Goal: Task Accomplishment & Management: Manage account settings

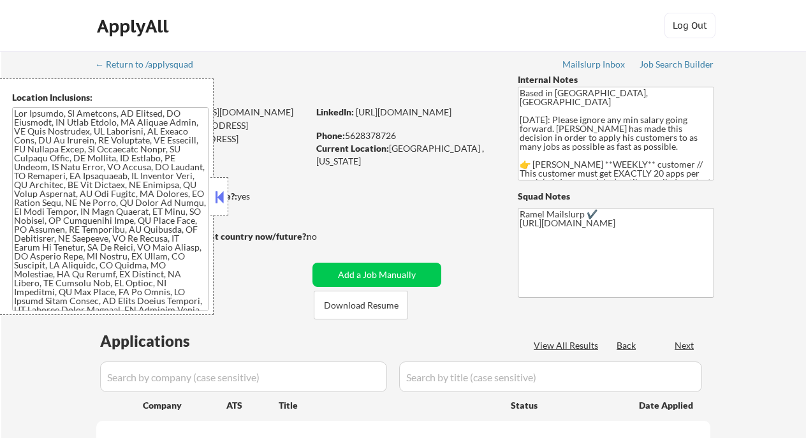
select select ""pending""
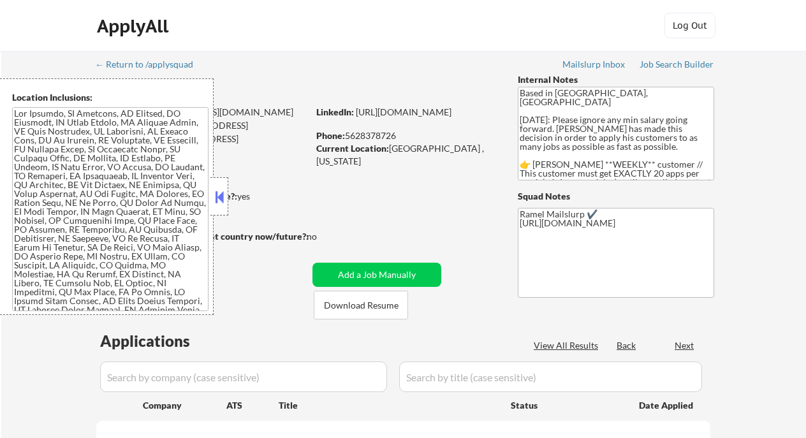
select select ""pending""
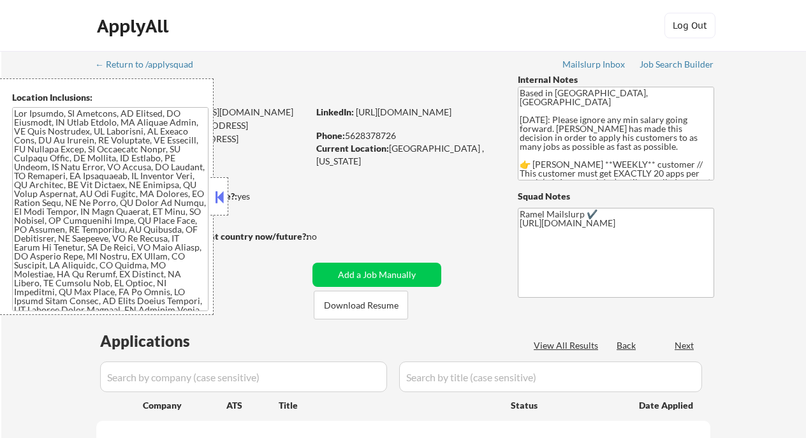
select select ""pending""
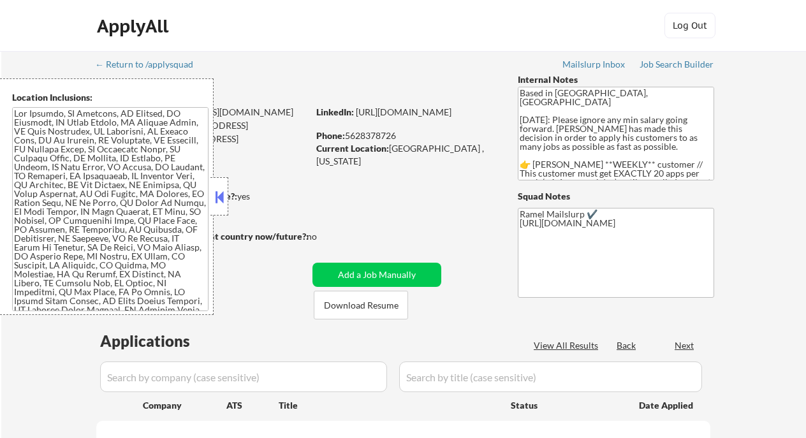
select select ""pending""
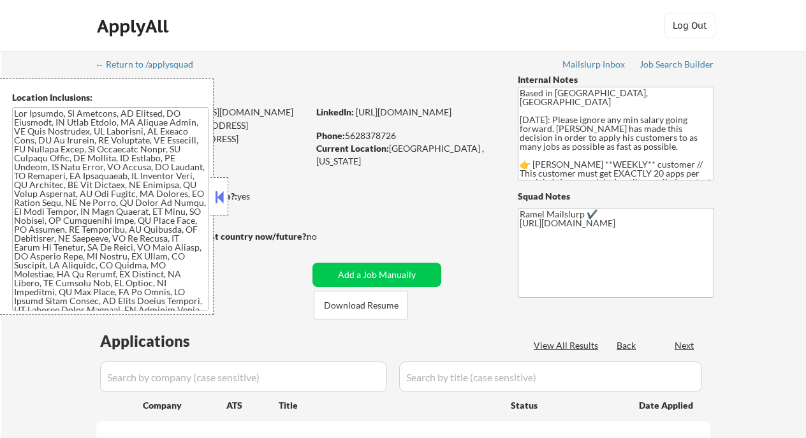
select select ""pending""
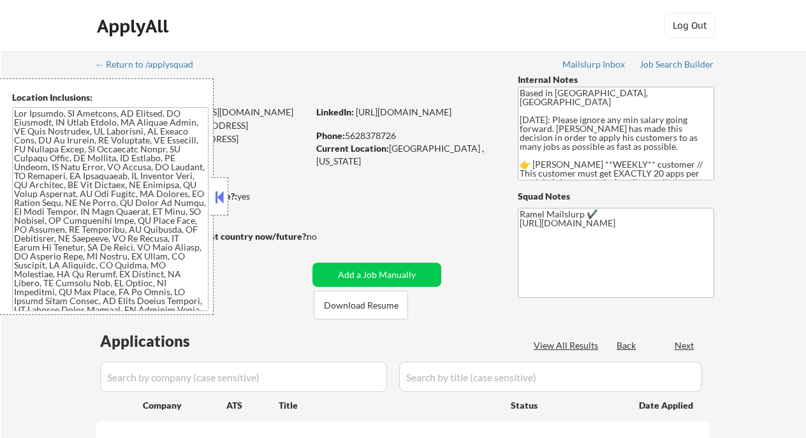
select select ""pending""
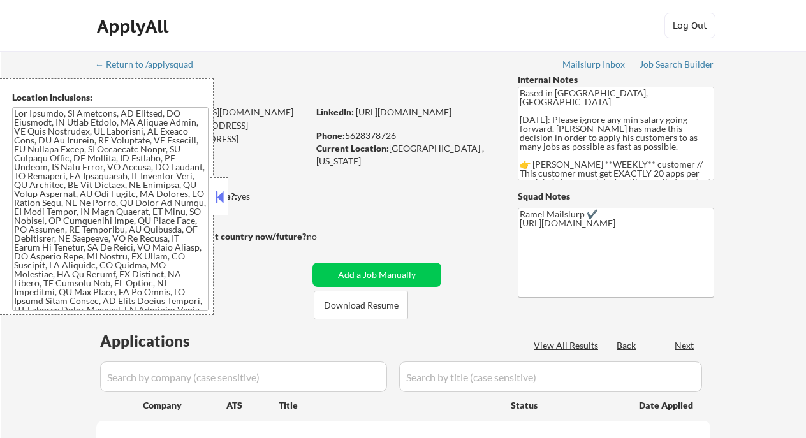
select select ""pending""
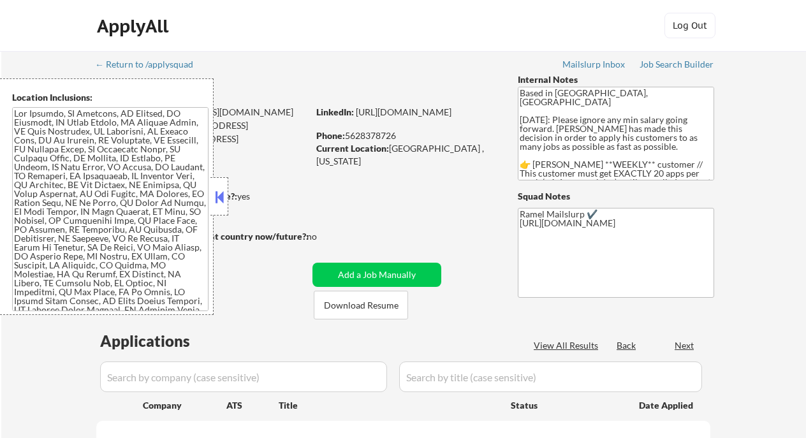
select select ""pending""
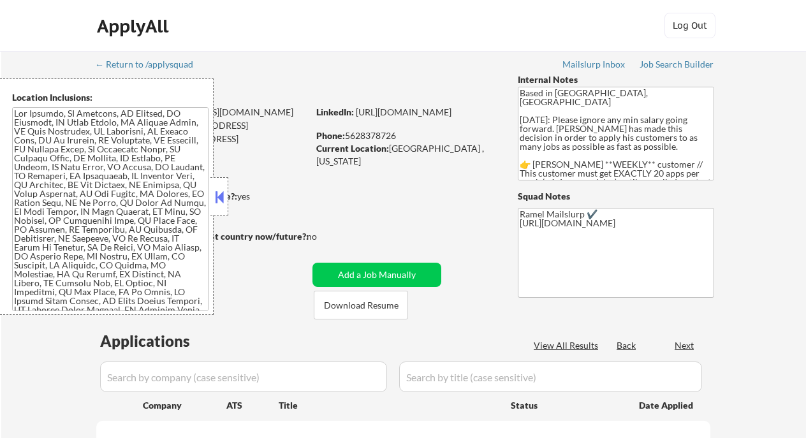
select select ""pending""
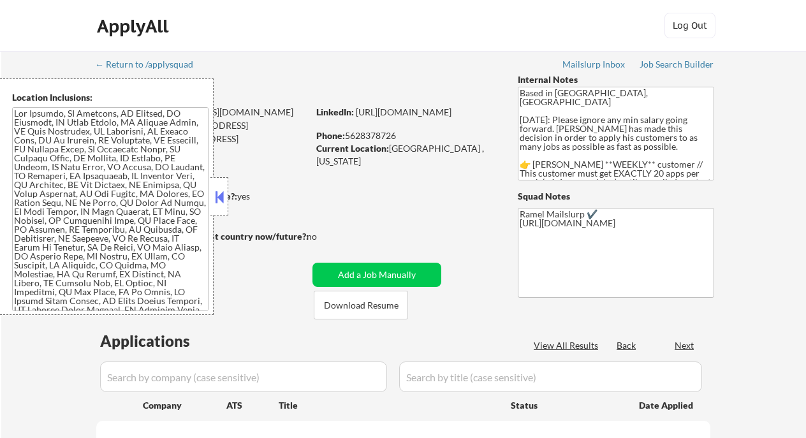
select select ""pending""
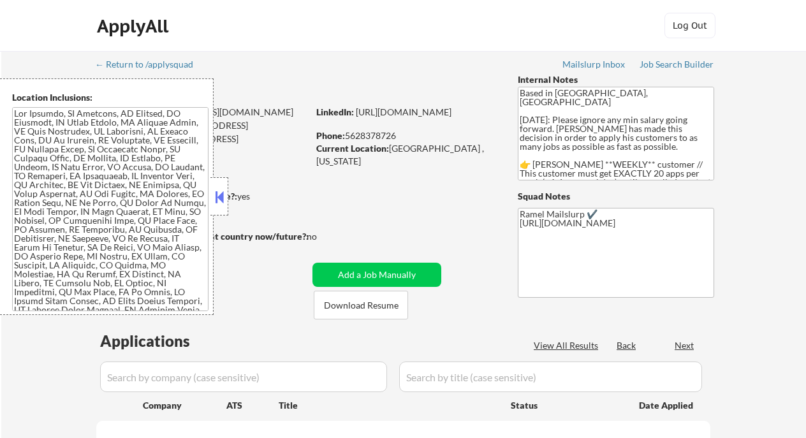
select select ""pending""
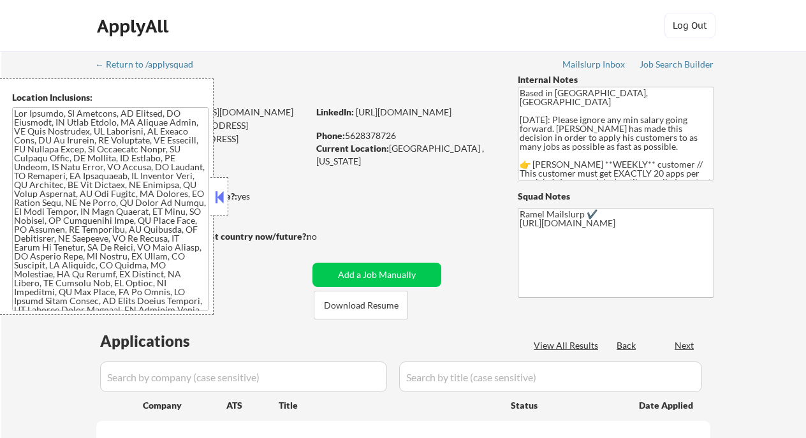
select select ""pending""
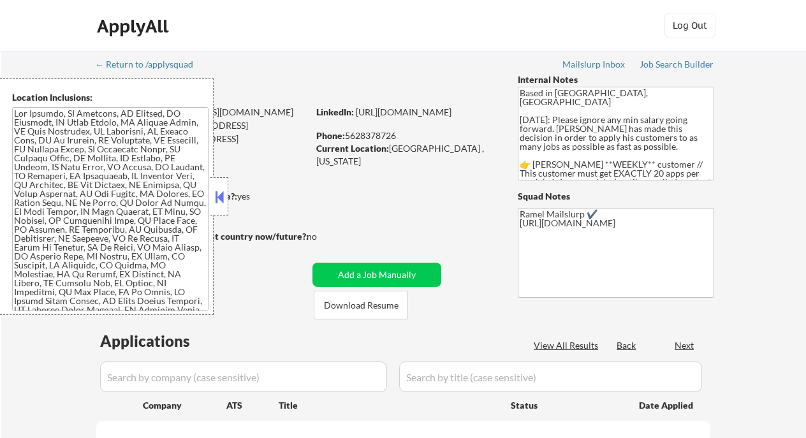
select select ""pending""
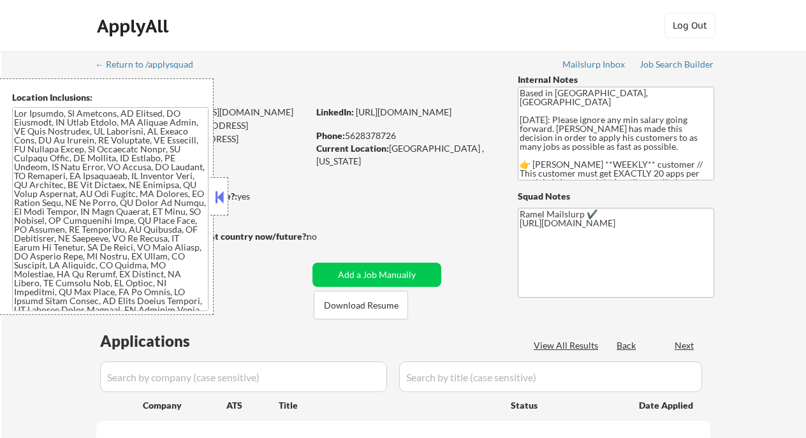
select select ""pending""
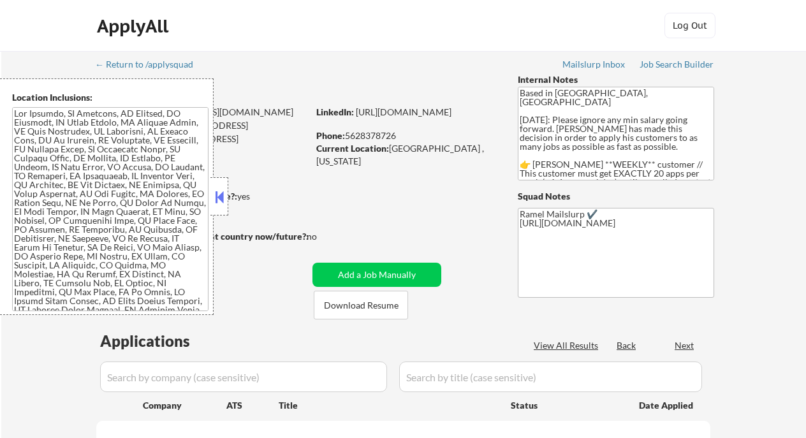
select select ""pending""
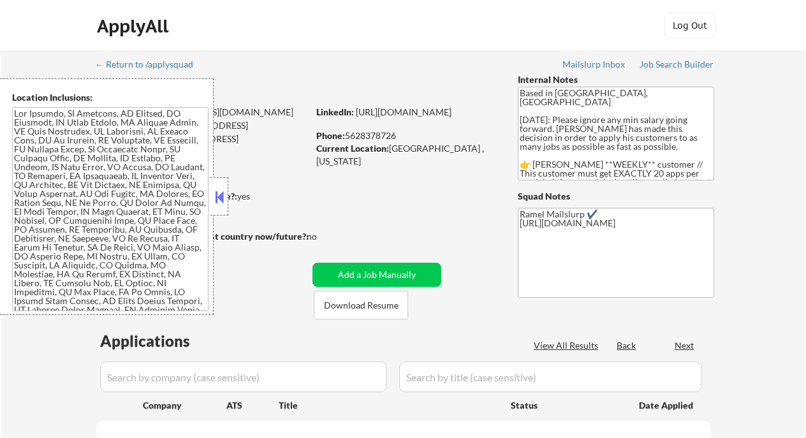
select select ""pending""
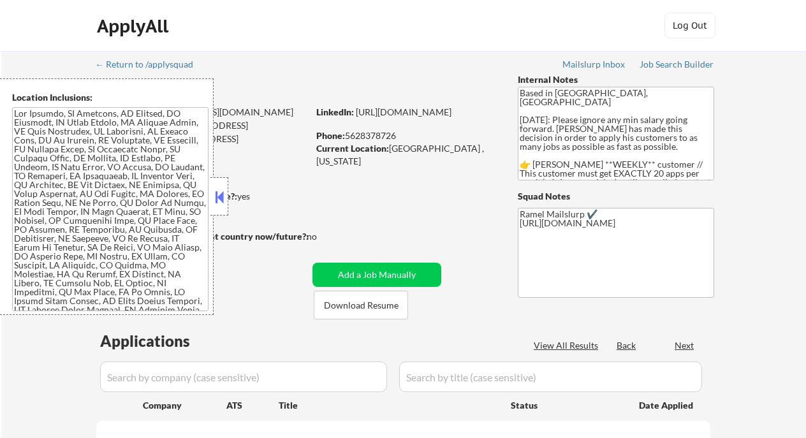
select select ""pending""
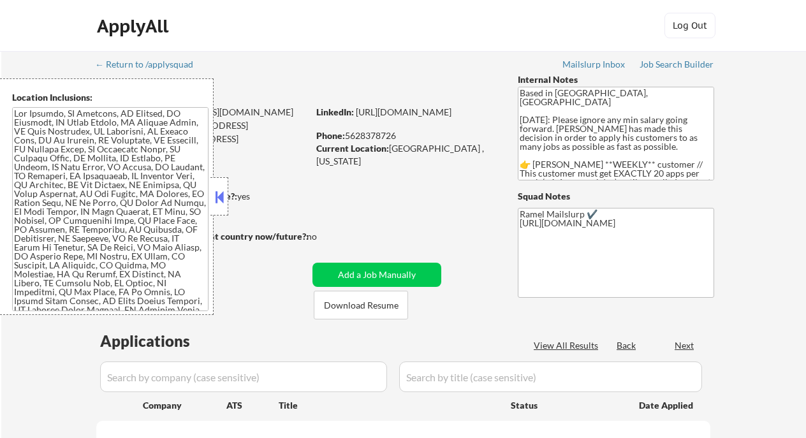
select select ""pending""
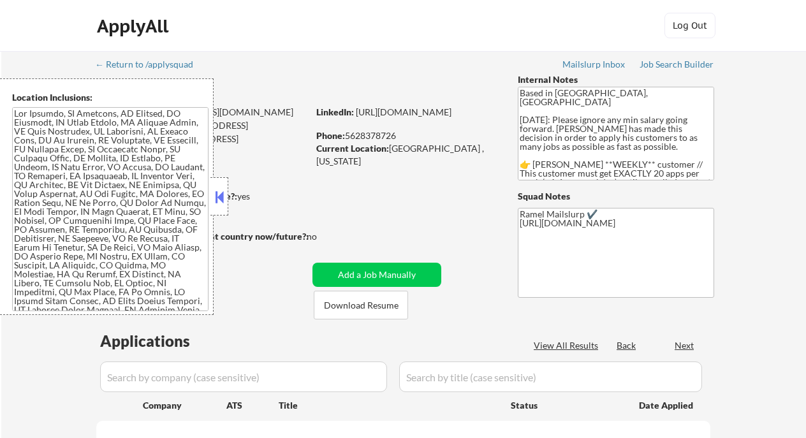
select select ""pending""
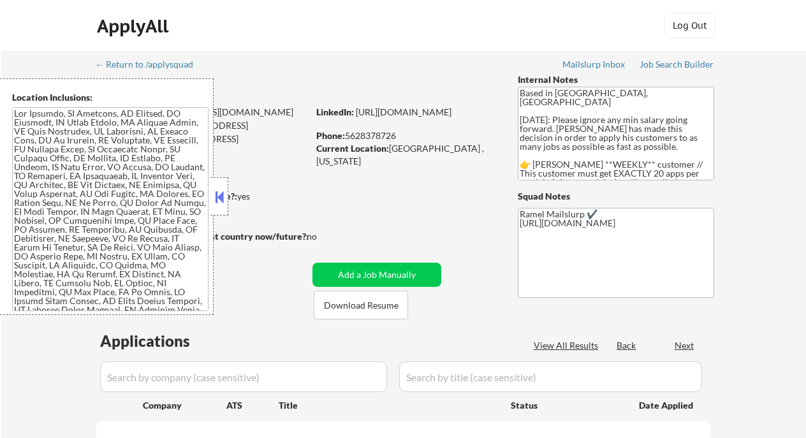
select select ""pending""
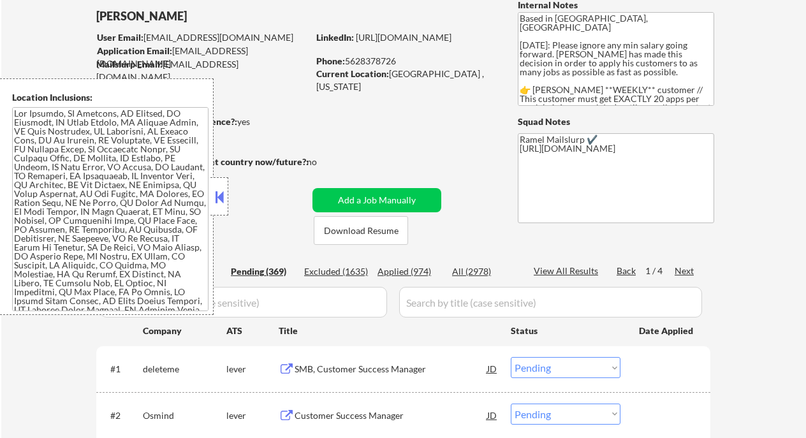
scroll to position [85, 0]
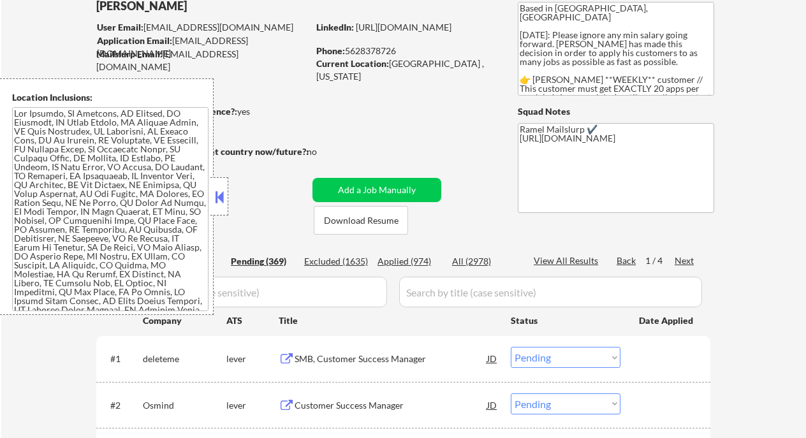
click at [425, 263] on div "Applied (974)" at bounding box center [410, 261] width 64 height 13
select select ""applied""
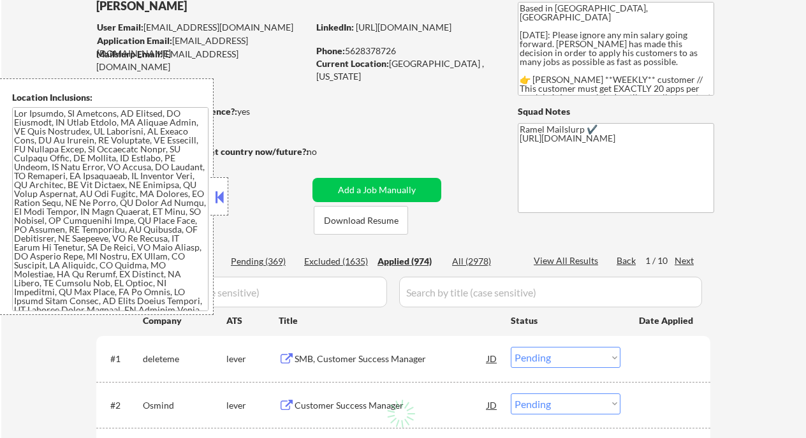
select select ""applied""
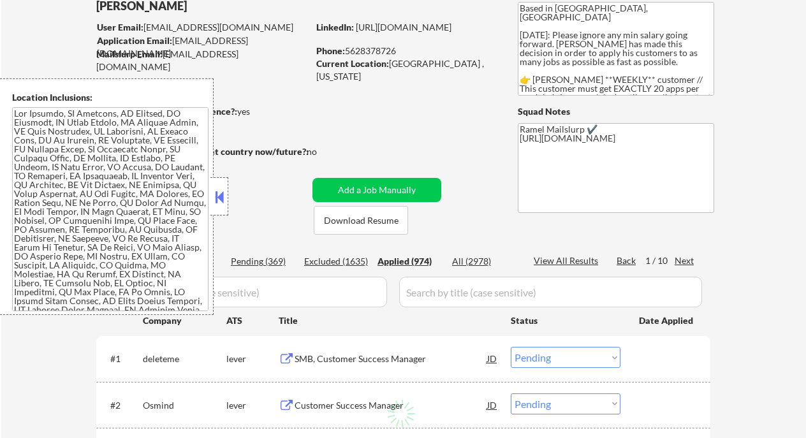
select select ""applied""
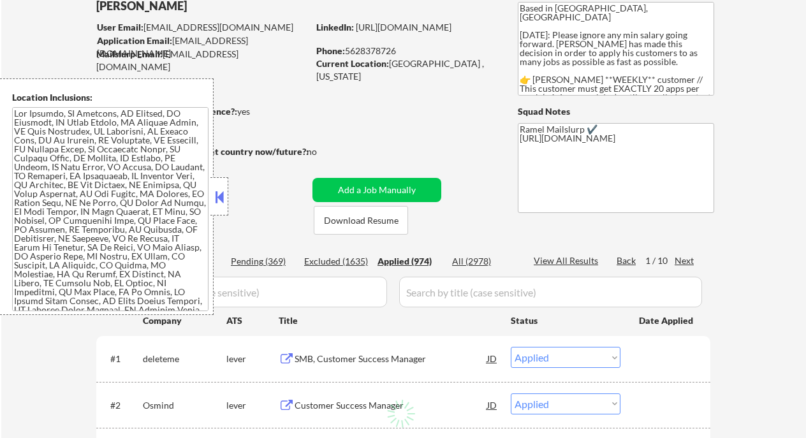
select select ""applied""
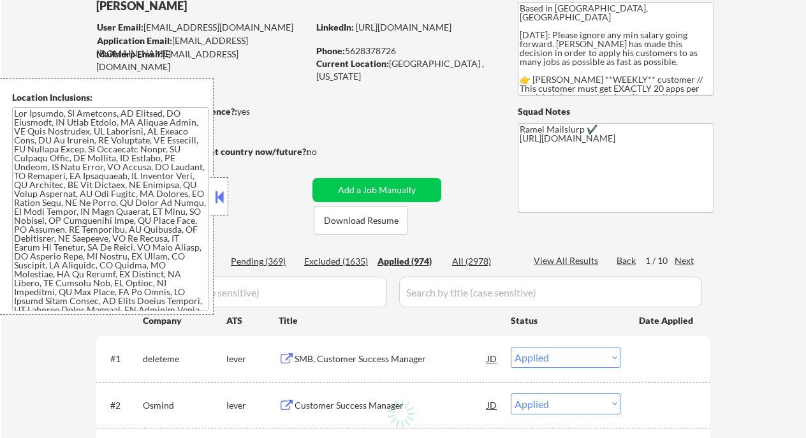
select select ""applied""
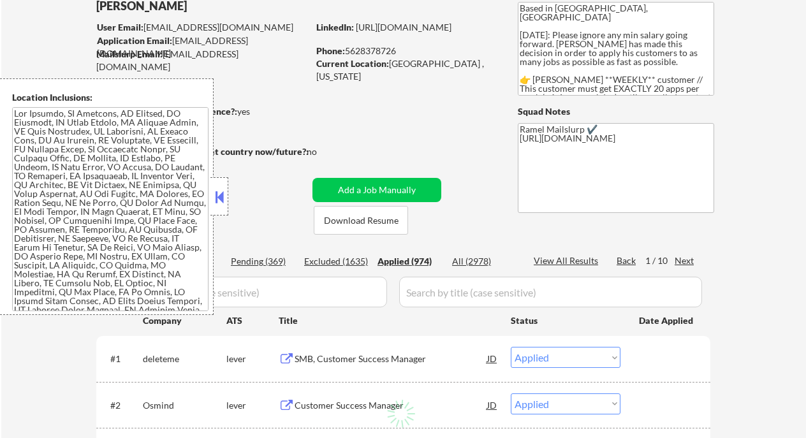
select select ""applied""
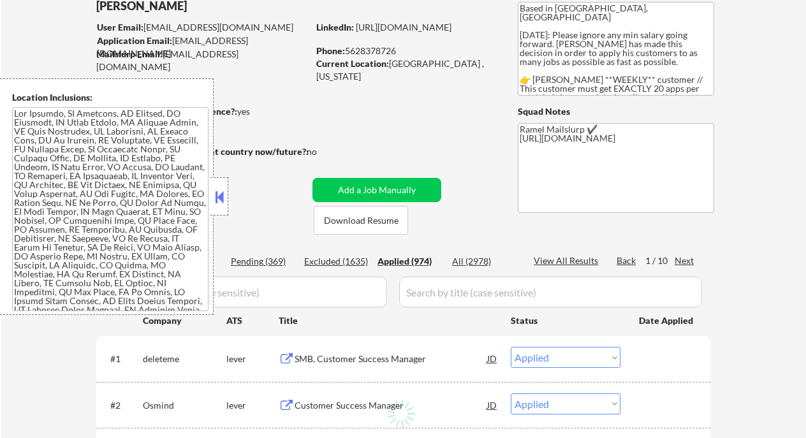
select select ""applied""
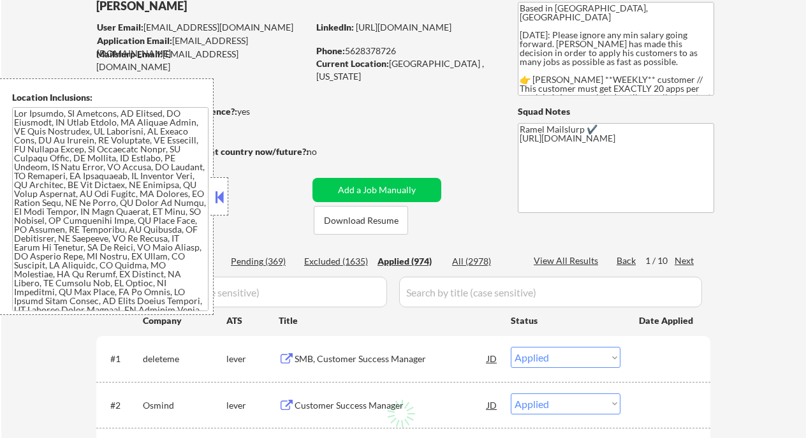
select select ""applied""
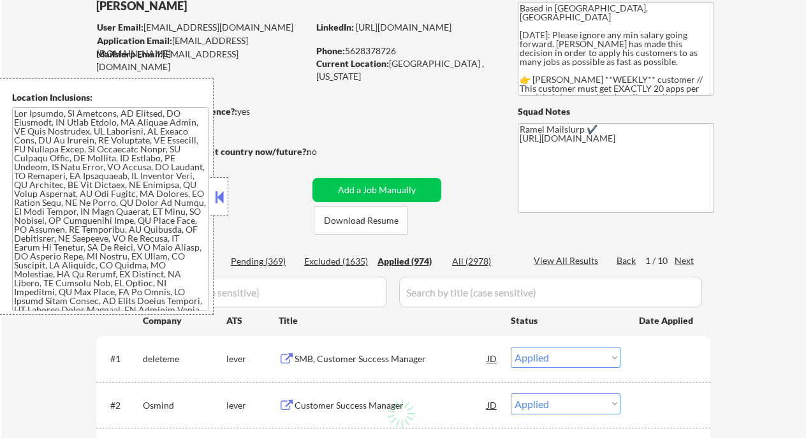
select select ""applied""
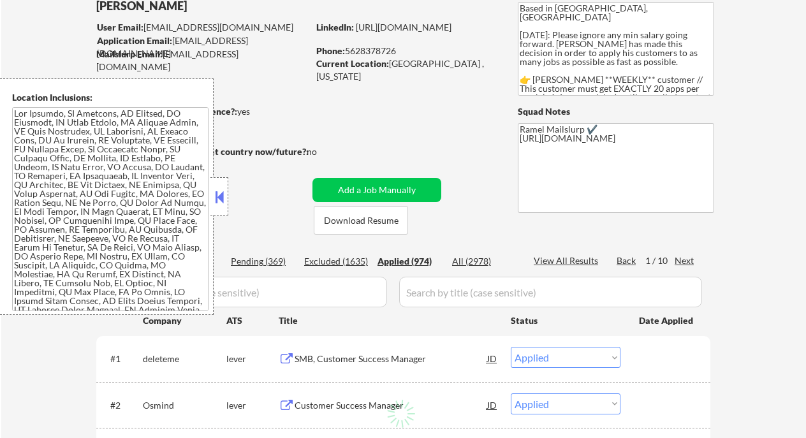
select select ""applied""
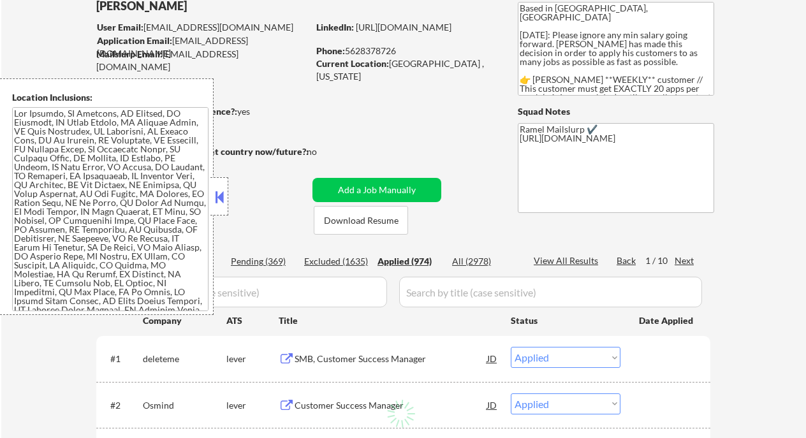
select select ""applied""
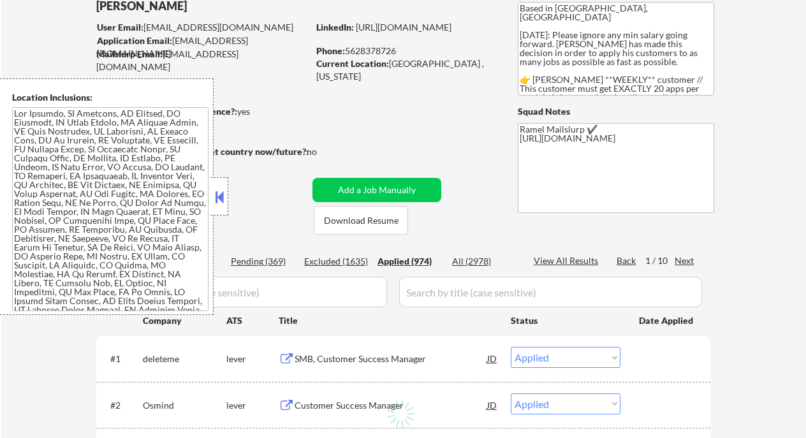
select select ""applied""
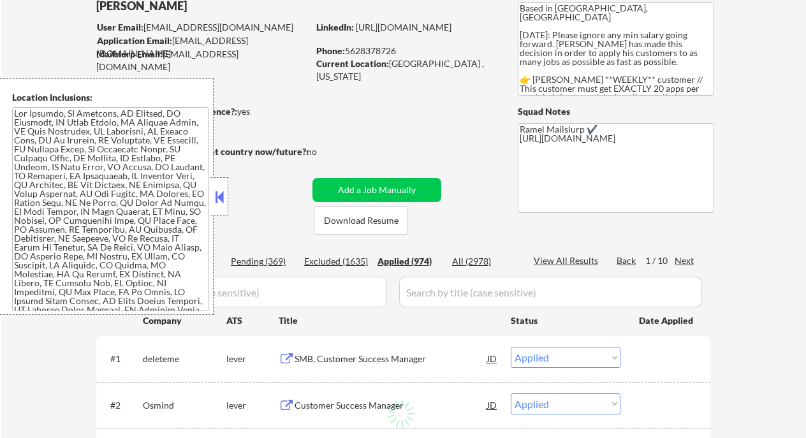
select select ""applied""
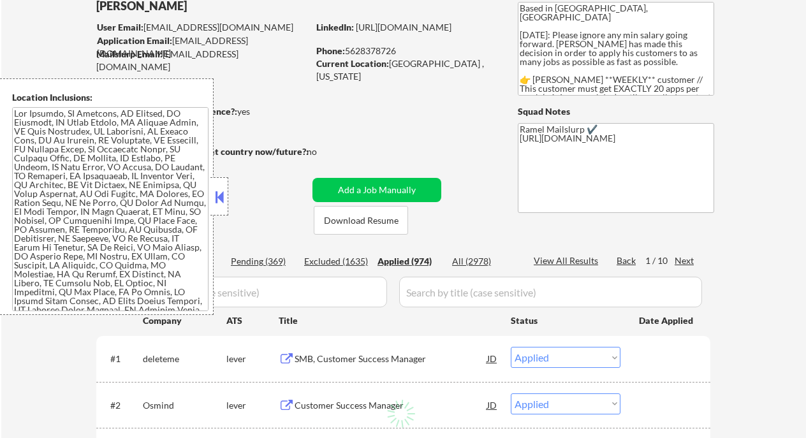
select select ""applied""
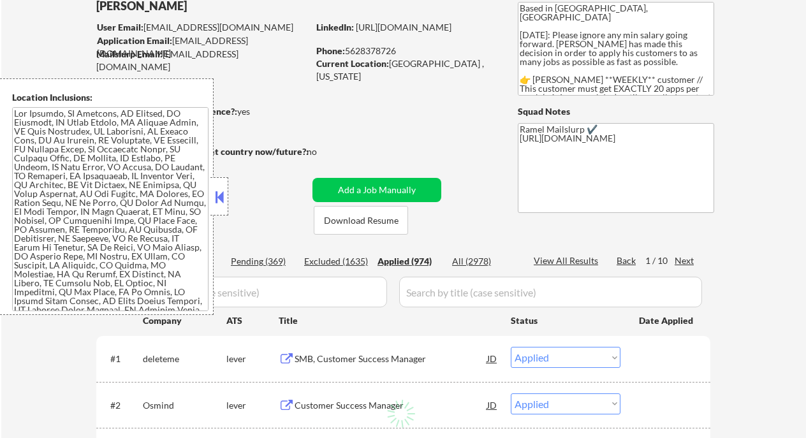
select select ""applied""
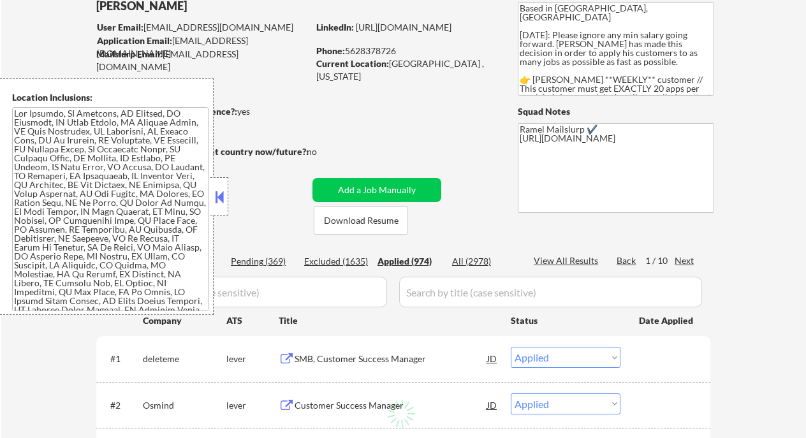
select select ""applied""
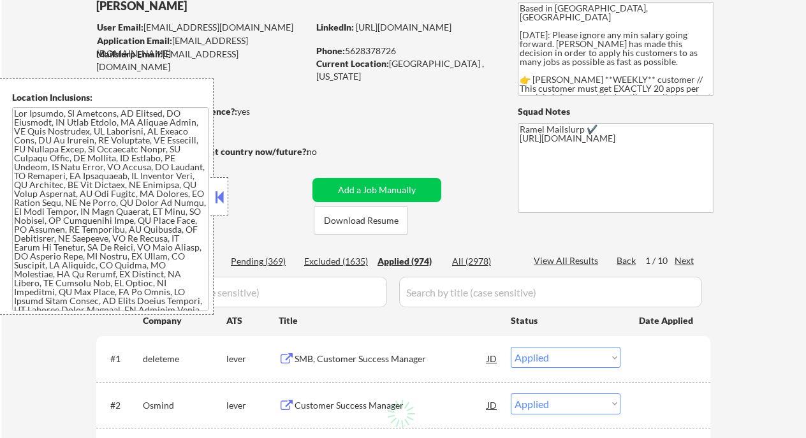
select select ""applied""
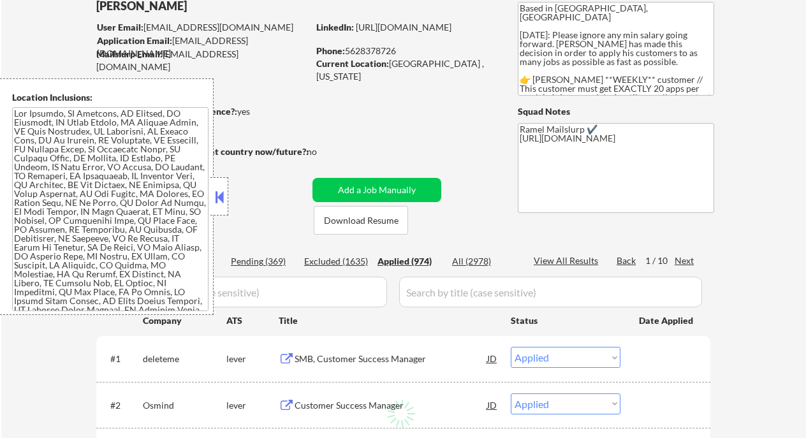
select select ""applied""
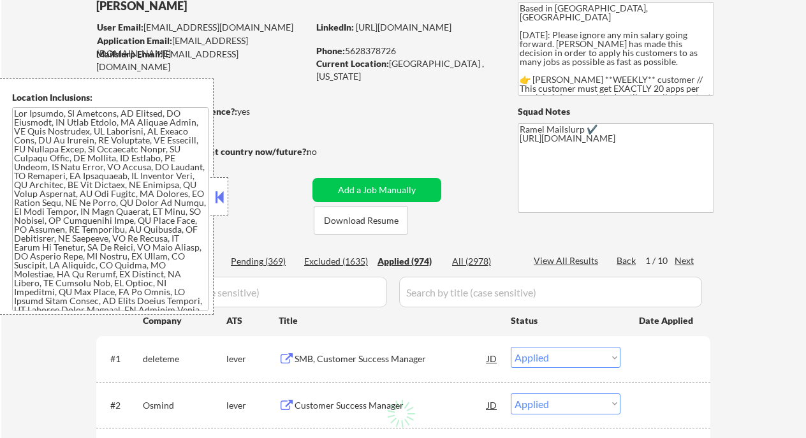
select select ""applied""
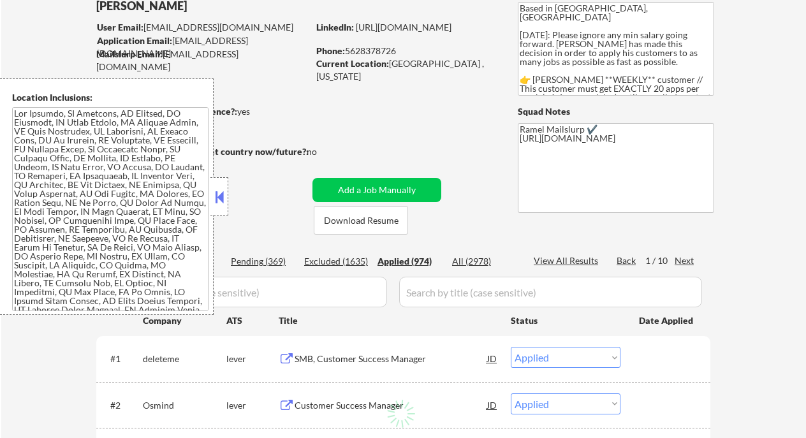
select select ""applied""
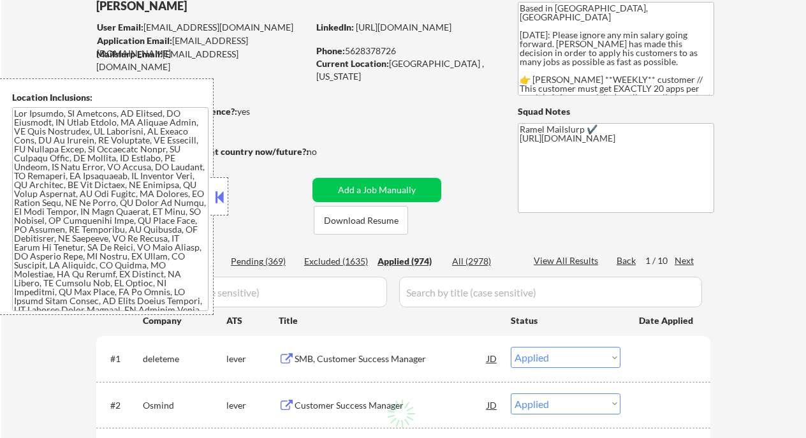
select select ""applied""
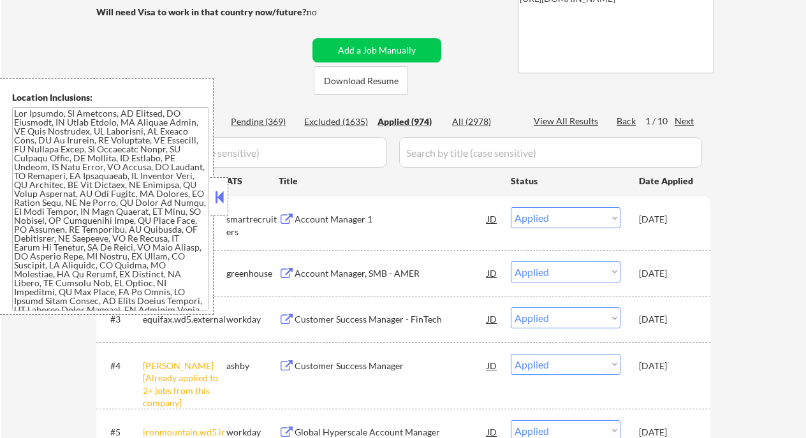
scroll to position [255, 0]
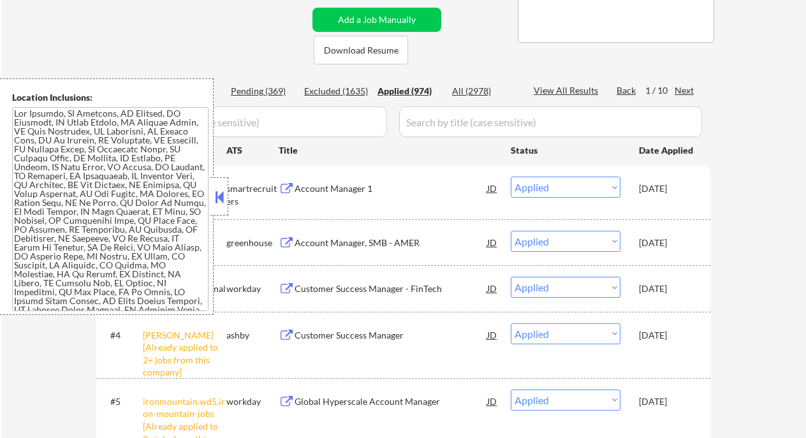
click at [218, 188] on button at bounding box center [219, 197] width 14 height 19
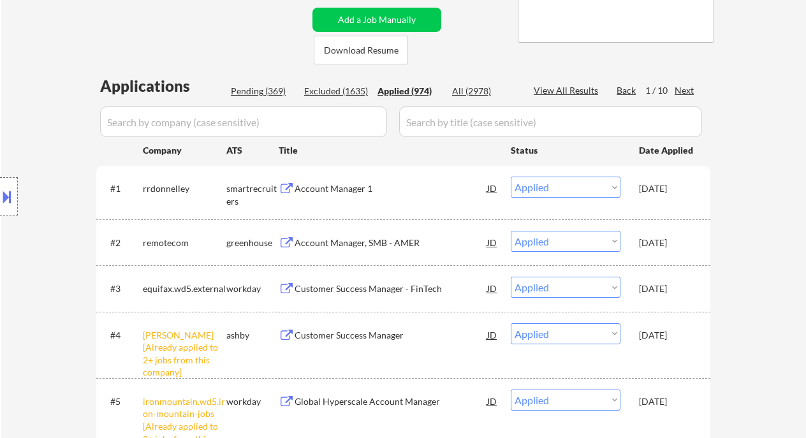
click at [254, 92] on div "Pending (369)" at bounding box center [263, 91] width 64 height 13
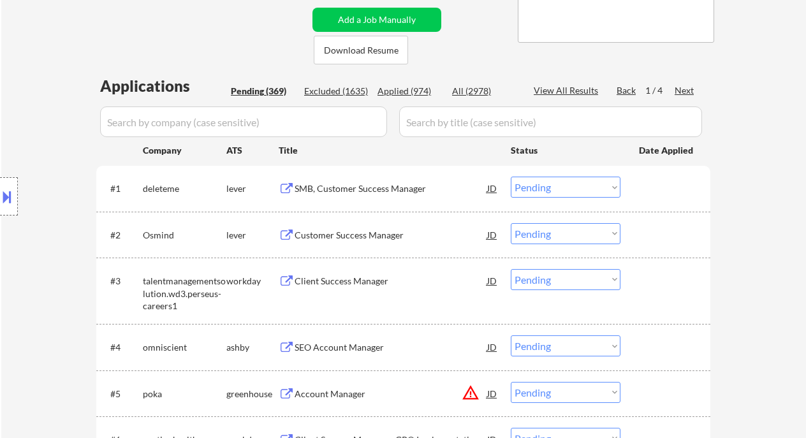
click at [366, 193] on div "SMB, Customer Success Manager" at bounding box center [391, 188] width 193 height 13
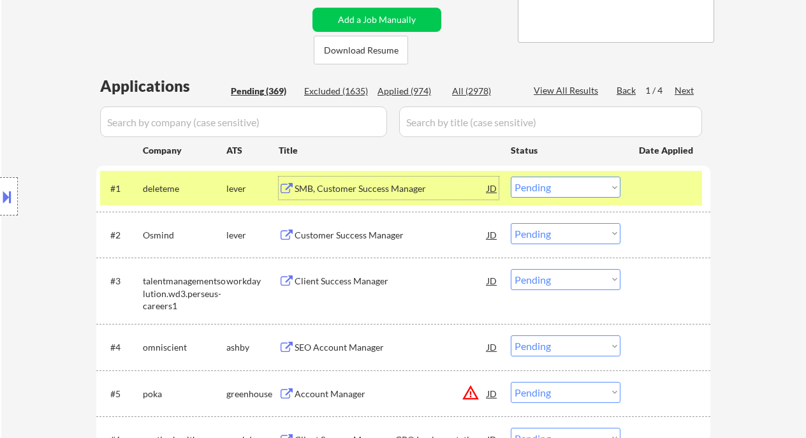
click at [530, 187] on select "Choose an option... Pending Applied Excluded (Questions) Excluded (Expired) Exc…" at bounding box center [566, 187] width 110 height 21
click at [511, 177] on select "Choose an option... Pending Applied Excluded (Questions) Excluded (Expired) Exc…" at bounding box center [566, 187] width 110 height 21
click at [383, 241] on div "Customer Success Manager" at bounding box center [391, 235] width 193 height 13
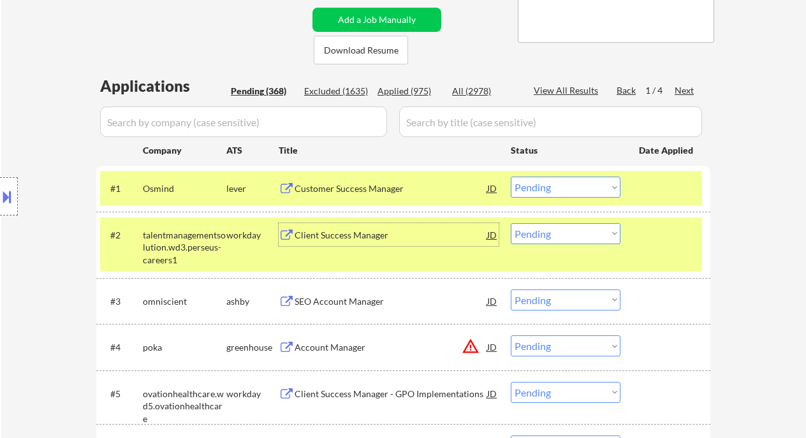
scroll to position [340, 0]
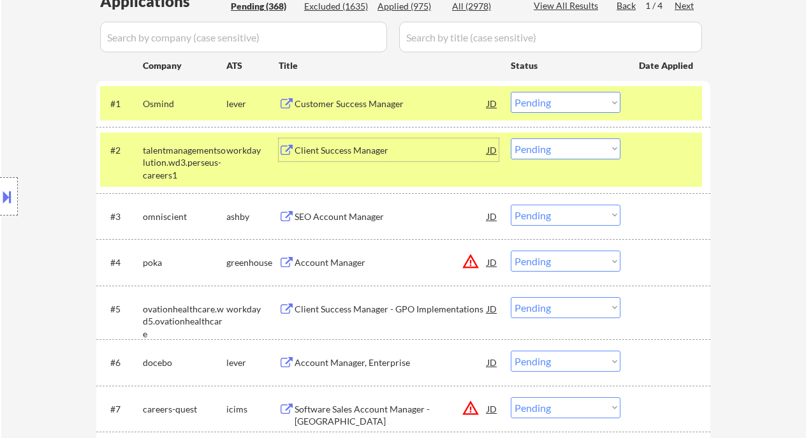
click at [335, 146] on div "Client Success Manager" at bounding box center [391, 150] width 193 height 13
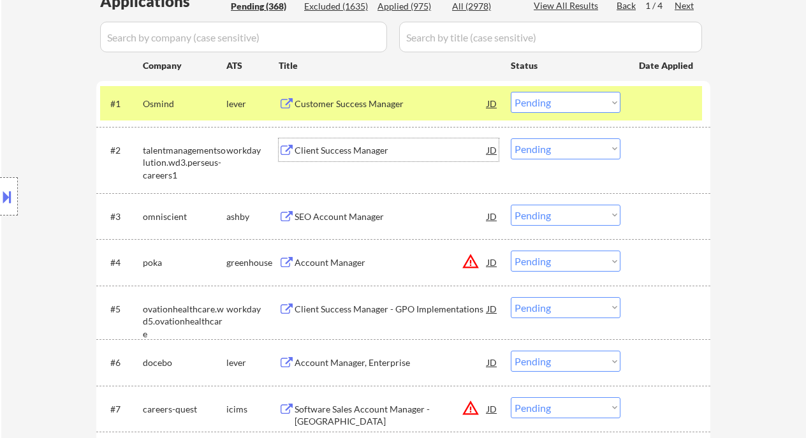
click at [581, 259] on select "Choose an option... Pending Applied Excluded (Questions) Excluded (Expired) Exc…" at bounding box center [566, 261] width 110 height 21
click at [511, 251] on select "Choose an option... Pending Applied Excluded (Questions) Excluded (Expired) Exc…" at bounding box center [566, 261] width 110 height 21
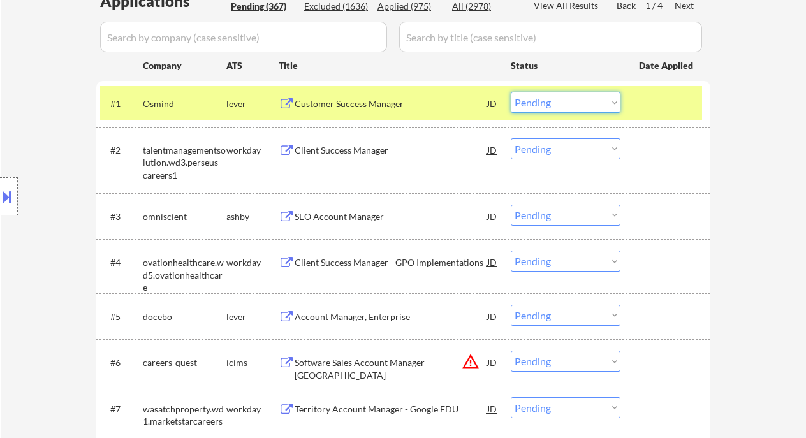
drag, startPoint x: 534, startPoint y: 101, endPoint x: 551, endPoint y: 111, distance: 19.7
click at [534, 101] on select "Choose an option... Pending Applied Excluded (Questions) Excluded (Expired) Exc…" at bounding box center [566, 102] width 110 height 21
click at [511, 92] on select "Choose an option... Pending Applied Excluded (Questions) Excluded (Expired) Exc…" at bounding box center [566, 102] width 110 height 21
click at [355, 216] on div "SEO Account Manager" at bounding box center [391, 216] width 193 height 13
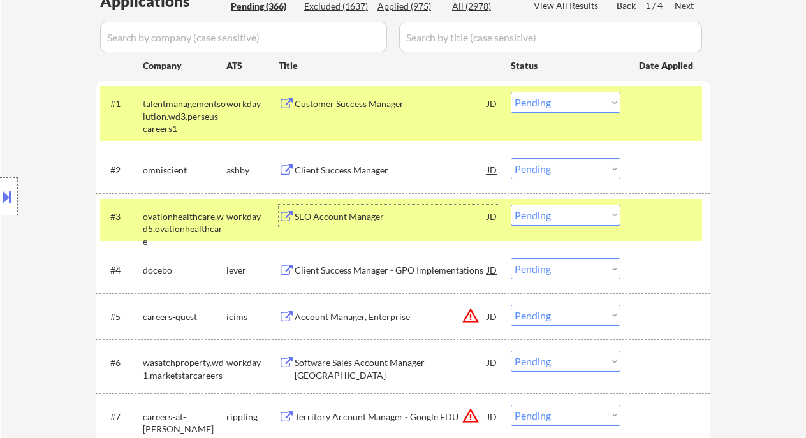
click at [556, 215] on select "Choose an option... Pending Applied Excluded (Questions) Excluded (Expired) Exc…" at bounding box center [566, 215] width 110 height 21
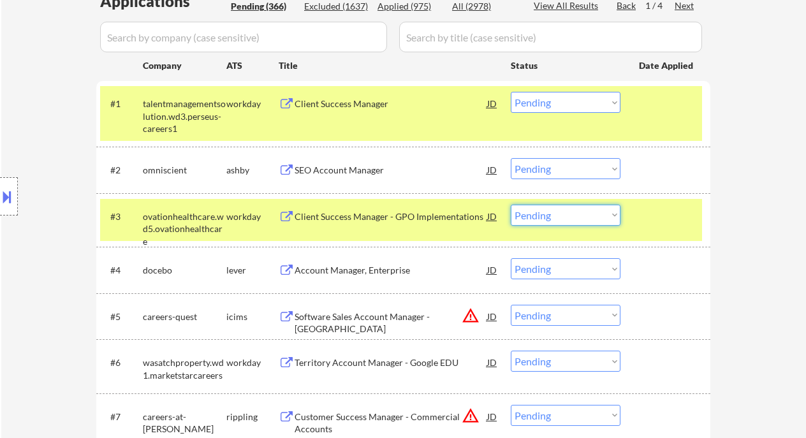
drag, startPoint x: 547, startPoint y: 170, endPoint x: 559, endPoint y: 179, distance: 15.6
click at [547, 170] on select "Choose an option... Pending Applied Excluded (Questions) Excluded (Expired) Exc…" at bounding box center [566, 168] width 110 height 21
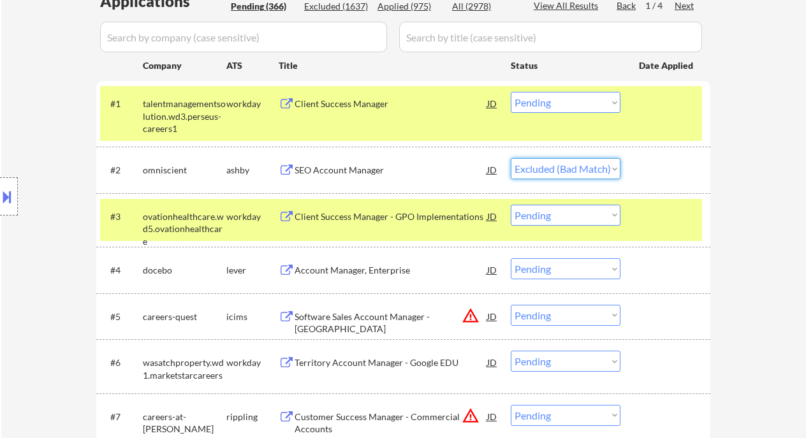
click at [511, 158] on select "Choose an option... Pending Applied Excluded (Questions) Excluded (Expired) Exc…" at bounding box center [566, 168] width 110 height 21
click at [392, 272] on div "Account Manager, Enterprise" at bounding box center [391, 270] width 193 height 13
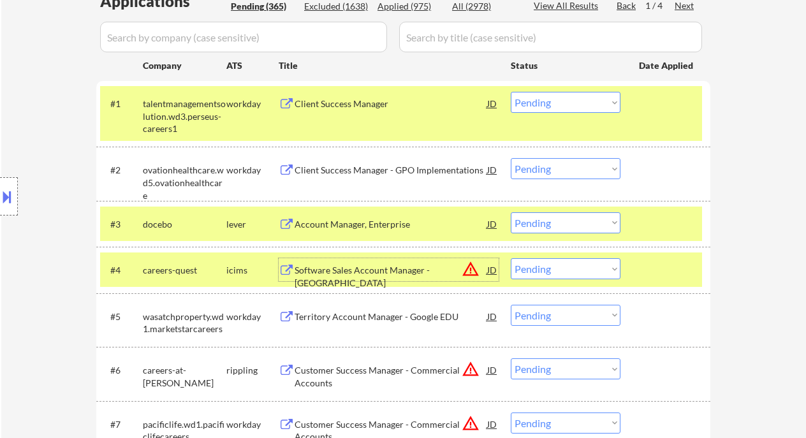
drag, startPoint x: 554, startPoint y: 221, endPoint x: 559, endPoint y: 232, distance: 11.7
click at [554, 221] on select "Choose an option... Pending Applied Excluded (Questions) Excluded (Expired) Exc…" at bounding box center [566, 222] width 110 height 21
click at [511, 212] on select "Choose an option... Pending Applied Excluded (Questions) Excluded (Expired) Exc…" at bounding box center [566, 222] width 110 height 21
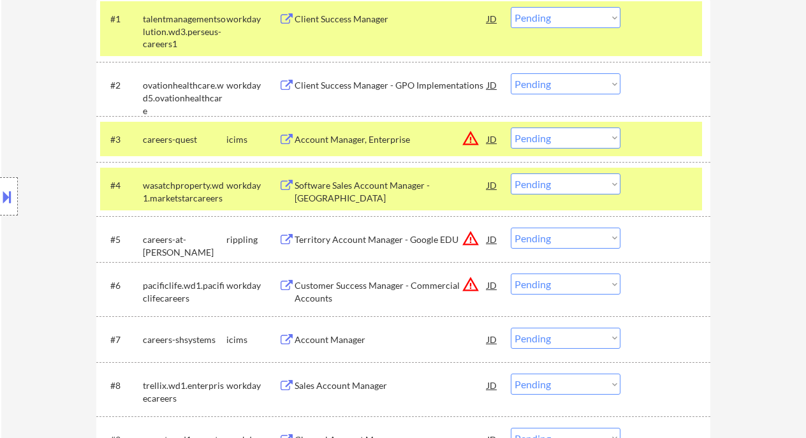
click at [584, 142] on select "Choose an option... Pending Applied Excluded (Questions) Excluded (Expired) Exc…" at bounding box center [566, 138] width 110 height 21
click at [511, 128] on select "Choose an option... Pending Applied Excluded (Questions) Excluded (Expired) Exc…" at bounding box center [566, 138] width 110 height 21
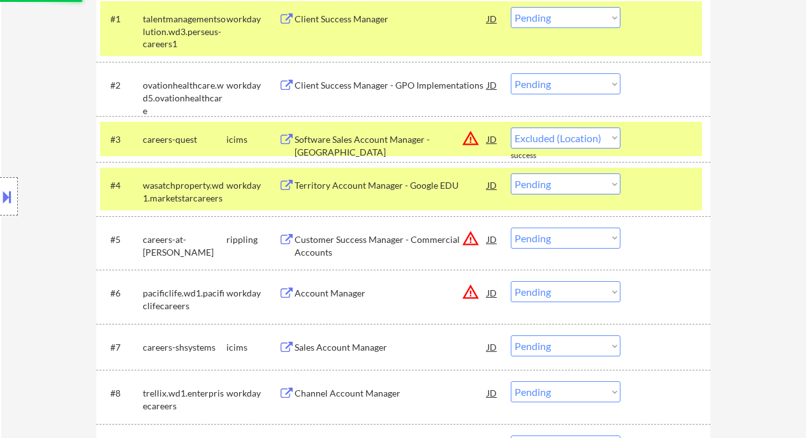
click at [383, 89] on div "Client Success Manager - GPO Implementations" at bounding box center [391, 85] width 193 height 13
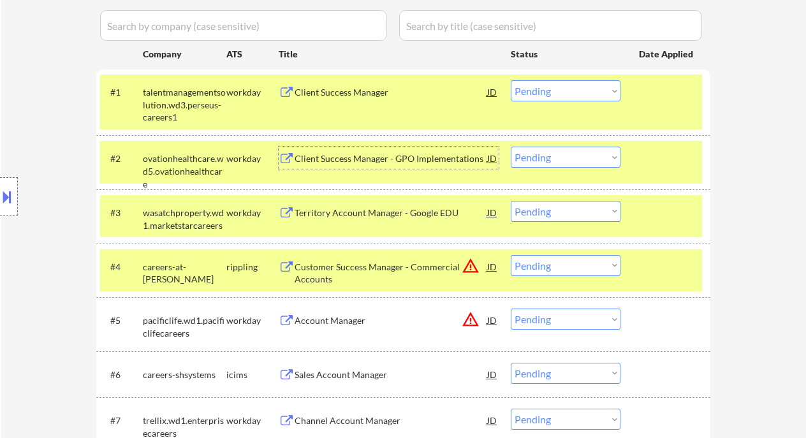
scroll to position [340, 0]
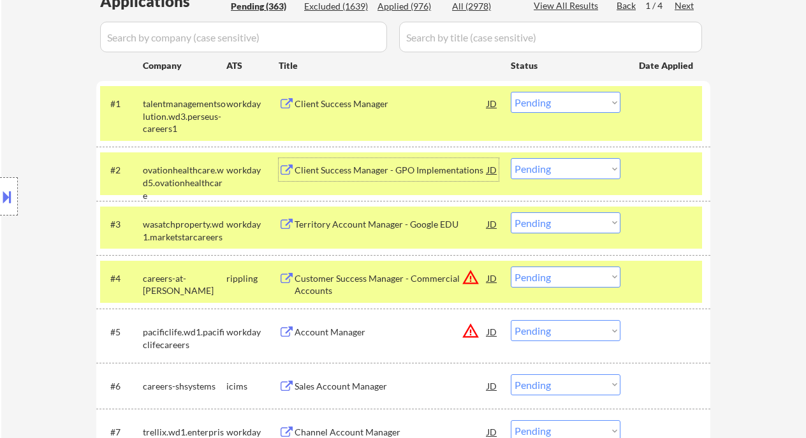
click at [587, 172] on select "Choose an option... Pending Applied Excluded (Questions) Excluded (Expired) Exc…" at bounding box center [566, 168] width 110 height 21
click at [511, 158] on select "Choose an option... Pending Applied Excluded (Questions) Excluded (Expired) Exc…" at bounding box center [566, 168] width 110 height 21
click at [397, 223] on div "Territory Account Manager - Google EDU" at bounding box center [391, 224] width 193 height 13
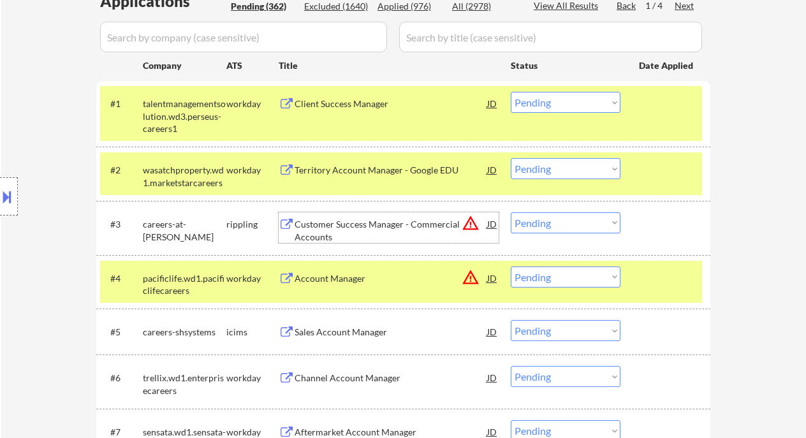
click at [568, 173] on select "Choose an option... Pending Applied Excluded (Questions) Excluded (Expired) Exc…" at bounding box center [566, 168] width 110 height 21
click at [511, 158] on select "Choose an option... Pending Applied Excluded (Questions) Excluded (Expired) Exc…" at bounding box center [566, 168] width 110 height 21
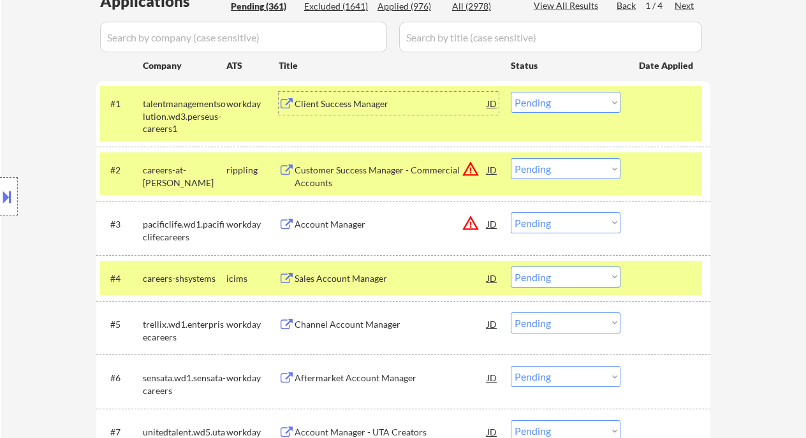
click at [348, 100] on div "Client Success Manager" at bounding box center [391, 104] width 193 height 13
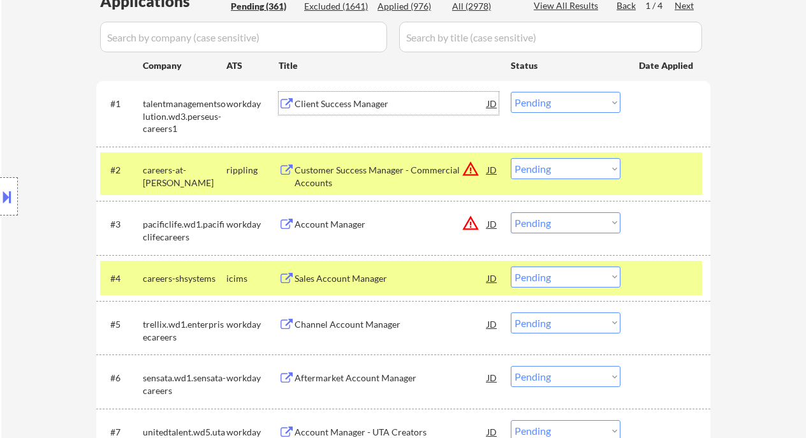
click at [563, 170] on select "Choose an option... Pending Applied Excluded (Questions) Excluded (Expired) Exc…" at bounding box center [566, 168] width 110 height 21
click at [511, 158] on select "Choose an option... Pending Applied Excluded (Questions) Excluded (Expired) Exc…" at bounding box center [566, 168] width 110 height 21
click at [557, 224] on select "Choose an option... Pending Applied Excluded (Questions) Excluded (Expired) Exc…" at bounding box center [566, 222] width 110 height 21
click at [511, 212] on select "Choose an option... Pending Applied Excluded (Questions) Excluded (Expired) Exc…" at bounding box center [566, 222] width 110 height 21
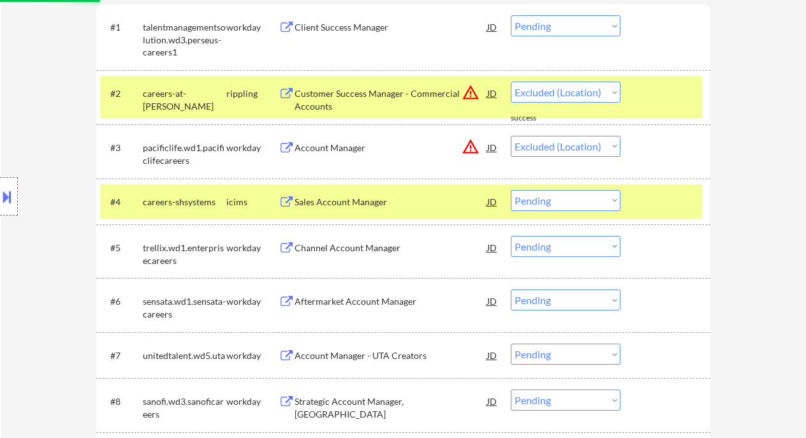
scroll to position [425, 0]
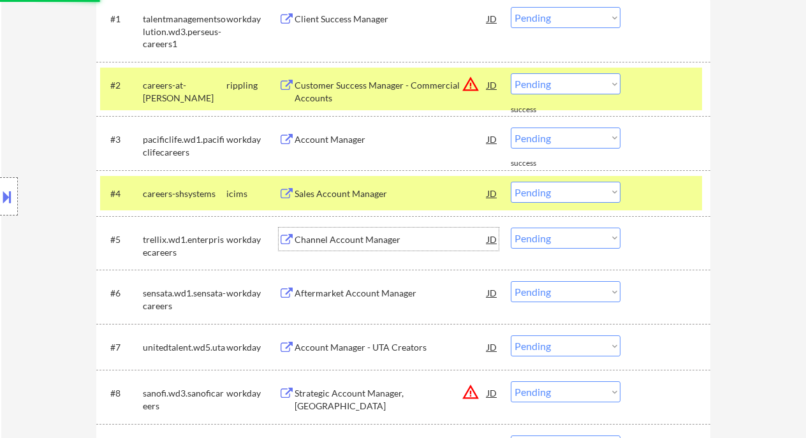
click at [372, 237] on div "Channel Account Manager" at bounding box center [391, 239] width 193 height 13
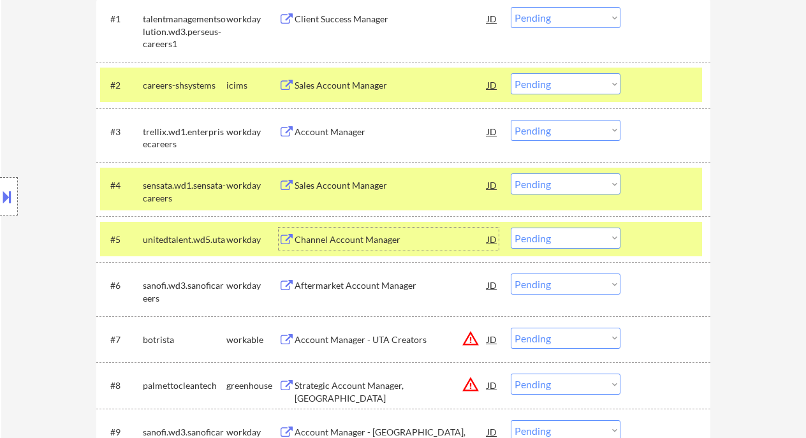
scroll to position [595, 0]
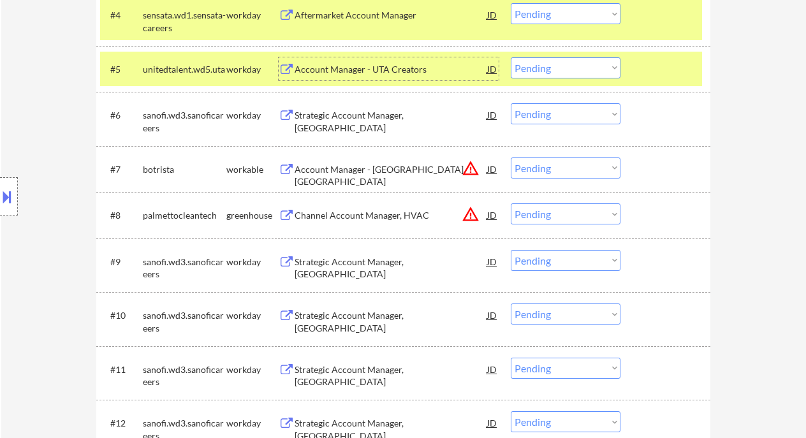
drag, startPoint x: 538, startPoint y: 164, endPoint x: 555, endPoint y: 177, distance: 21.4
click at [538, 164] on select "Choose an option... Pending Applied Excluded (Questions) Excluded (Expired) Exc…" at bounding box center [566, 168] width 110 height 21
click at [511, 158] on select "Choose an option... Pending Applied Excluded (Questions) Excluded (Expired) Exc…" at bounding box center [566, 168] width 110 height 21
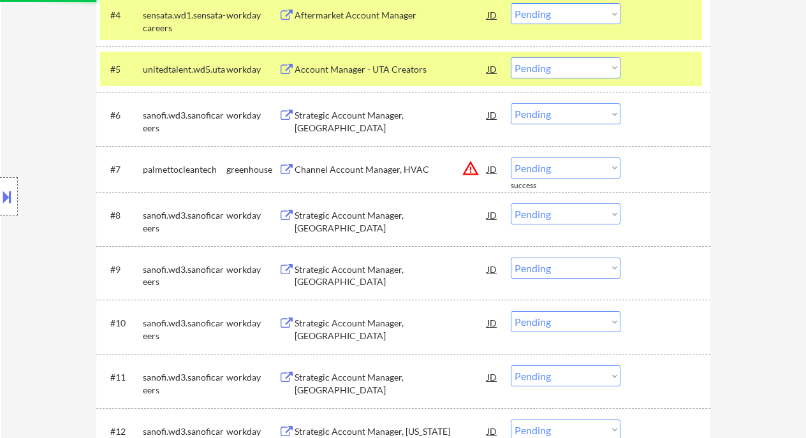
click at [571, 169] on select "Choose an option... Pending Applied Excluded (Questions) Excluded (Expired) Exc…" at bounding box center [566, 168] width 110 height 21
click at [511, 158] on select "Choose an option... Pending Applied Excluded (Questions) Excluded (Expired) Exc…" at bounding box center [566, 168] width 110 height 21
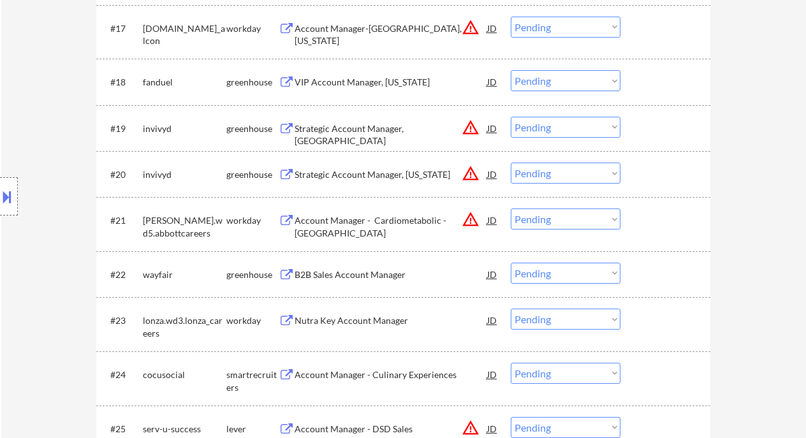
scroll to position [1276, 0]
click at [543, 132] on select "Choose an option... Pending Applied Excluded (Questions) Excluded (Expired) Exc…" at bounding box center [566, 127] width 110 height 21
click at [511, 117] on select "Choose an option... Pending Applied Excluded (Questions) Excluded (Expired) Exc…" at bounding box center [566, 127] width 110 height 21
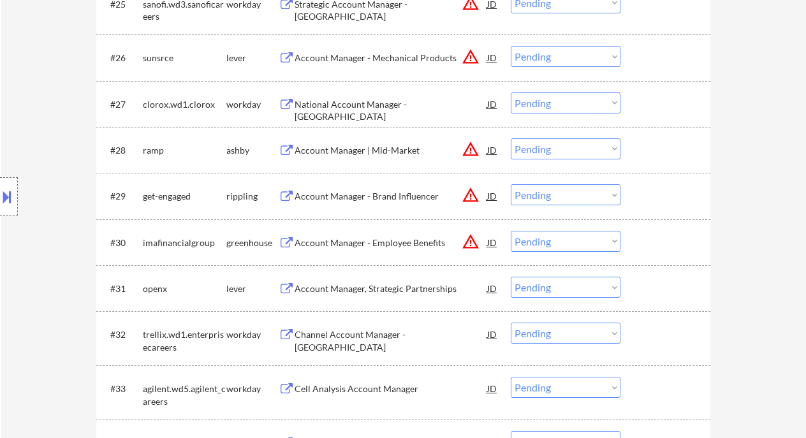
scroll to position [1786, 0]
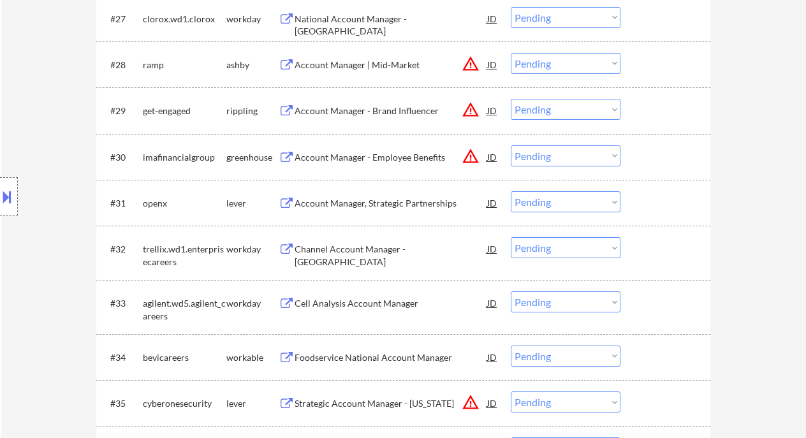
click at [385, 208] on div "Account Manager, Strategic Partnerships" at bounding box center [391, 203] width 193 height 13
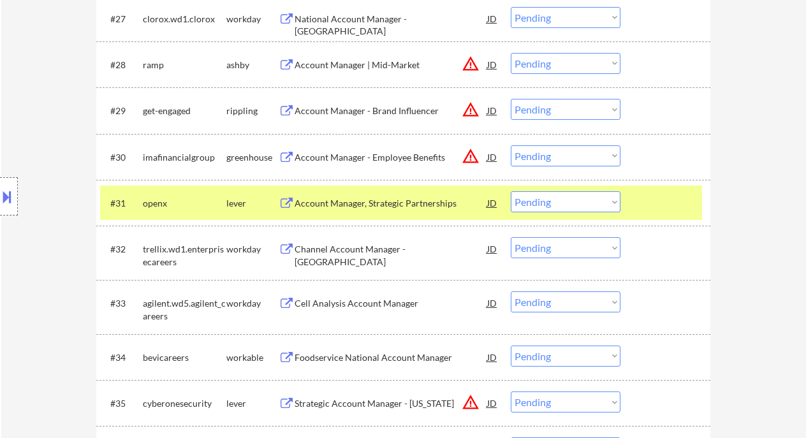
drag, startPoint x: 549, startPoint y: 206, endPoint x: 562, endPoint y: 211, distance: 13.7
click at [549, 206] on select "Choose an option... Pending Applied Excluded (Questions) Excluded (Expired) Exc…" at bounding box center [566, 201] width 110 height 21
click at [511, 191] on select "Choose an option... Pending Applied Excluded (Questions) Excluded (Expired) Exc…" at bounding box center [566, 201] width 110 height 21
click at [382, 246] on div "Channel Account Manager - West" at bounding box center [391, 255] width 193 height 25
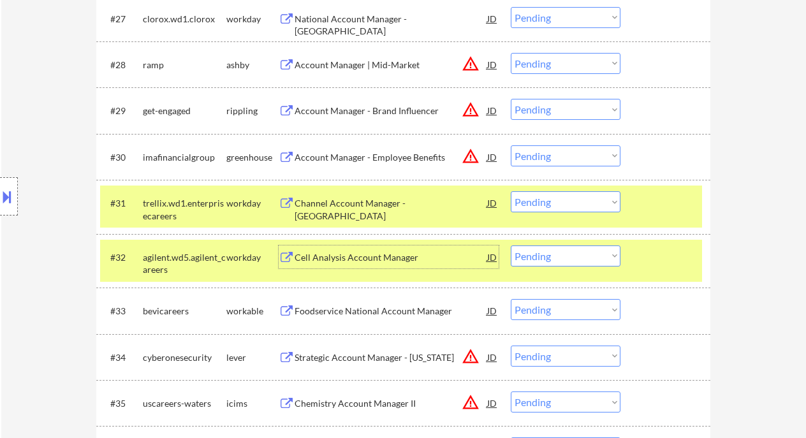
click at [566, 207] on select "Choose an option... Pending Applied Excluded (Questions) Excluded (Expired) Exc…" at bounding box center [566, 201] width 110 height 21
click at [511, 191] on select "Choose an option... Pending Applied Excluded (Questions) Excluded (Expired) Exc…" at bounding box center [566, 201] width 110 height 21
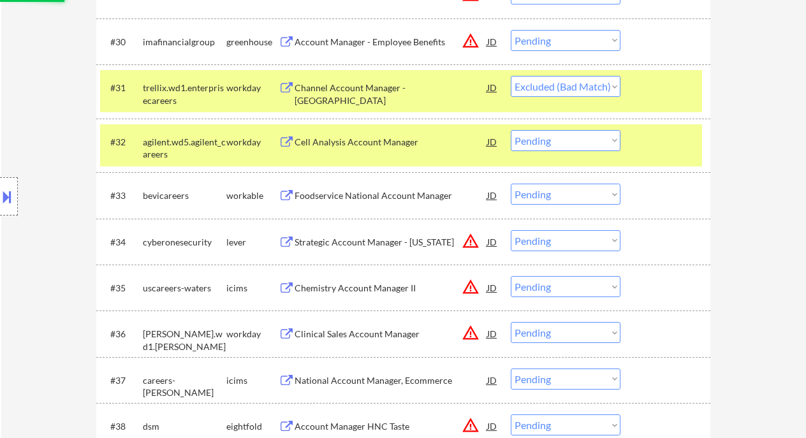
scroll to position [1955, 0]
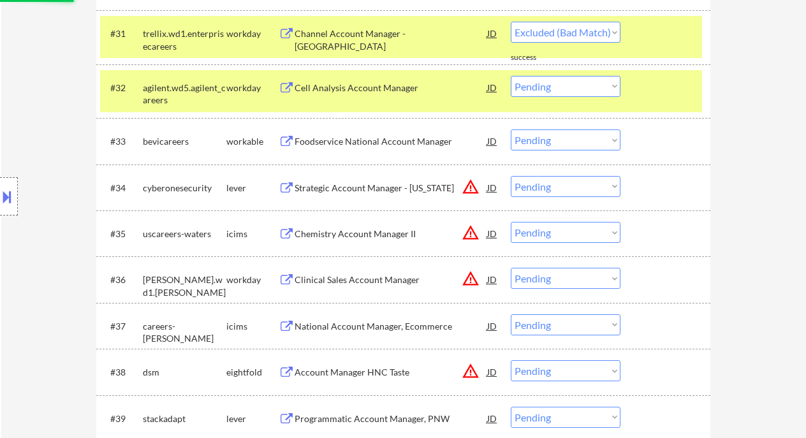
click at [354, 140] on div "Foodservice National Account Manager" at bounding box center [391, 141] width 193 height 13
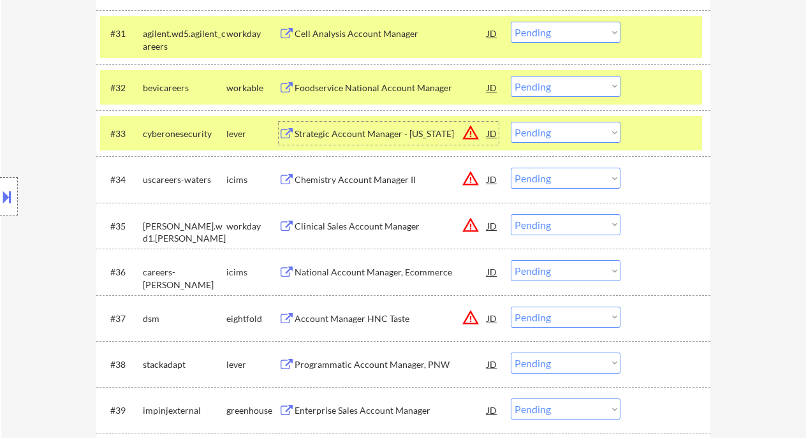
click at [557, 69] on div "#32 bevicareers workable Foodservice National Account Manager JD warning_amber …" at bounding box center [403, 87] width 614 height 46
click at [565, 89] on select "Choose an option... Pending Applied Excluded (Questions) Excluded (Expired) Exc…" at bounding box center [566, 86] width 110 height 21
click at [511, 76] on select "Choose an option... Pending Applied Excluded (Questions) Excluded (Expired) Exc…" at bounding box center [566, 86] width 110 height 21
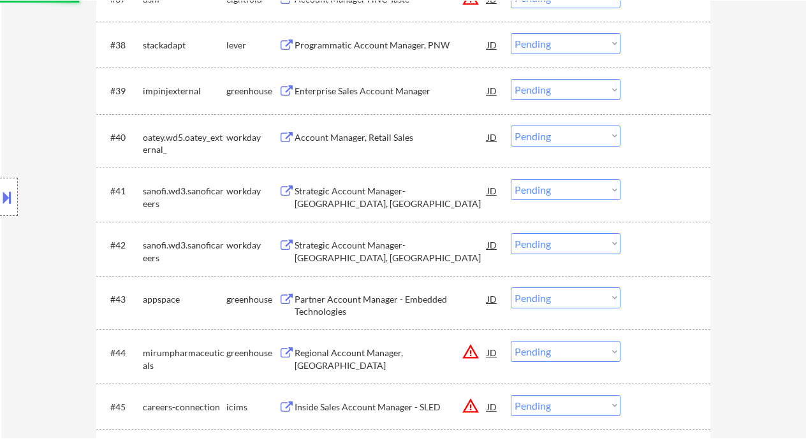
scroll to position [2296, 0]
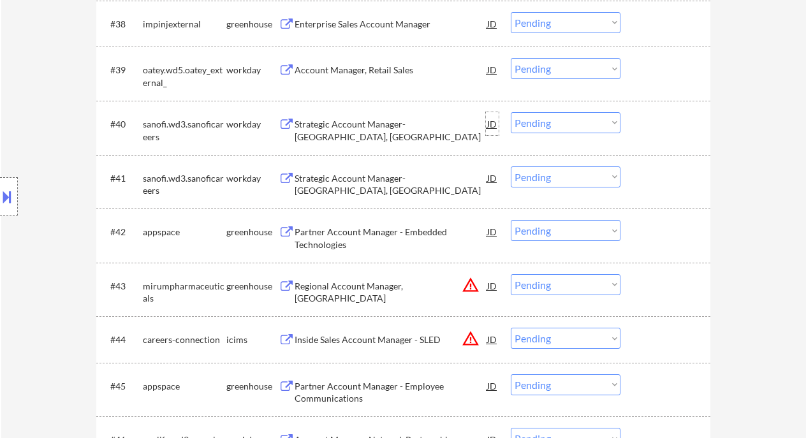
click at [495, 124] on div "JD" at bounding box center [492, 123] width 13 height 23
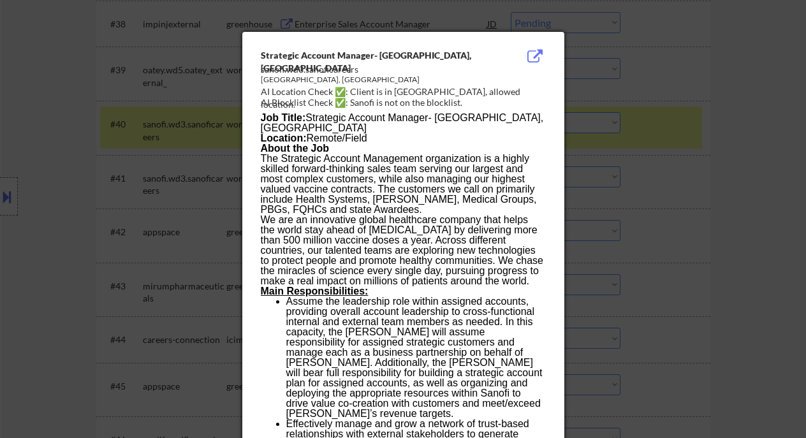
click at [698, 198] on div at bounding box center [403, 219] width 806 height 438
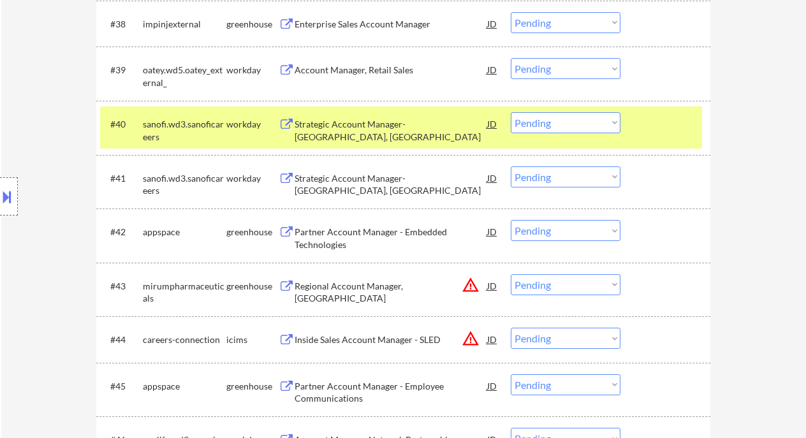
click at [357, 240] on div "Partner Account Manager - Embedded Technologies" at bounding box center [391, 238] width 193 height 25
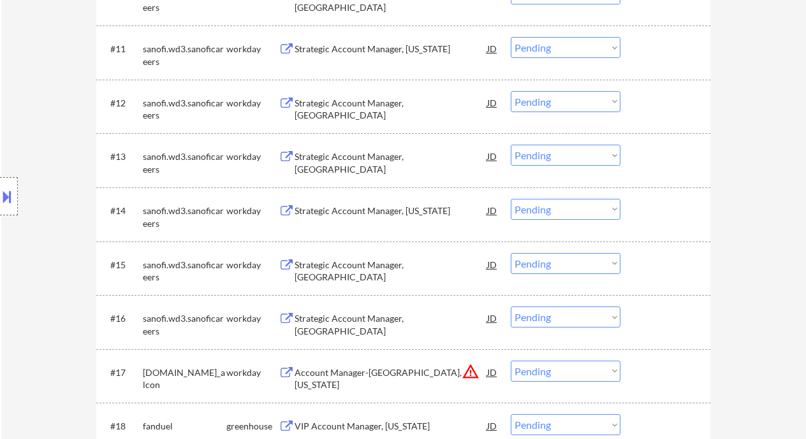
scroll to position [0, 0]
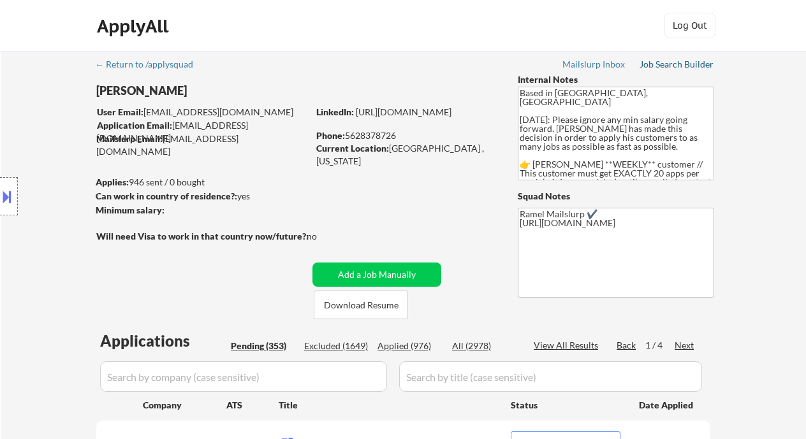
click at [695, 66] on div "Job Search Builder" at bounding box center [677, 64] width 75 height 9
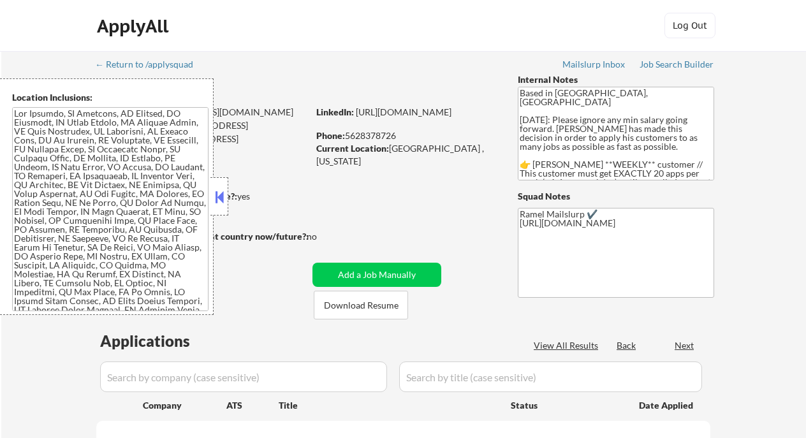
select select ""pending""
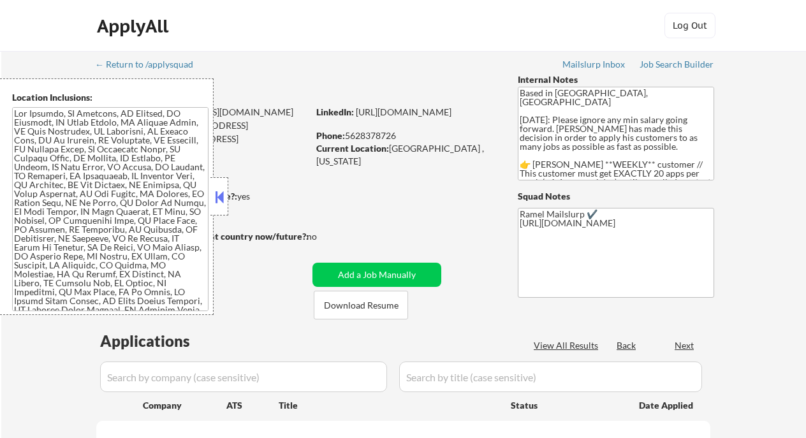
select select ""pending""
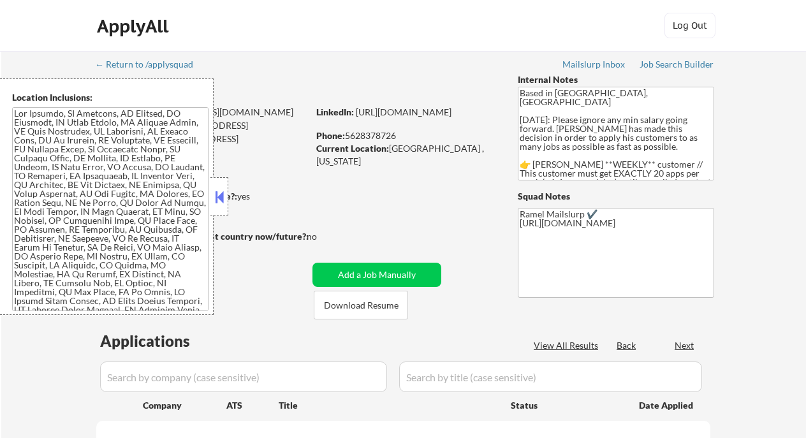
select select ""pending""
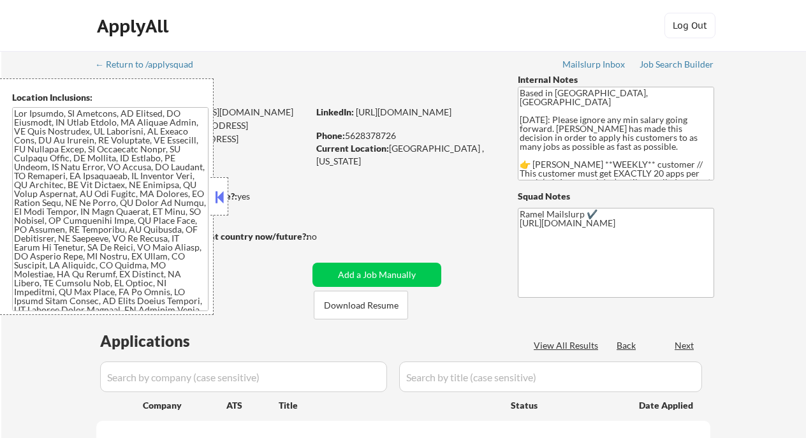
select select ""pending""
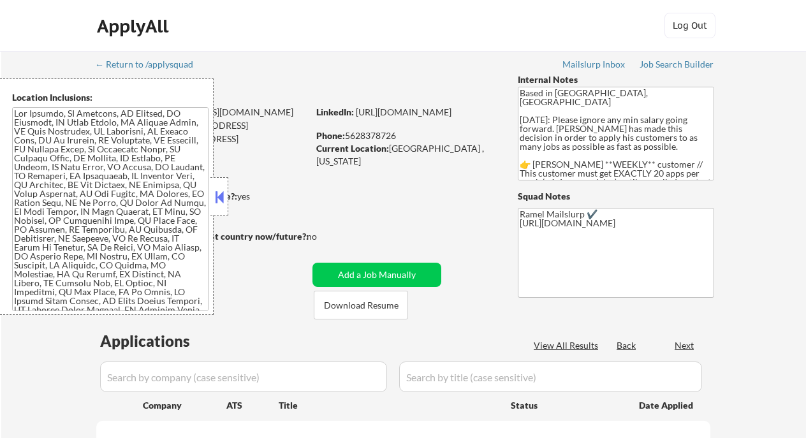
select select ""pending""
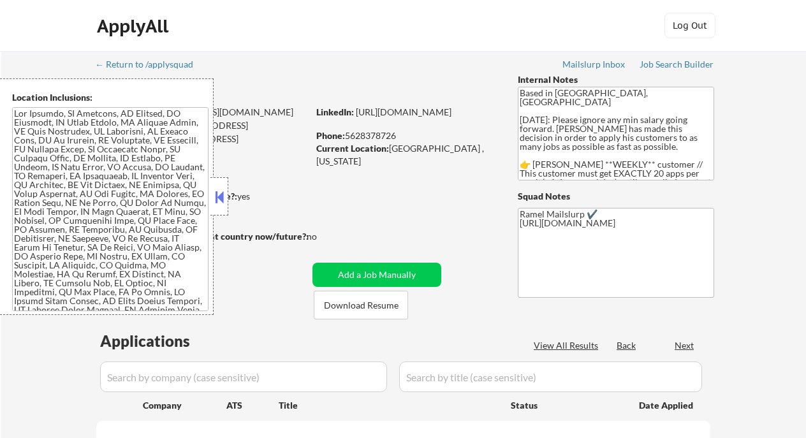
select select ""pending""
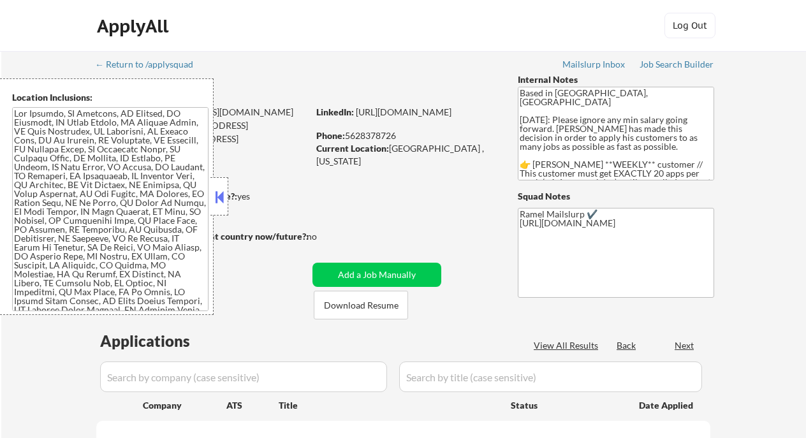
select select ""pending""
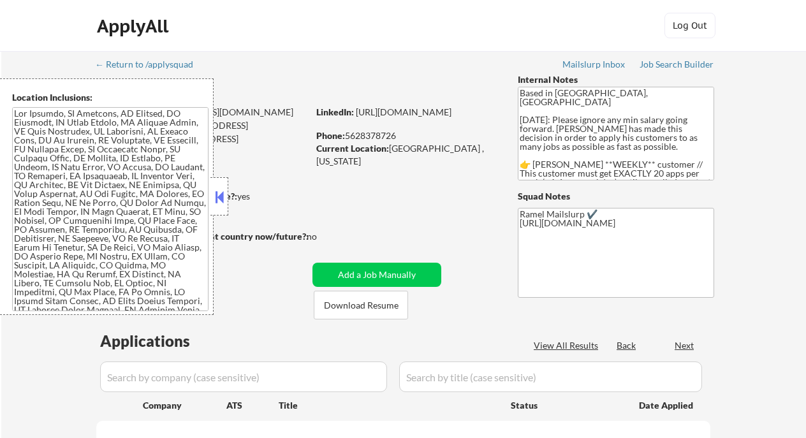
select select ""pending""
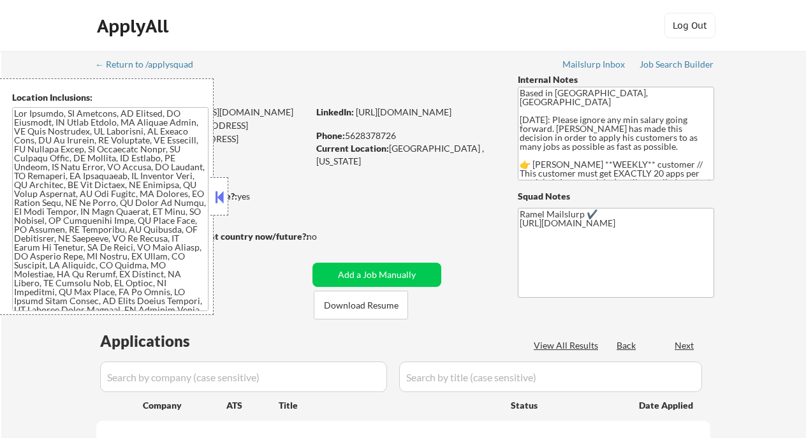
select select ""pending""
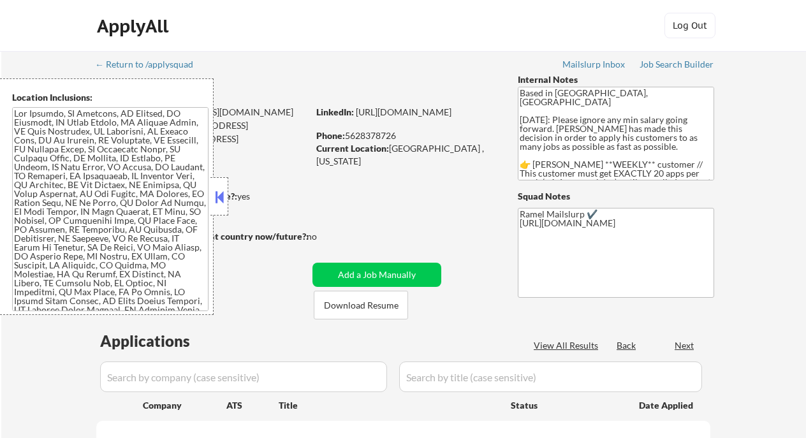
select select ""pending""
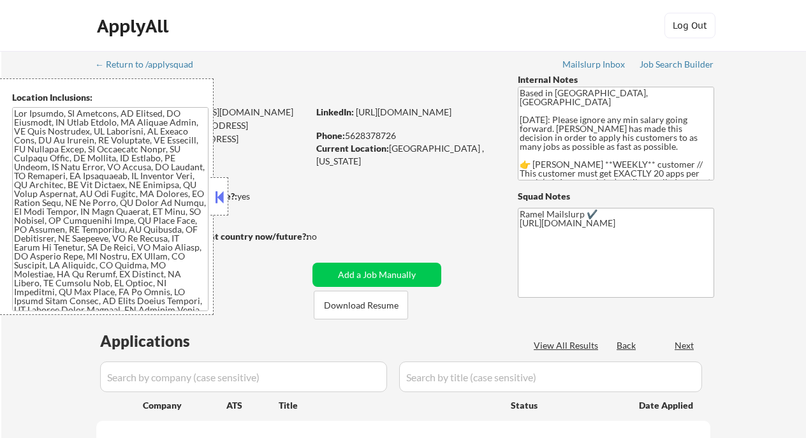
select select ""pending""
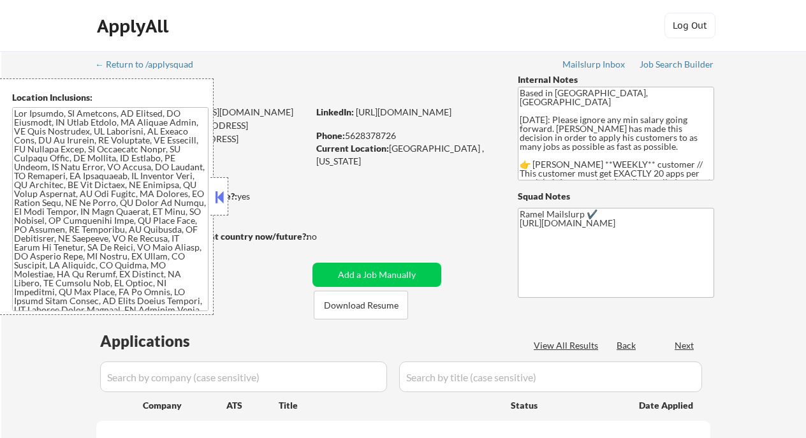
select select ""pending""
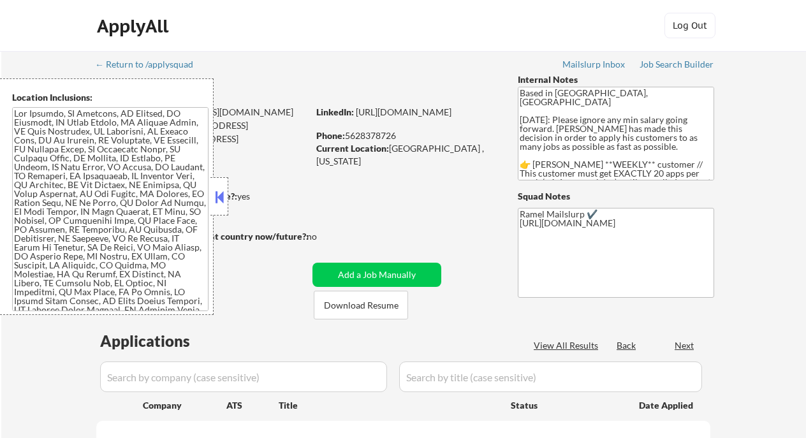
select select ""pending""
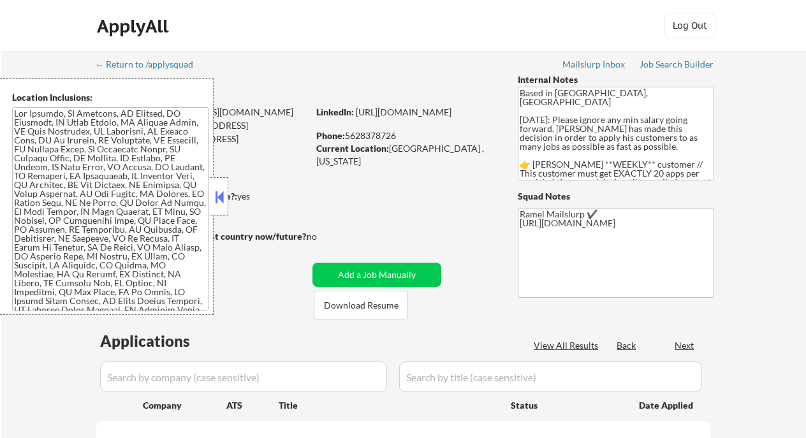
select select ""pending""
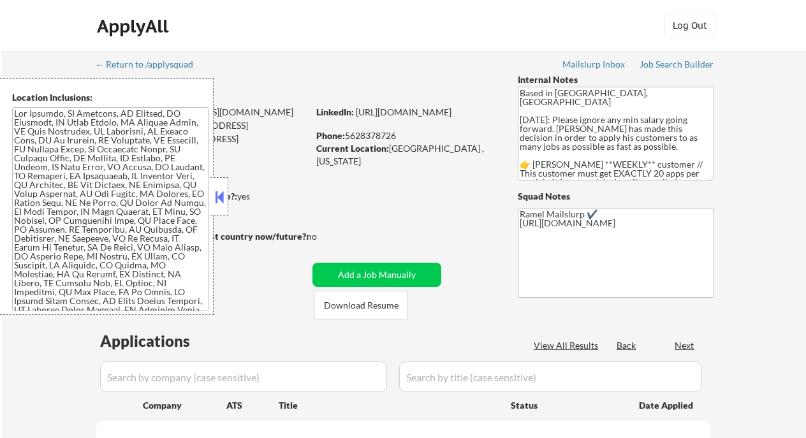
select select ""pending""
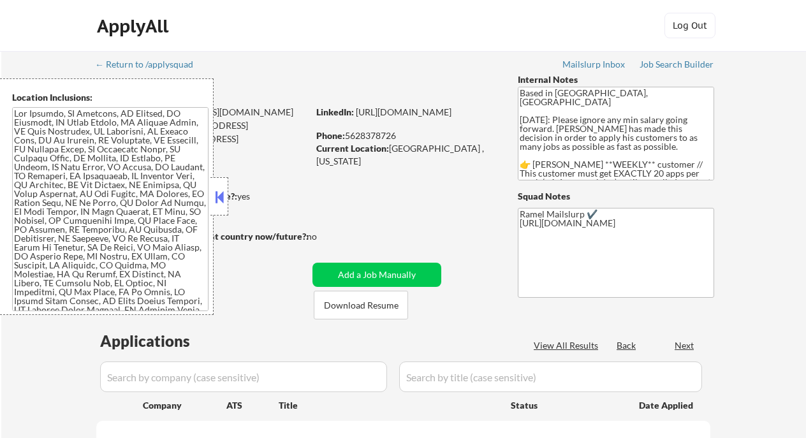
select select ""pending""
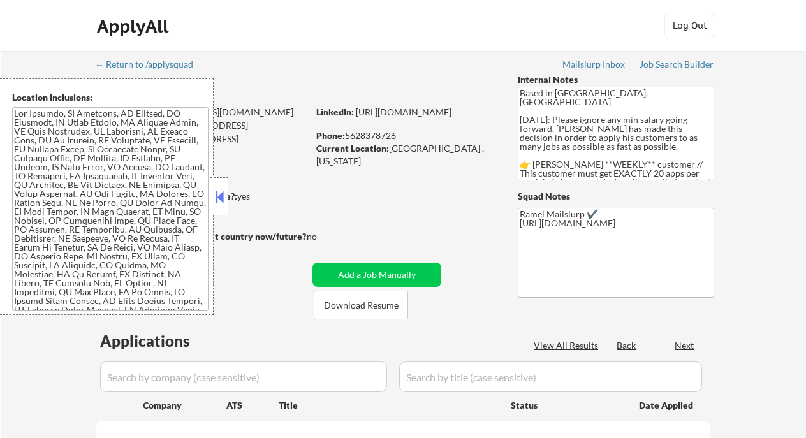
select select ""pending""
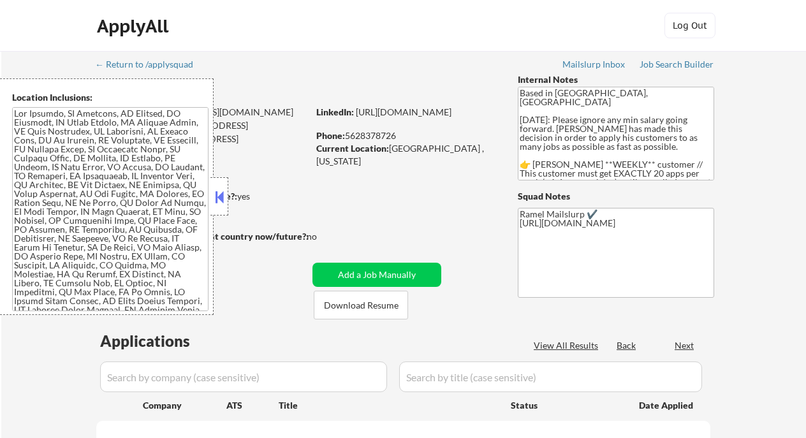
select select ""pending""
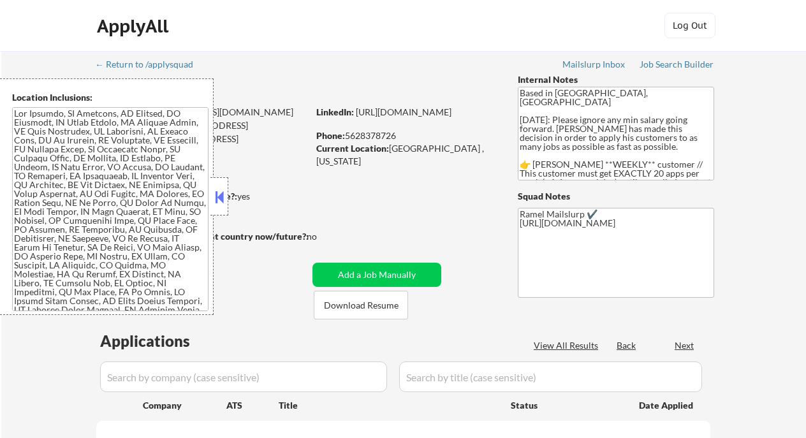
select select ""pending""
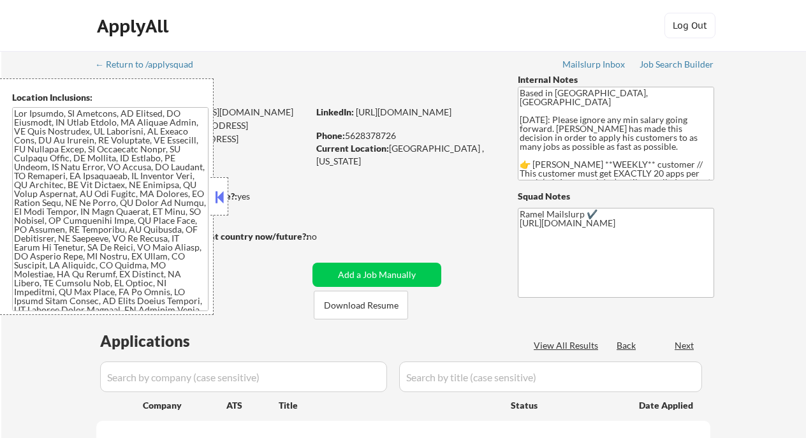
select select ""pending""
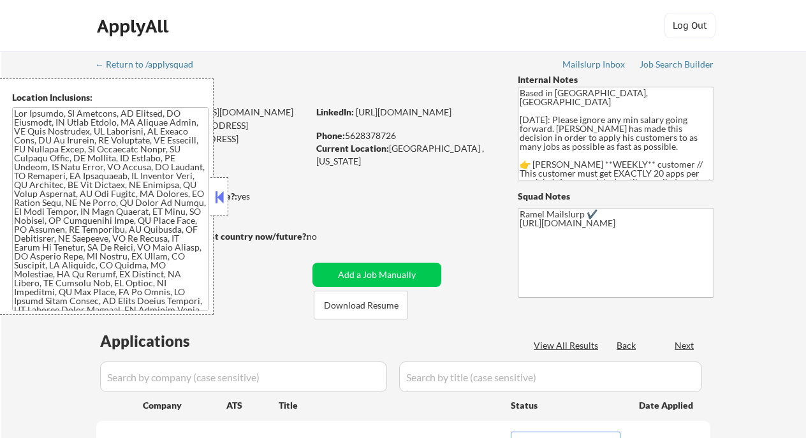
select select ""pending""
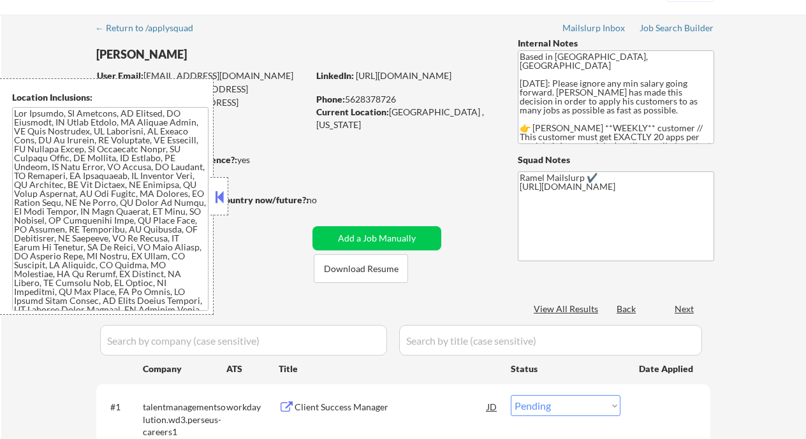
scroll to position [170, 0]
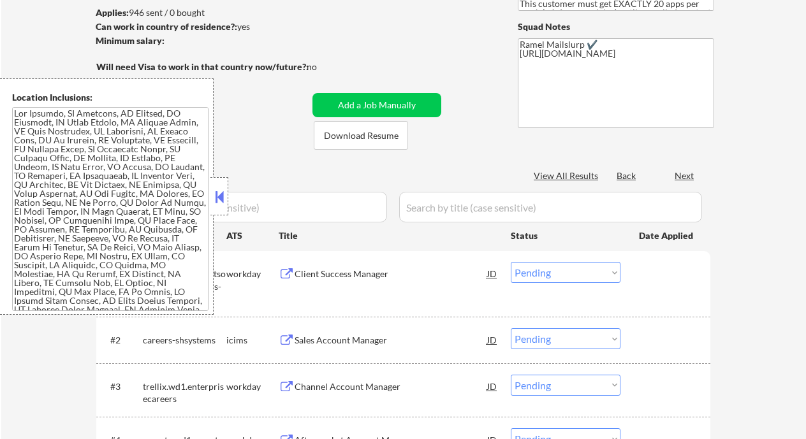
click at [224, 202] on button at bounding box center [219, 197] width 14 height 19
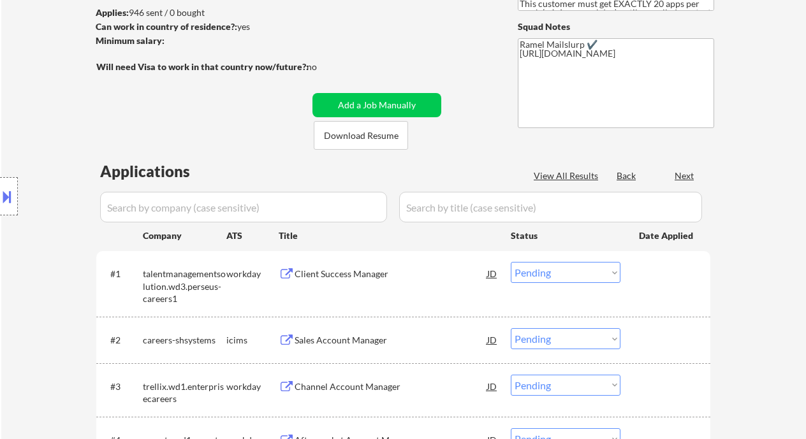
click at [480, 170] on div at bounding box center [484, 176] width 64 height 13
select select ""applied""
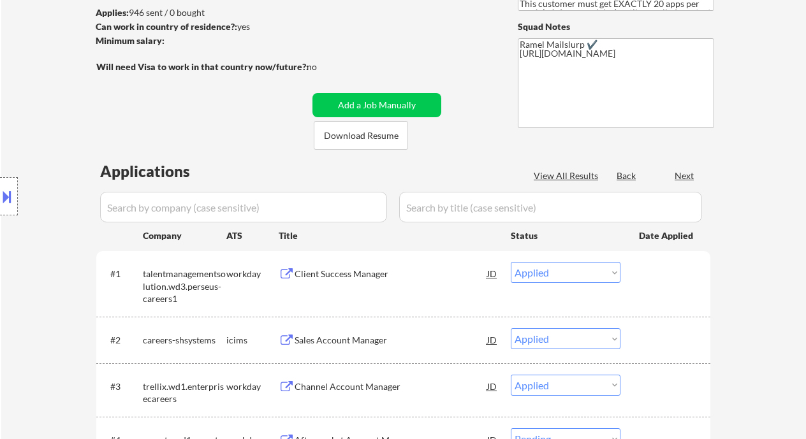
select select ""applied""
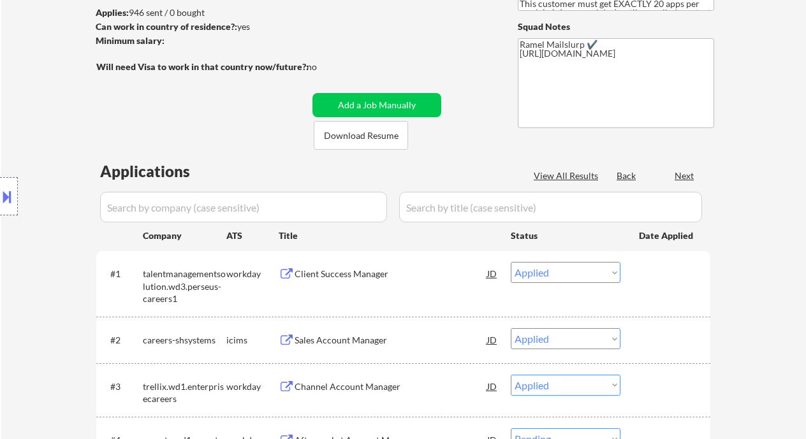
select select ""applied""
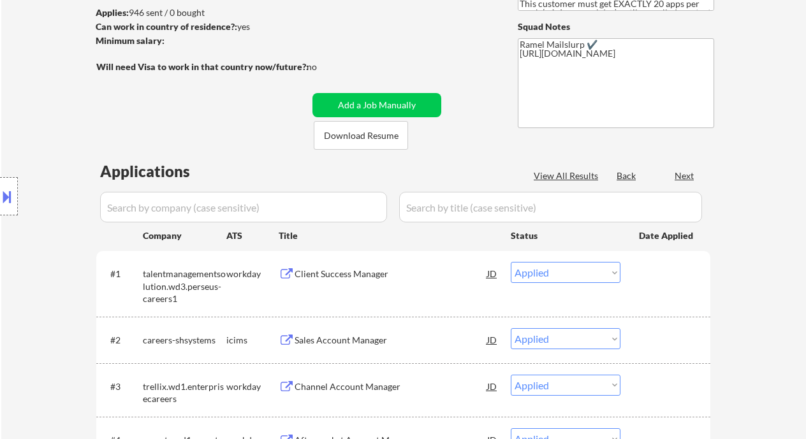
select select ""applied""
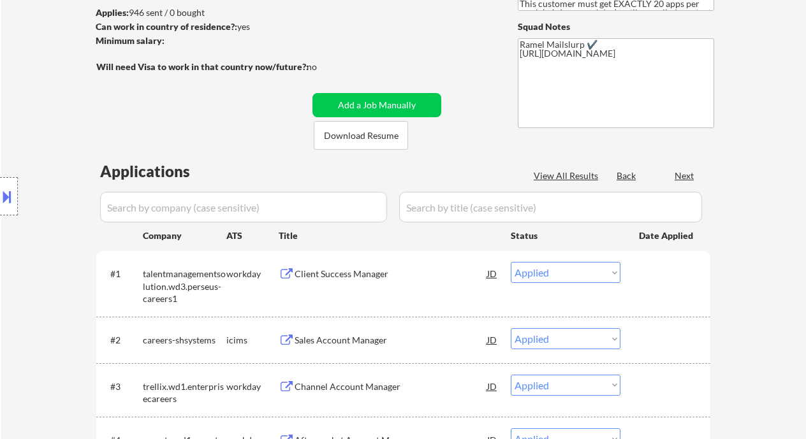
select select ""applied""
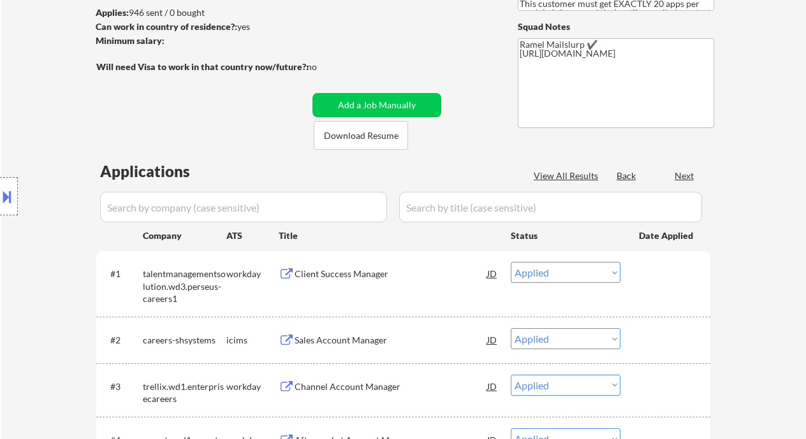
select select ""applied""
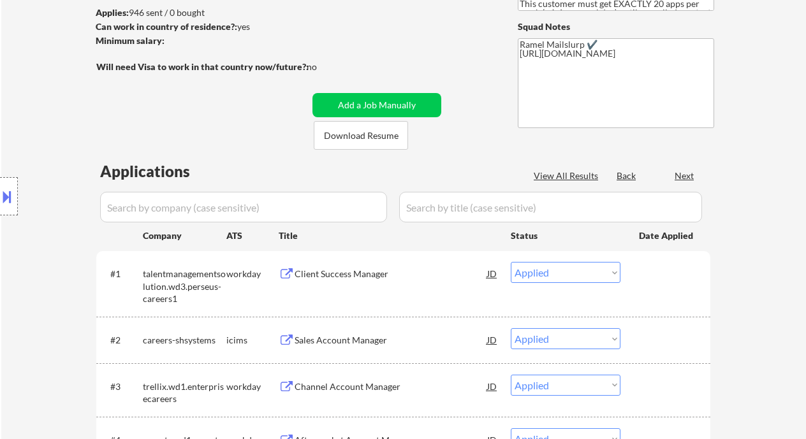
select select ""applied""
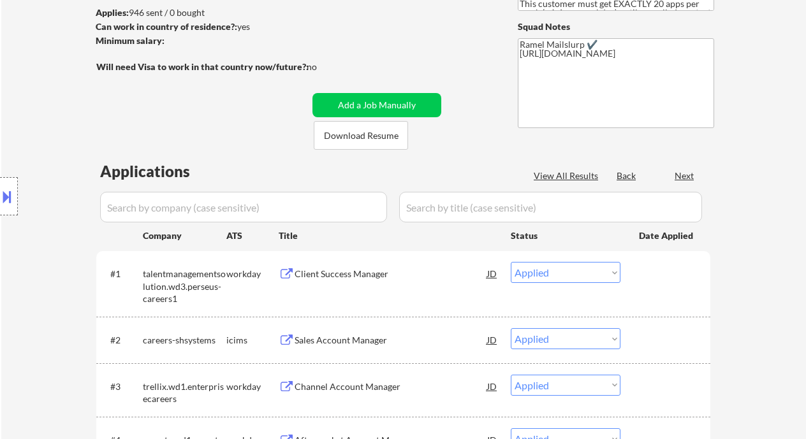
select select ""applied""
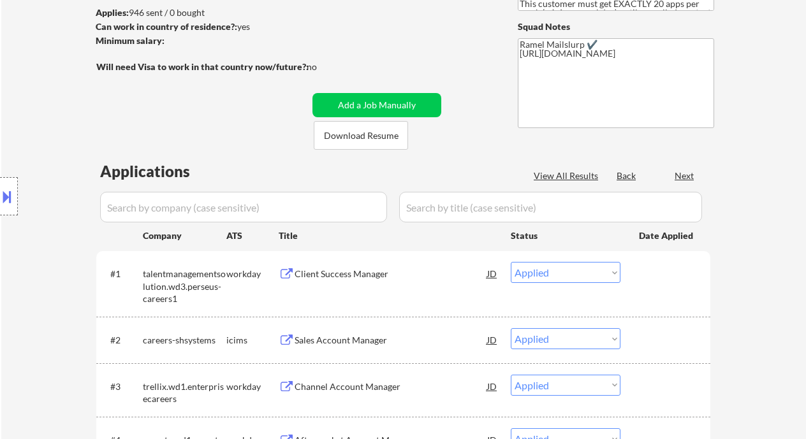
select select ""applied""
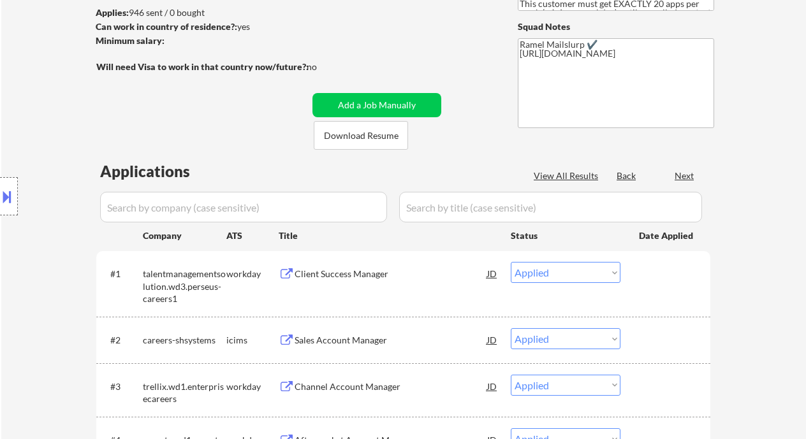
select select ""applied""
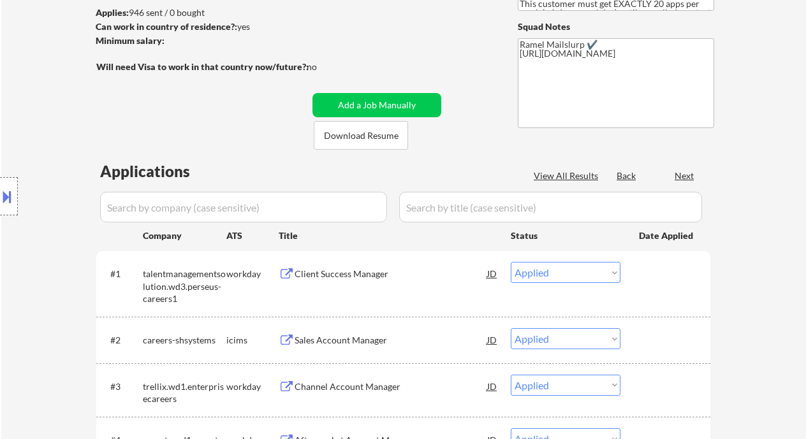
select select ""applied""
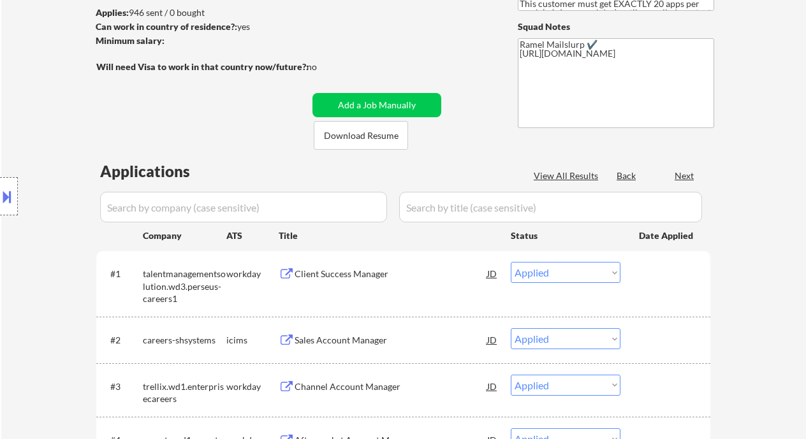
select select ""applied""
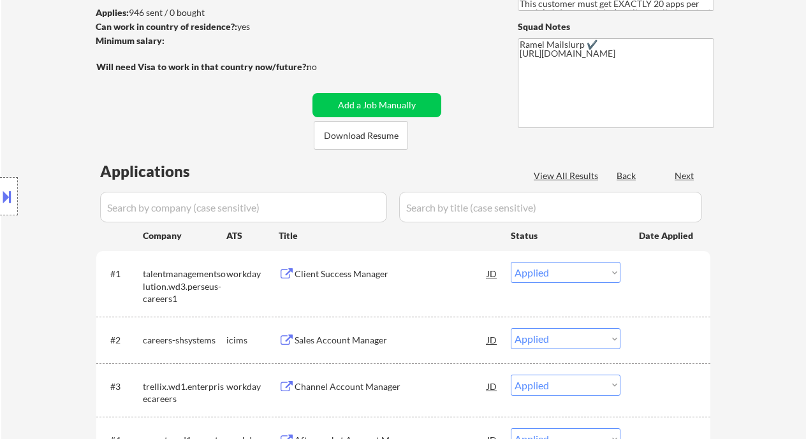
select select ""applied""
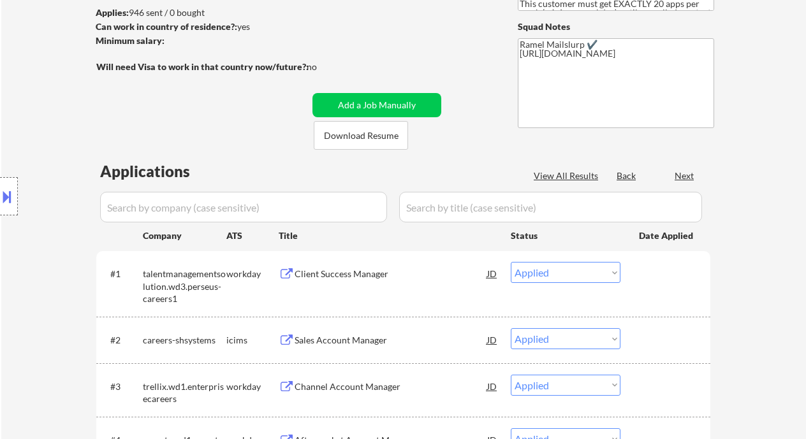
select select ""applied""
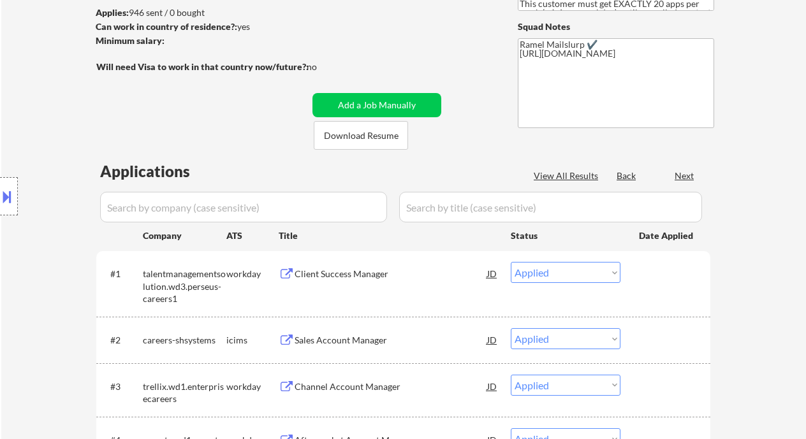
select select ""applied""
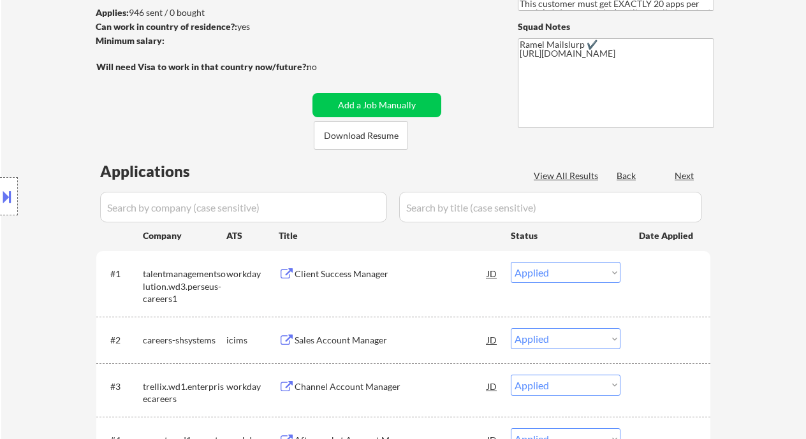
select select ""applied""
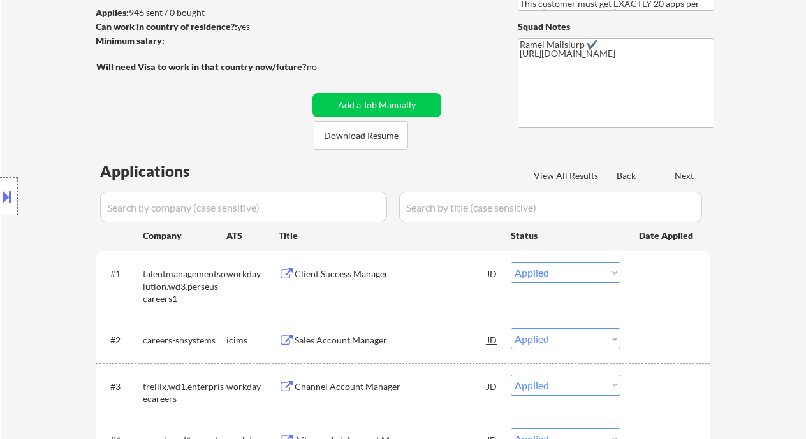
select select ""applied""
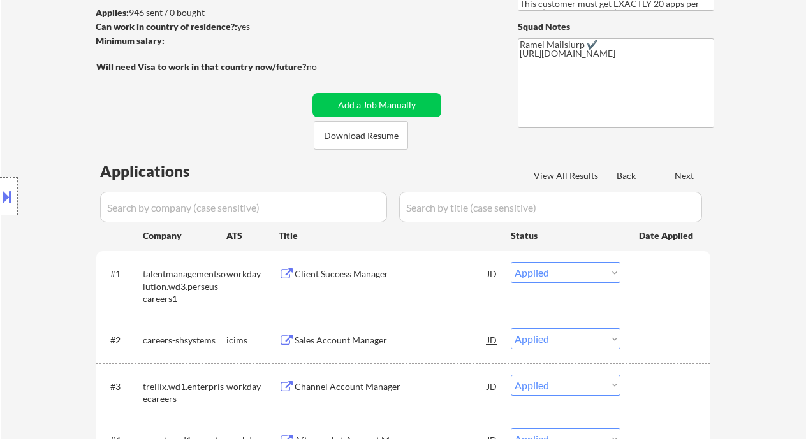
select select ""applied""
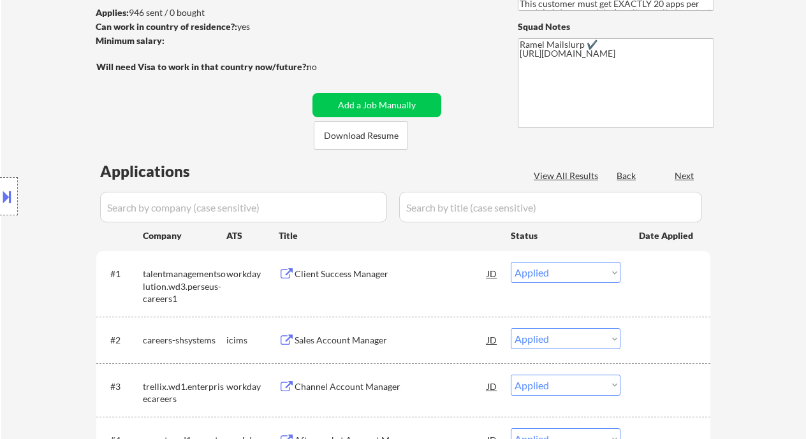
select select ""applied""
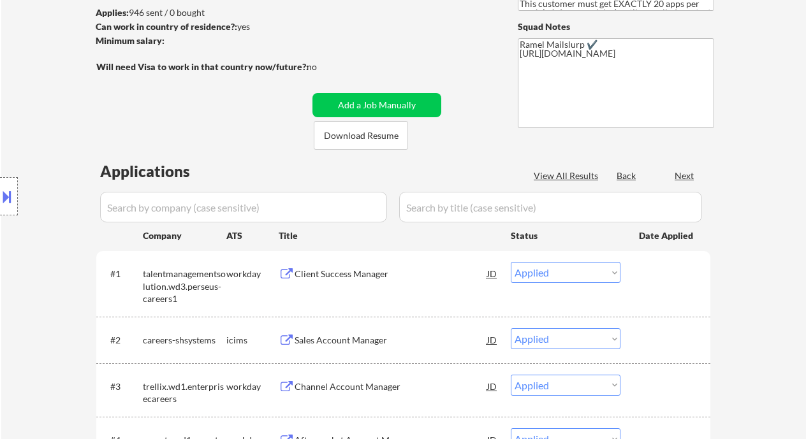
select select ""applied""
click at [453, 173] on div at bounding box center [484, 176] width 64 height 13
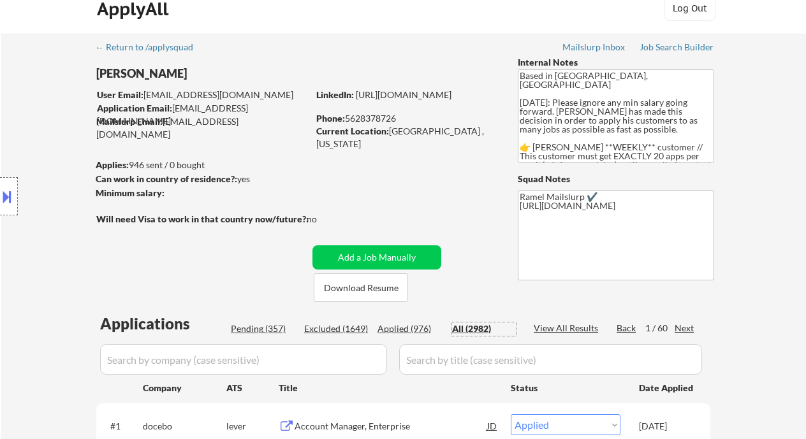
scroll to position [0, 0]
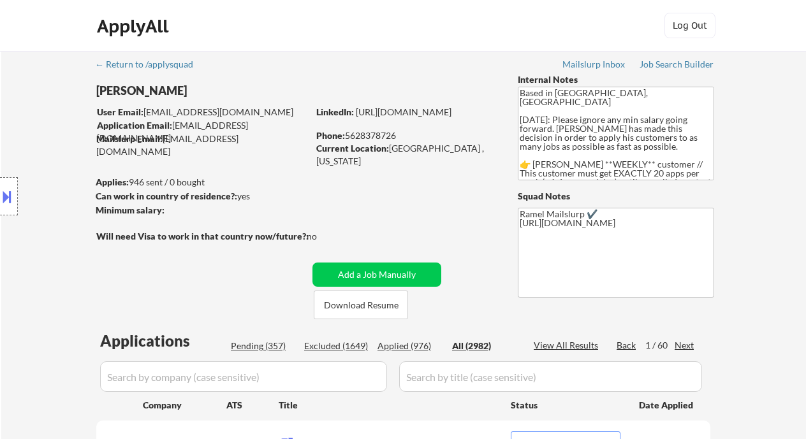
click at [374, 138] on div "Phone: 5628378726" at bounding box center [406, 135] width 180 height 13
copy div "5628378726"
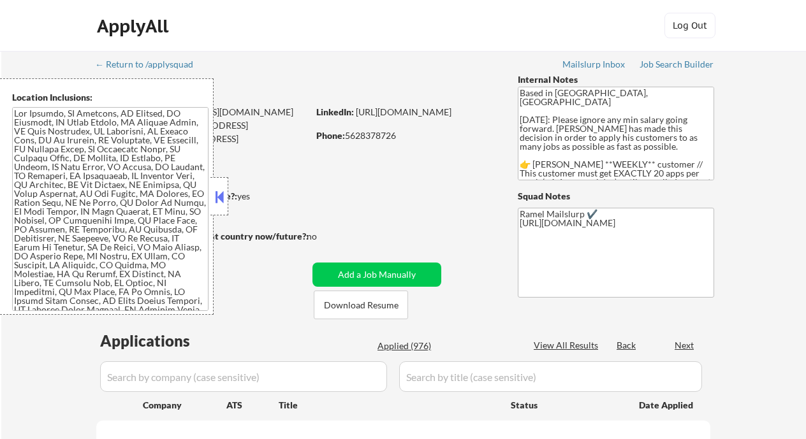
click at [216, 196] on button at bounding box center [219, 197] width 14 height 19
select select ""pending""
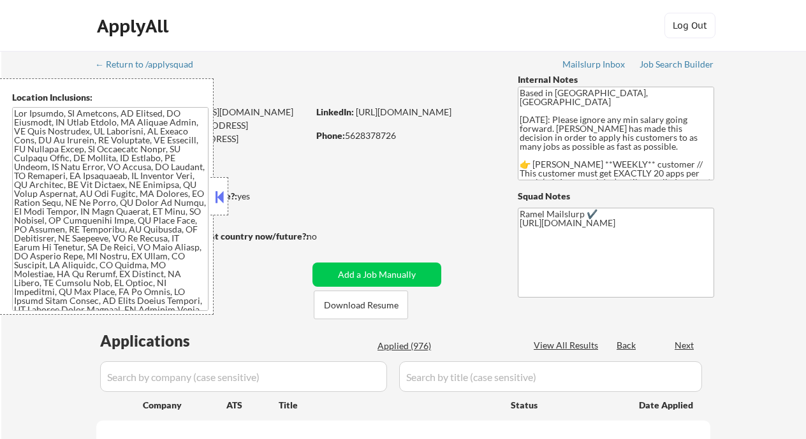
select select ""pending""
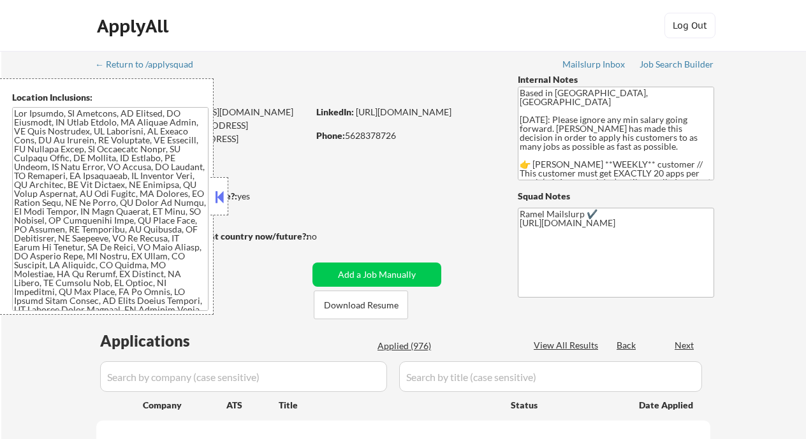
select select ""pending""
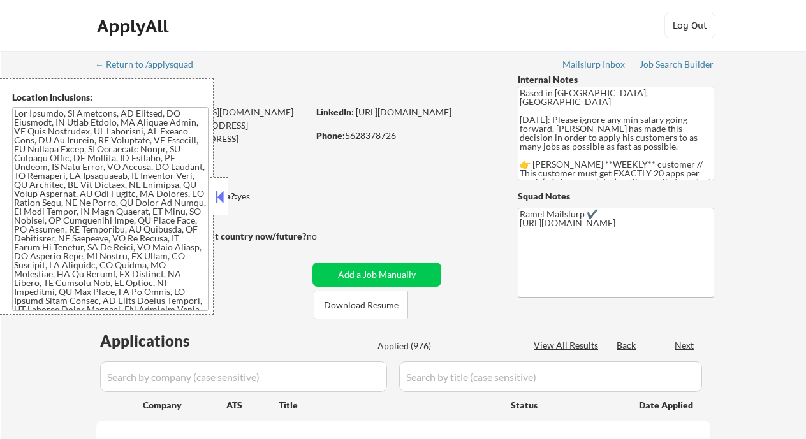
select select ""pending""
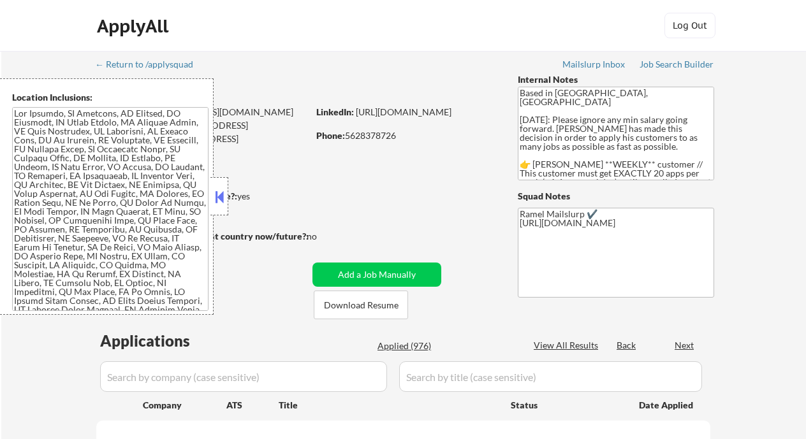
select select ""pending""
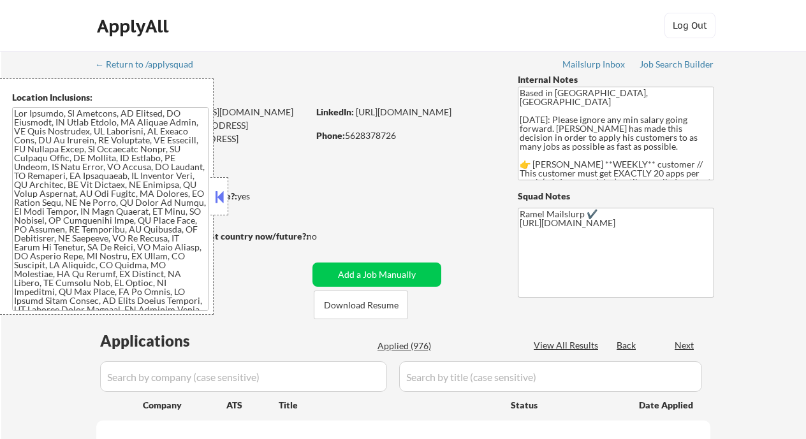
select select ""pending""
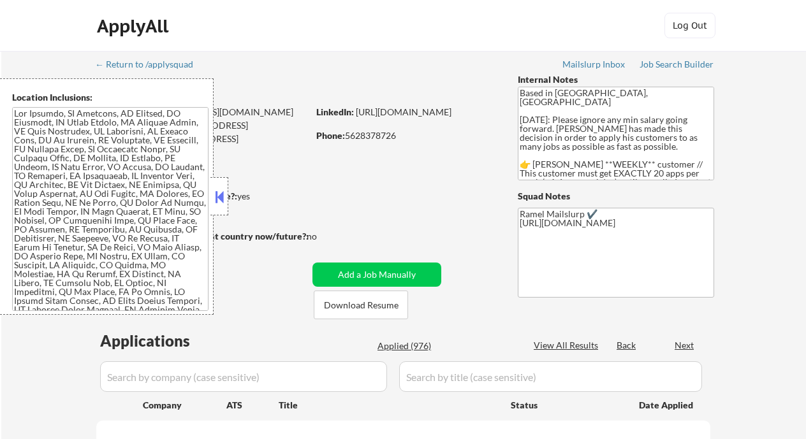
select select ""pending""
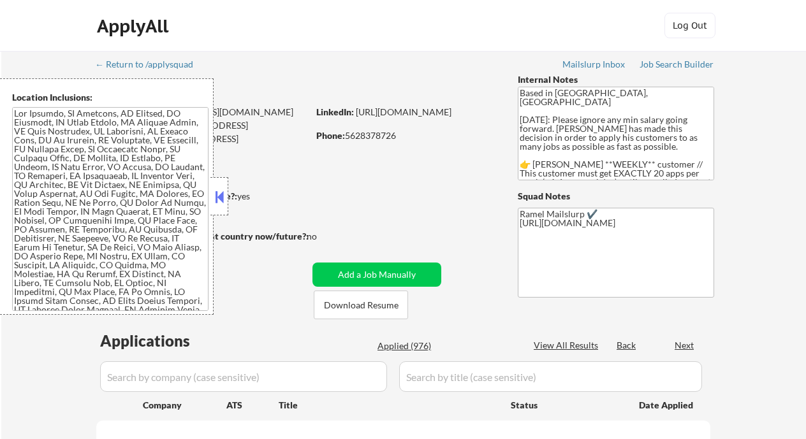
select select ""pending""
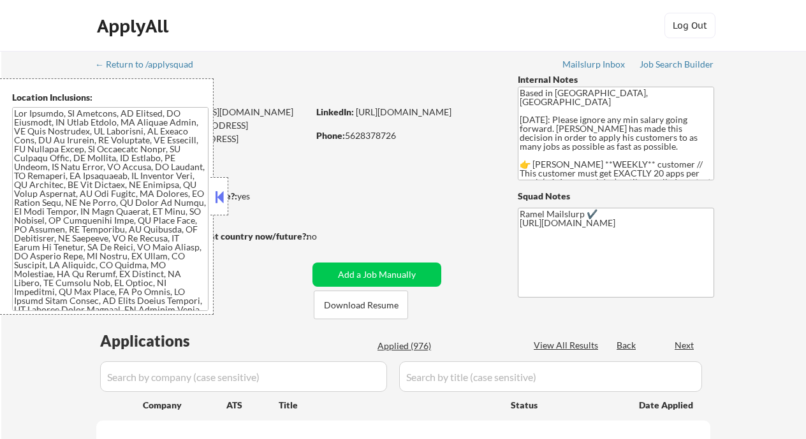
select select ""pending""
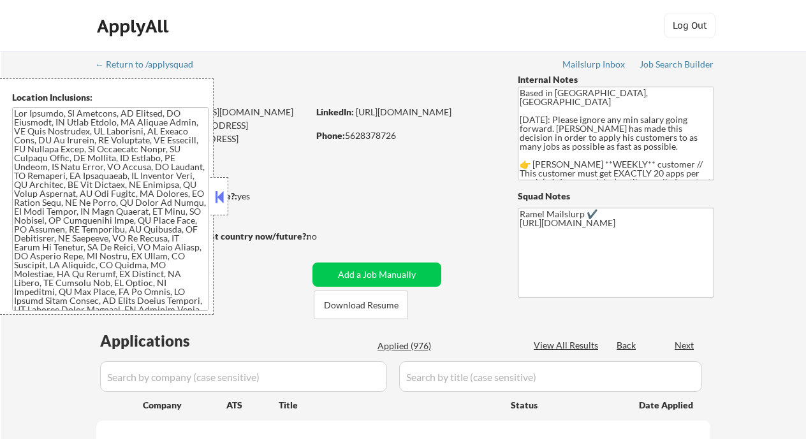
select select ""pending""
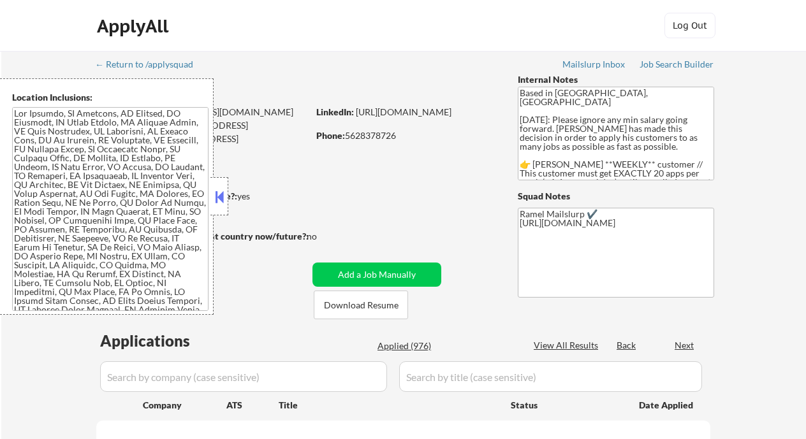
select select ""pending""
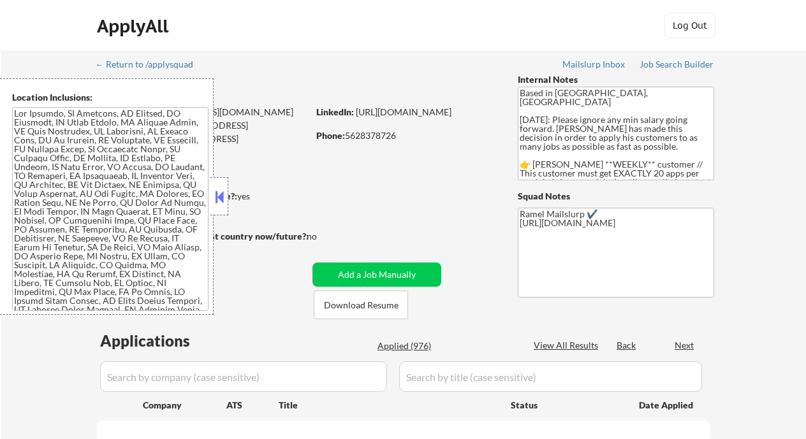
select select ""pending""
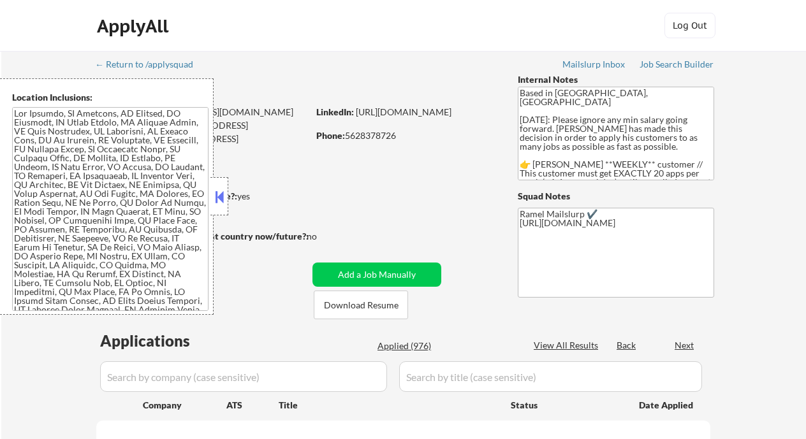
select select ""pending""
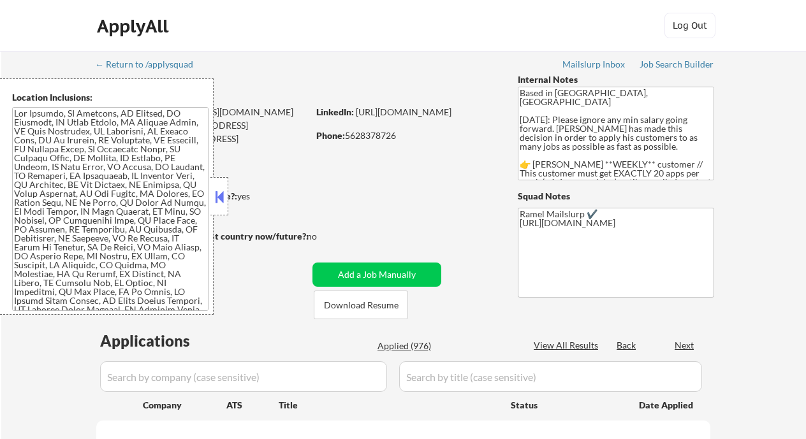
select select ""pending""
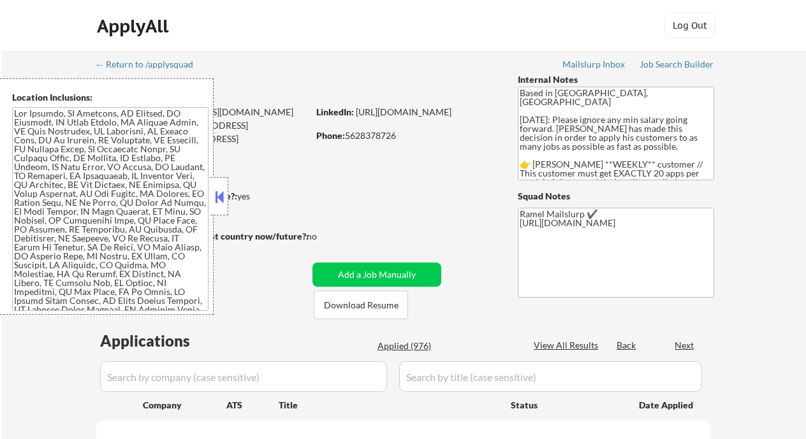
select select ""pending""
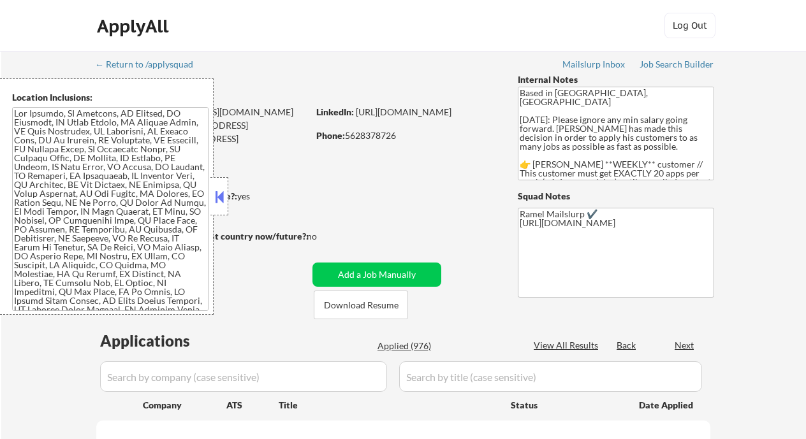
select select ""pending""
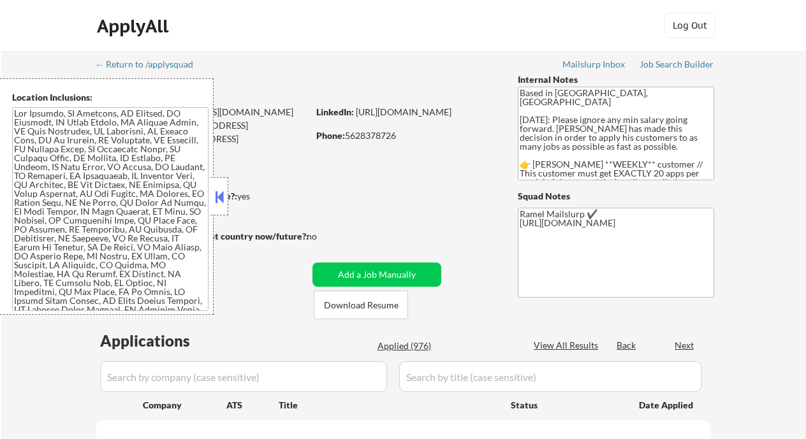
select select ""pending""
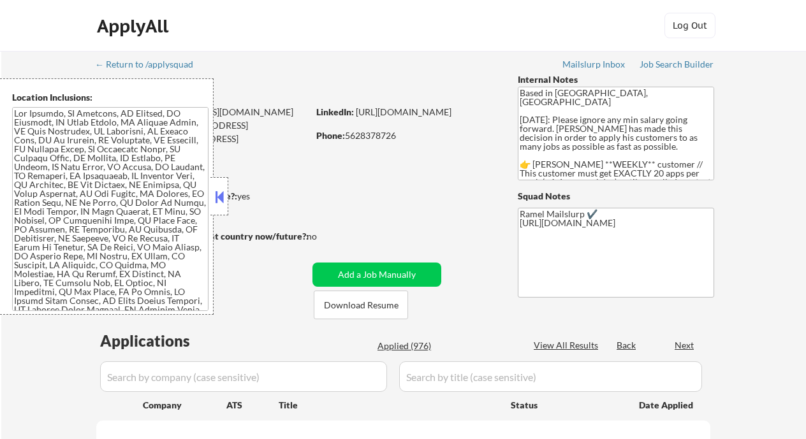
select select ""pending""
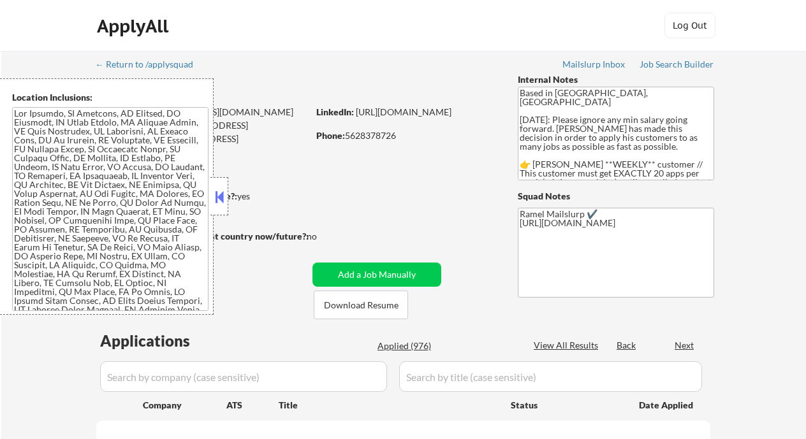
select select ""pending""
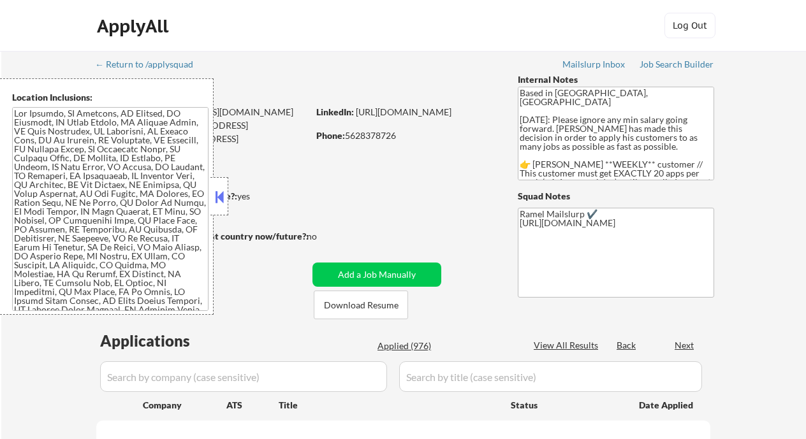
select select ""pending""
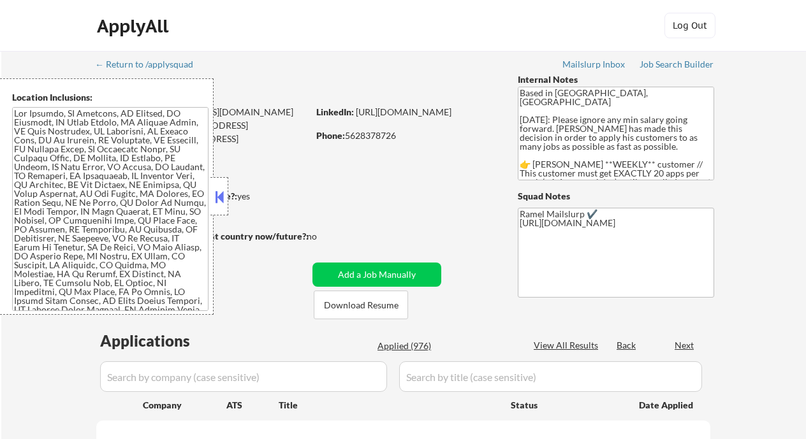
select select ""pending""
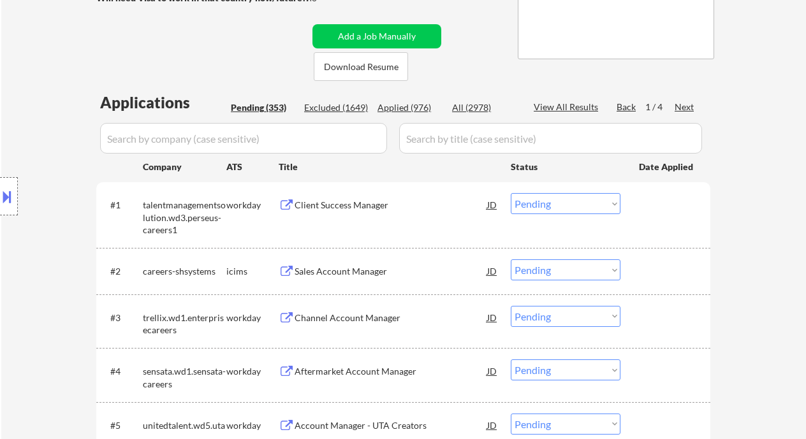
scroll to position [255, 0]
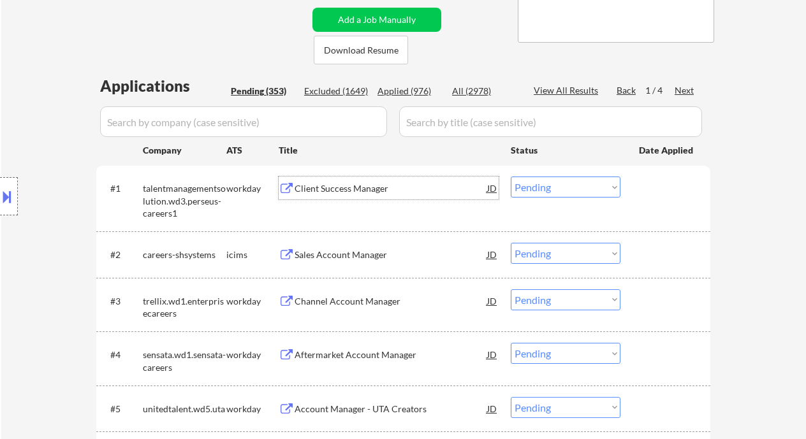
click at [367, 198] on div "Client Success Manager" at bounding box center [391, 188] width 193 height 23
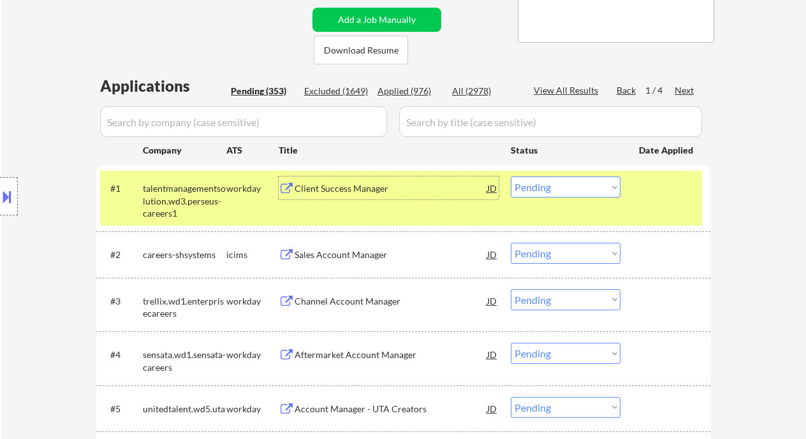
click at [604, 188] on select "Choose an option... Pending Applied Excluded (Questions) Excluded (Expired) Exc…" at bounding box center [566, 187] width 110 height 21
click at [511, 177] on select "Choose an option... Pending Applied Excluded (Questions) Excluded (Expired) Exc…" at bounding box center [566, 187] width 110 height 21
click at [346, 298] on div "Channel Account Manager" at bounding box center [391, 301] width 193 height 13
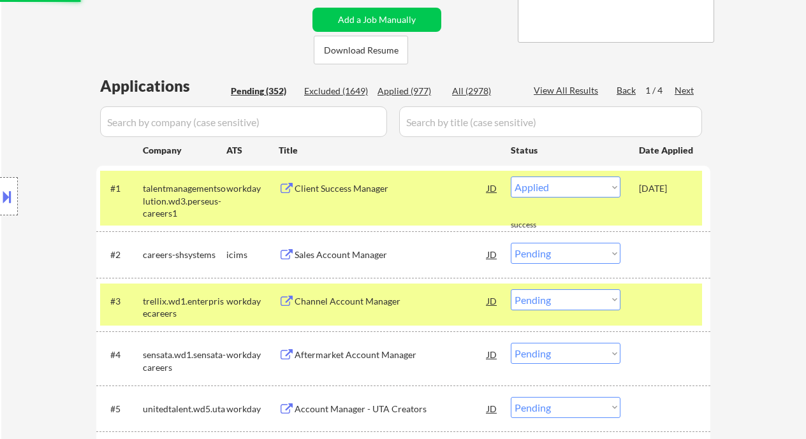
select select ""pending""
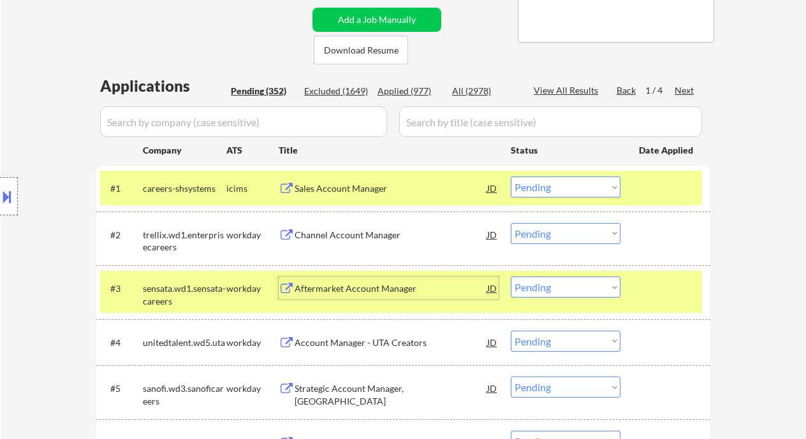
click at [572, 233] on select "Choose an option... Pending Applied Excluded (Questions) Excluded (Expired) Exc…" at bounding box center [566, 233] width 110 height 21
click at [511, 223] on select "Choose an option... Pending Applied Excluded (Questions) Excluded (Expired) Exc…" at bounding box center [566, 233] width 110 height 21
click at [368, 181] on div "Sales Account Manager" at bounding box center [391, 188] width 193 height 23
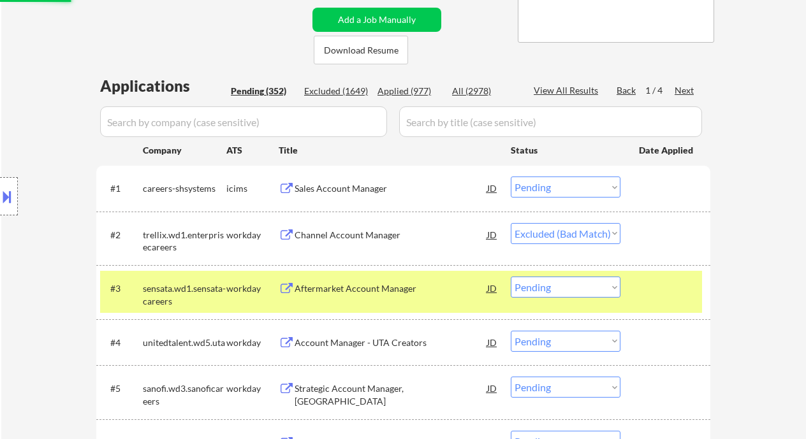
select select ""pending""
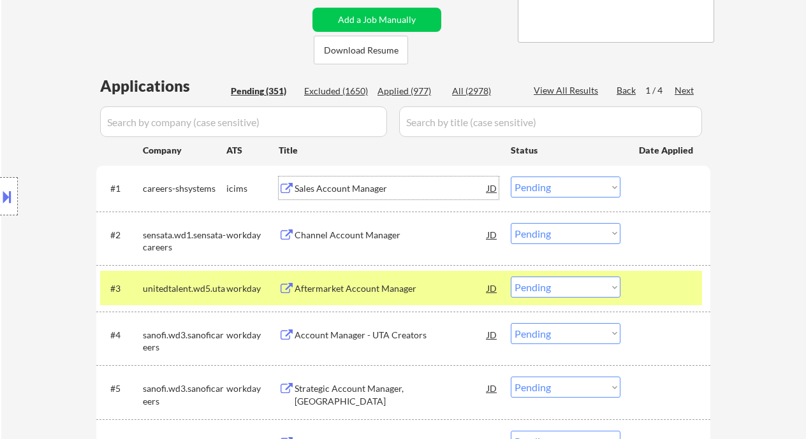
click at [529, 189] on select "Choose an option... Pending Applied Excluded (Questions) Excluded (Expired) Exc…" at bounding box center [566, 187] width 110 height 21
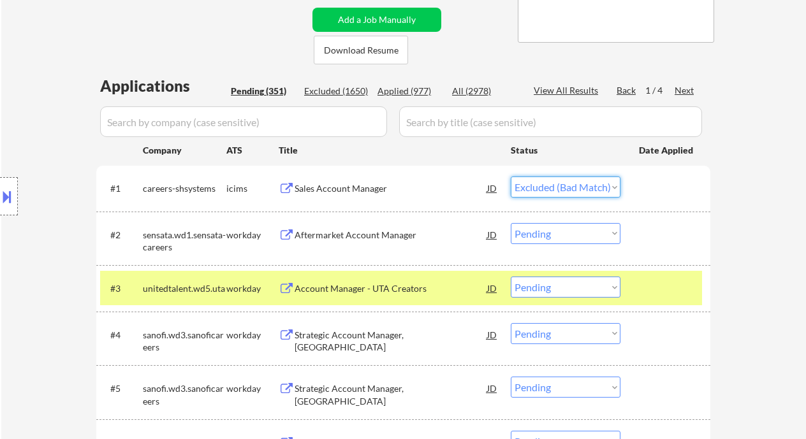
click at [511, 177] on select "Choose an option... Pending Applied Excluded (Questions) Excluded (Expired) Exc…" at bounding box center [566, 187] width 110 height 21
click at [380, 239] on div "Aftermarket Account Manager" at bounding box center [391, 235] width 193 height 13
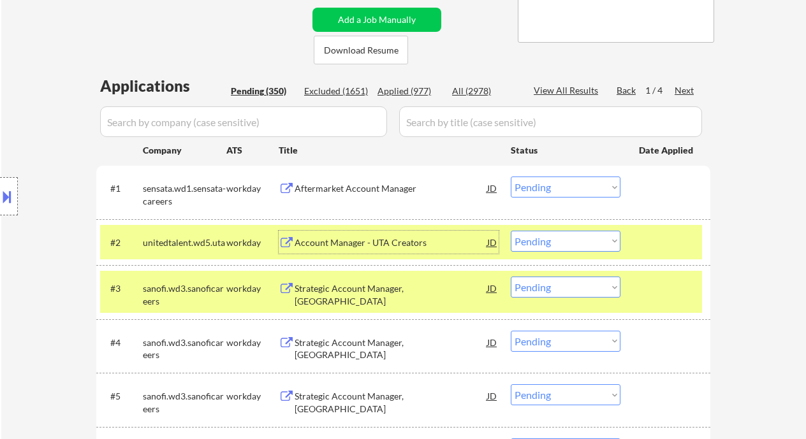
click at [570, 192] on select "Choose an option... Pending Applied Excluded (Questions) Excluded (Expired) Exc…" at bounding box center [566, 187] width 110 height 21
click at [511, 177] on select "Choose an option... Pending Applied Excluded (Questions) Excluded (Expired) Exc…" at bounding box center [566, 187] width 110 height 21
click at [374, 243] on div "Account Manager - UTA Creators" at bounding box center [391, 243] width 193 height 13
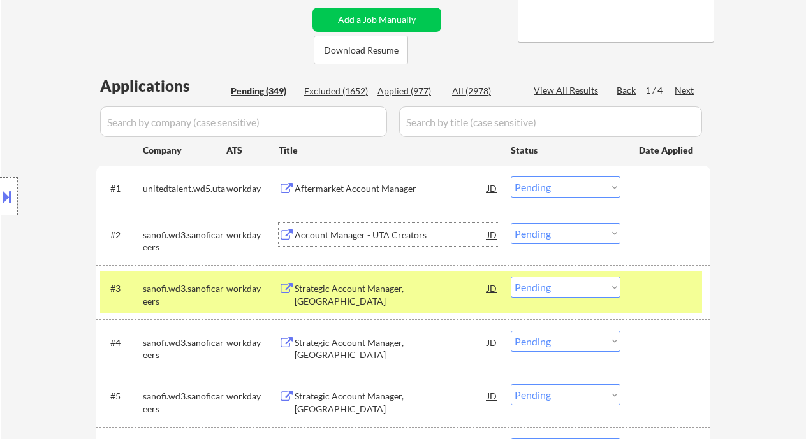
click at [562, 184] on select "Choose an option... Pending Applied Excluded (Questions) Excluded (Expired) Exc…" at bounding box center [566, 187] width 110 height 21
click at [511, 177] on select "Choose an option... Pending Applied Excluded (Questions) Excluded (Expired) Exc…" at bounding box center [566, 187] width 110 height 21
click at [390, 240] on div "Strategic Account Manager, Minneapolis" at bounding box center [391, 241] width 193 height 25
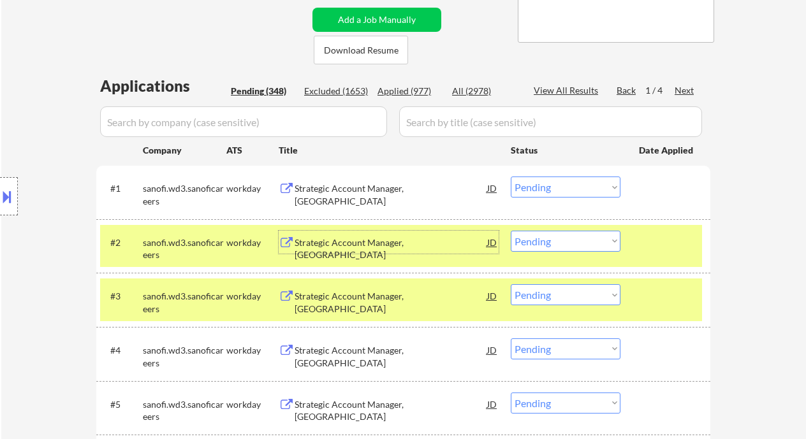
drag, startPoint x: 602, startPoint y: 190, endPoint x: 601, endPoint y: 197, distance: 7.1
click at [602, 190] on select "Choose an option... Pending Applied Excluded (Questions) Excluded (Expired) Exc…" at bounding box center [566, 187] width 110 height 21
click at [511, 177] on select "Choose an option... Pending Applied Excluded (Questions) Excluded (Expired) Exc…" at bounding box center [566, 187] width 110 height 21
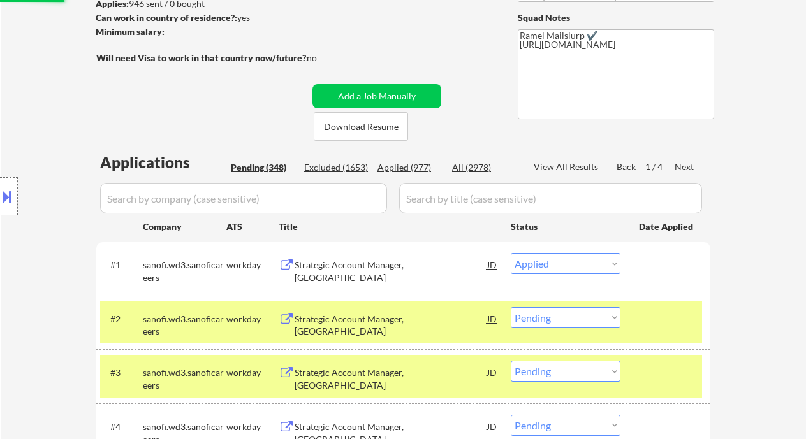
scroll to position [170, 0]
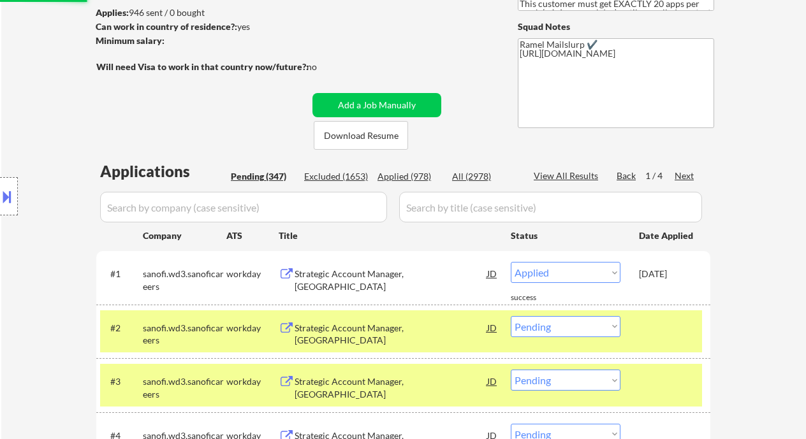
select select ""pending""
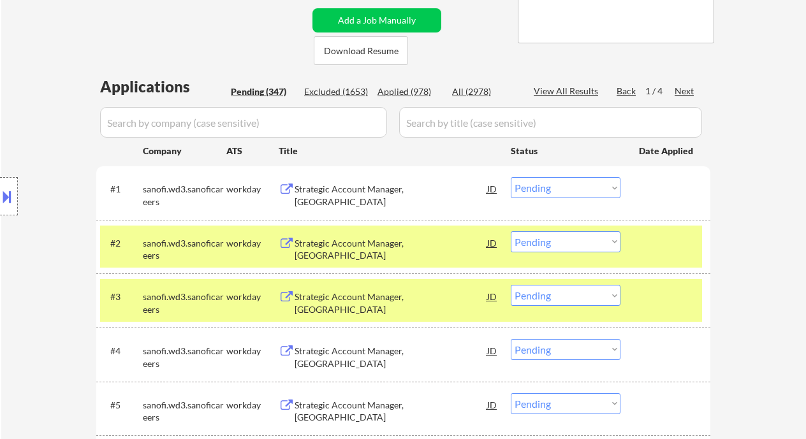
scroll to position [255, 0]
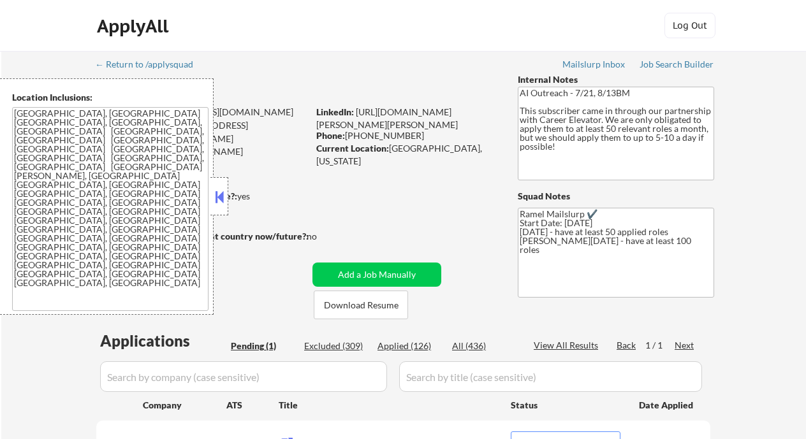
click at [247, 13] on div "ApplyAll Log Out" at bounding box center [403, 29] width 638 height 32
click at [219, 197] on button at bounding box center [219, 197] width 14 height 19
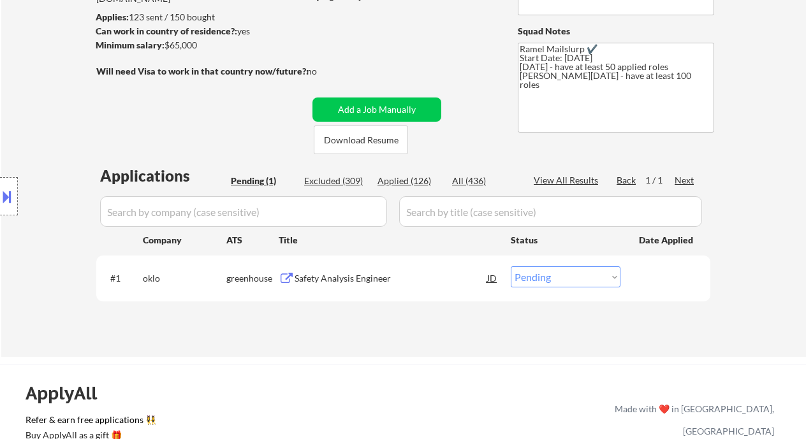
scroll to position [170, 0]
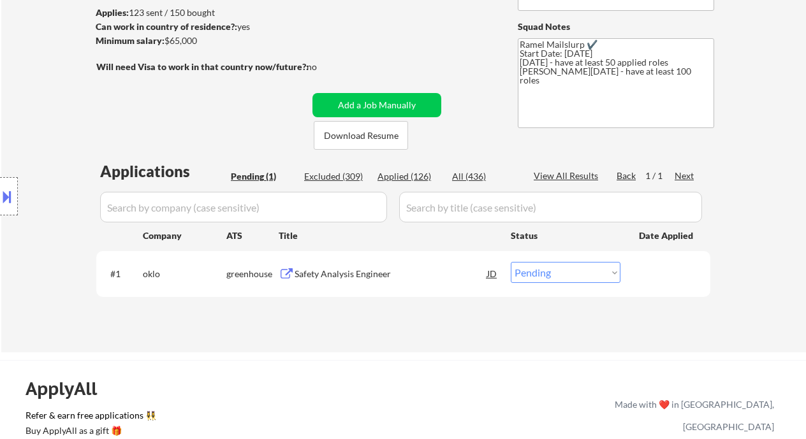
drag, startPoint x: 9, startPoint y: 89, endPoint x: 54, endPoint y: 22, distance: 81.0
click at [9, 89] on div "Location Inclusions: Charlotte, NC Matthews, NC Mint Hill, NC Pineville, NC Hun…" at bounding box center [114, 196] width 228 height 237
click at [340, 282] on div "Safety Analysis Engineer" at bounding box center [391, 273] width 193 height 23
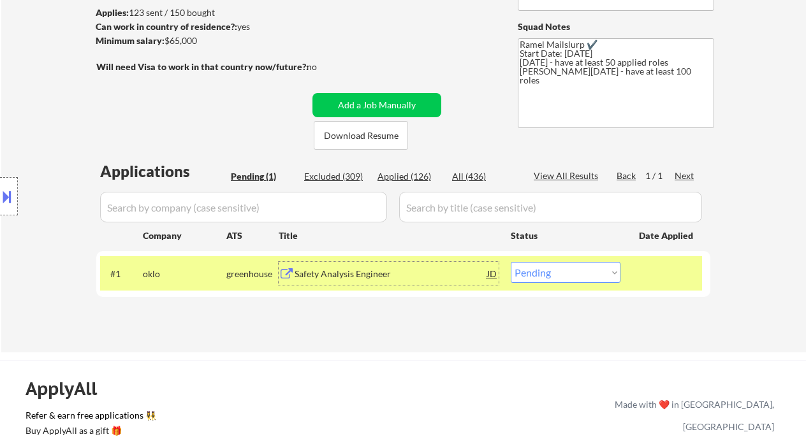
drag, startPoint x: 602, startPoint y: 272, endPoint x: 601, endPoint y: 282, distance: 9.6
click at [602, 272] on select "Choose an option... Pending Applied Excluded (Questions) Excluded (Expired) Exc…" at bounding box center [566, 272] width 110 height 21
select select ""excluded__location_""
click at [511, 262] on select "Choose an option... Pending Applied Excluded (Questions) Excluded (Expired) Exc…" at bounding box center [566, 272] width 110 height 21
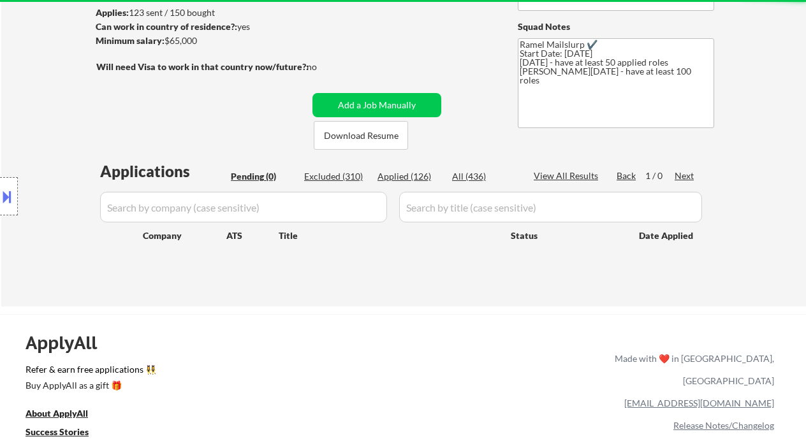
click at [416, 172] on div "Applied (126)" at bounding box center [410, 176] width 64 height 13
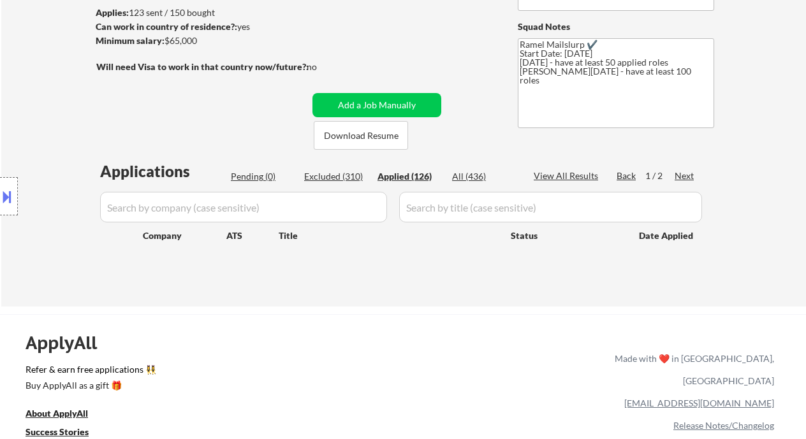
select select ""applied""
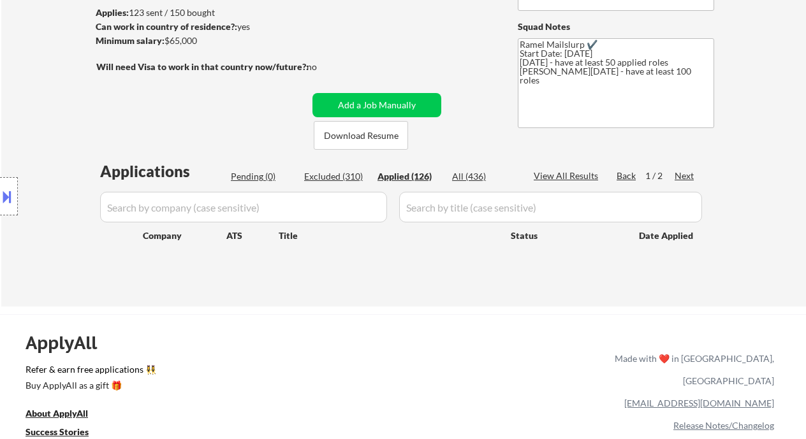
select select ""applied""
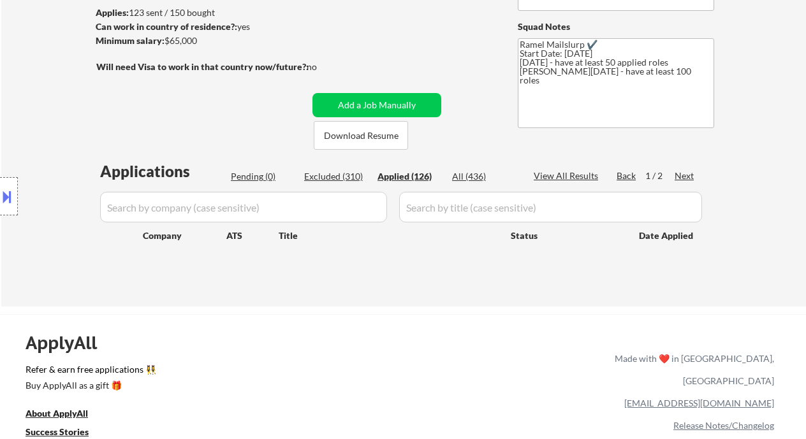
select select ""applied""
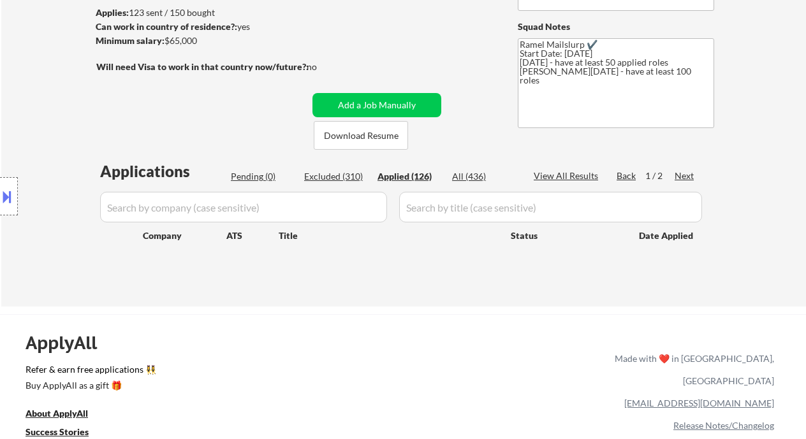
select select ""applied""
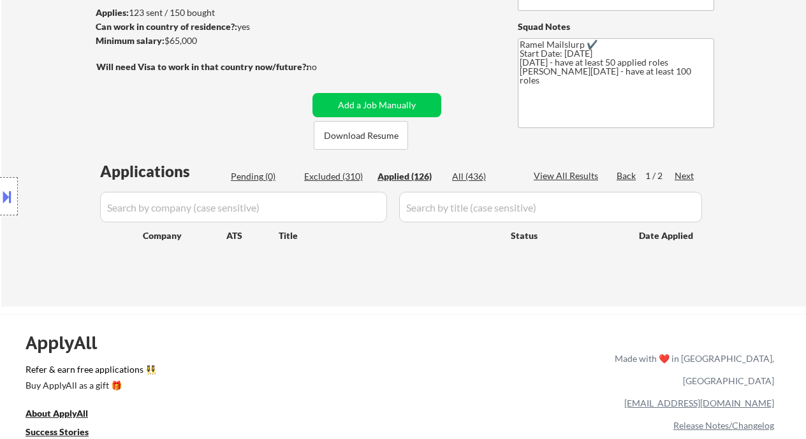
select select ""applied""
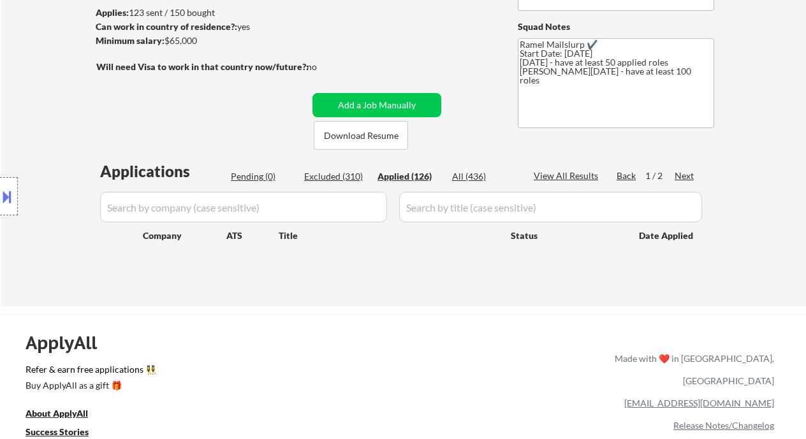
select select ""applied""
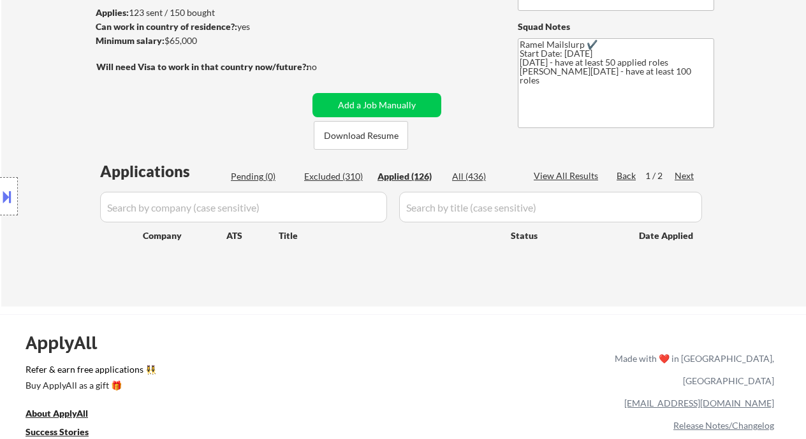
select select ""applied""
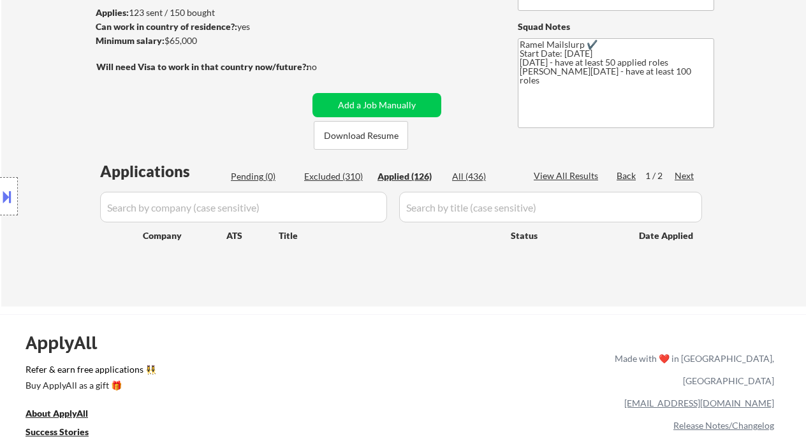
select select ""applied""
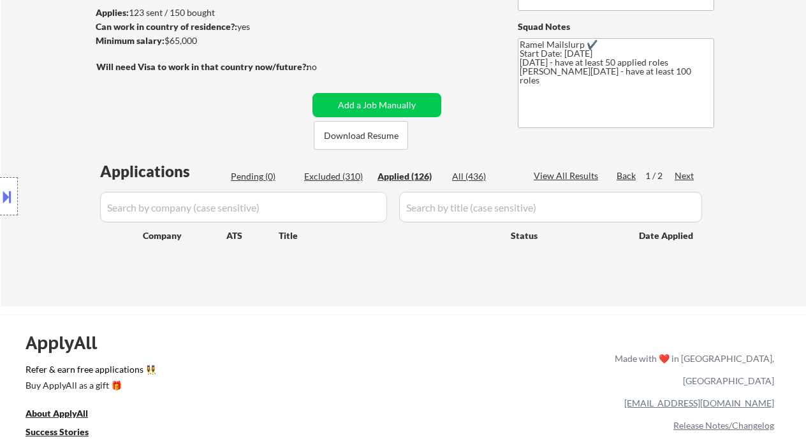
select select ""applied""
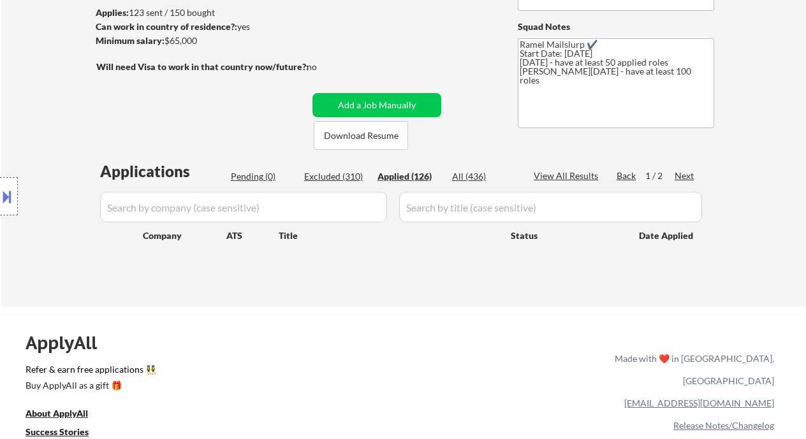
select select ""applied""
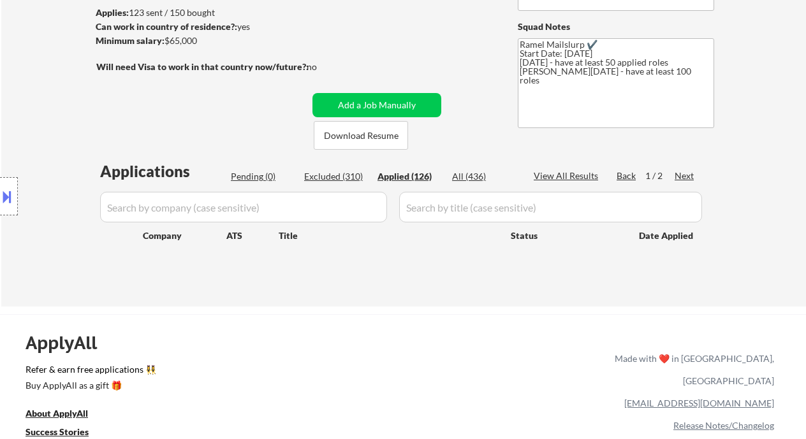
select select ""applied""
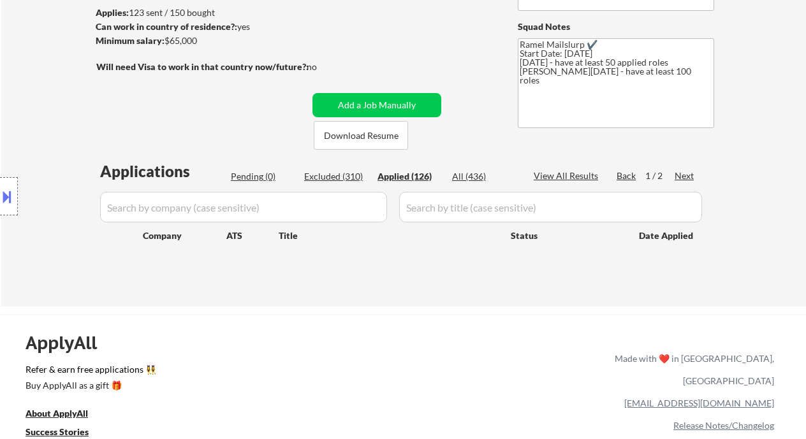
select select ""applied""
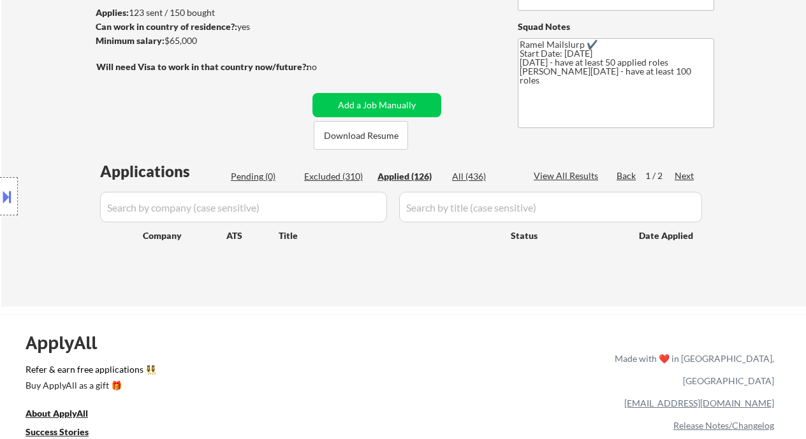
select select ""applied""
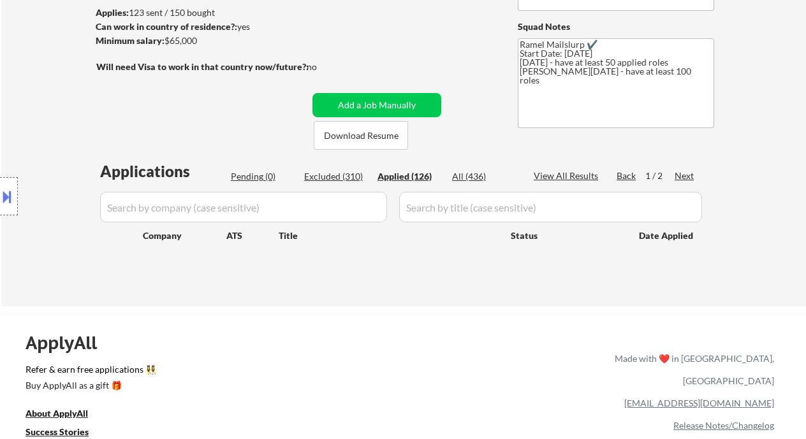
select select ""applied""
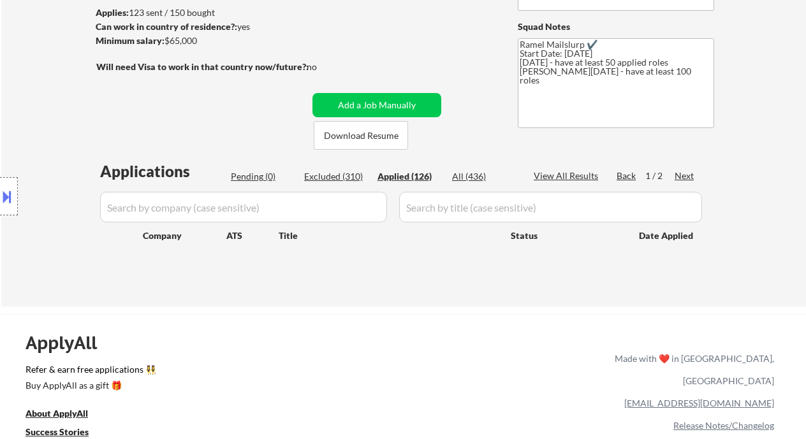
select select ""applied""
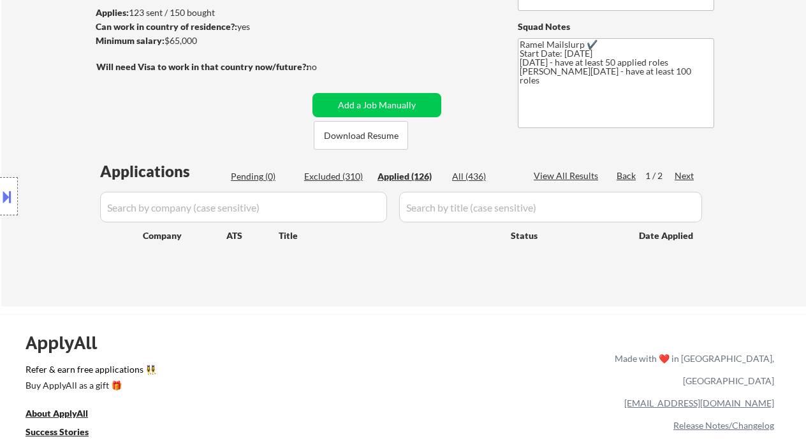
select select ""applied""
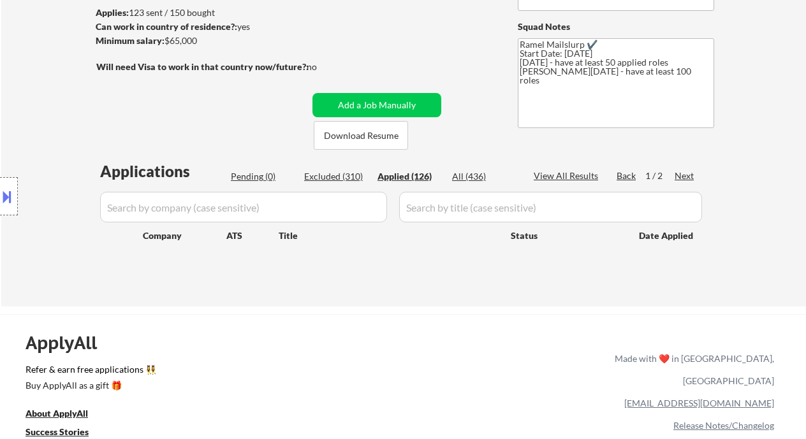
select select ""applied""
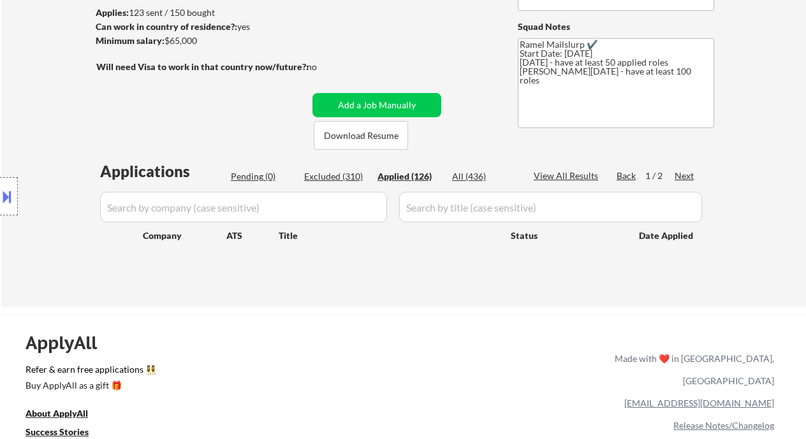
select select ""applied""
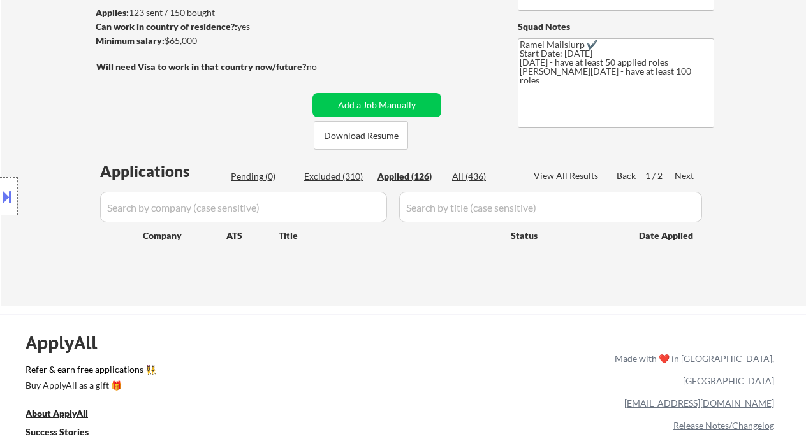
select select ""applied""
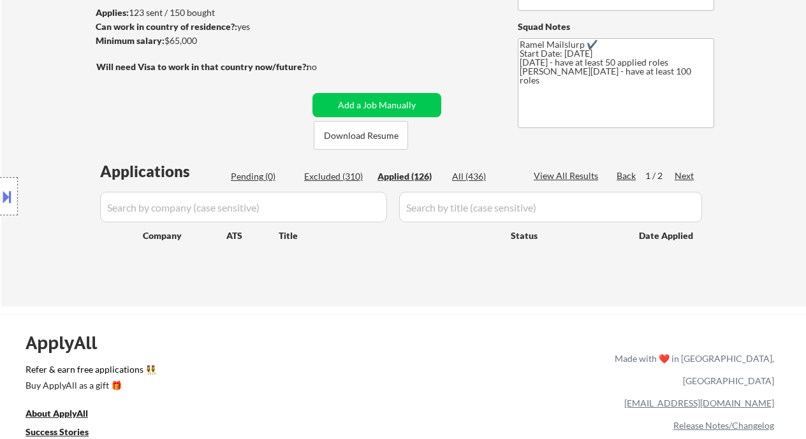
select select ""applied""
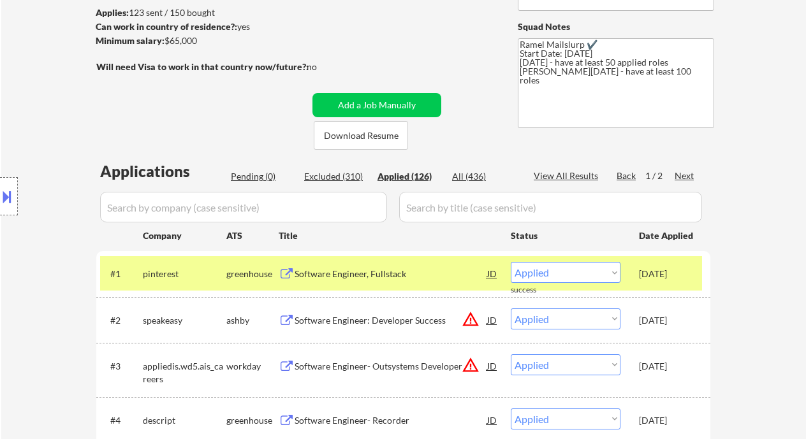
scroll to position [255, 0]
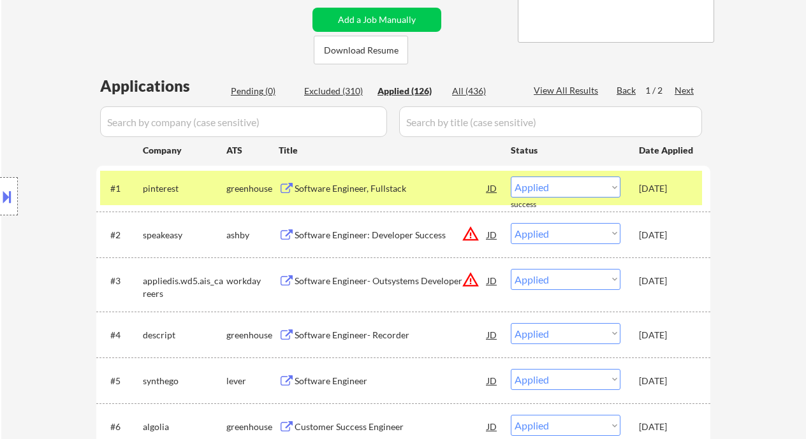
click at [337, 87] on div "Excluded (310)" at bounding box center [336, 91] width 64 height 13
select select ""excluded__expired_""
select select ""excluded__other_""
select select ""excluded__expired_""
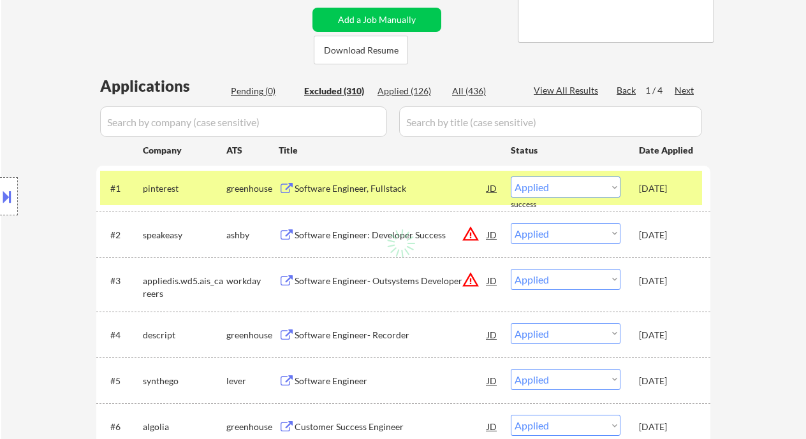
select select ""excluded__expired_""
select select ""excluded""
select select ""excluded__other_""
select select ""excluded""
select select ""excluded__expired_""
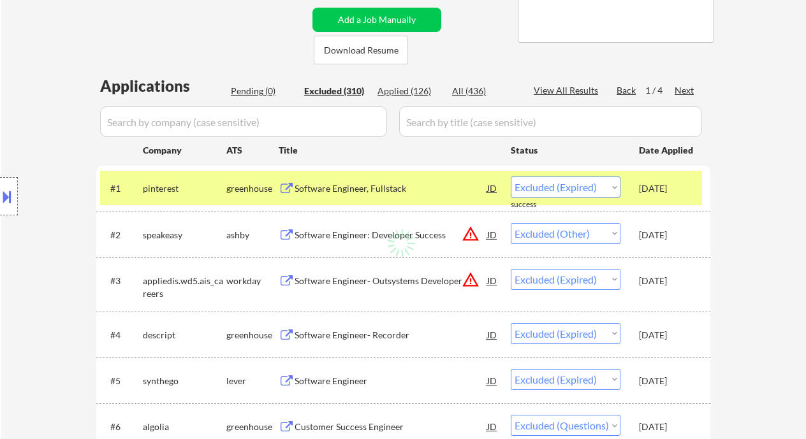
select select ""excluded__expired_""
select select ""excluded__location_""
select select ""excluded__other_""
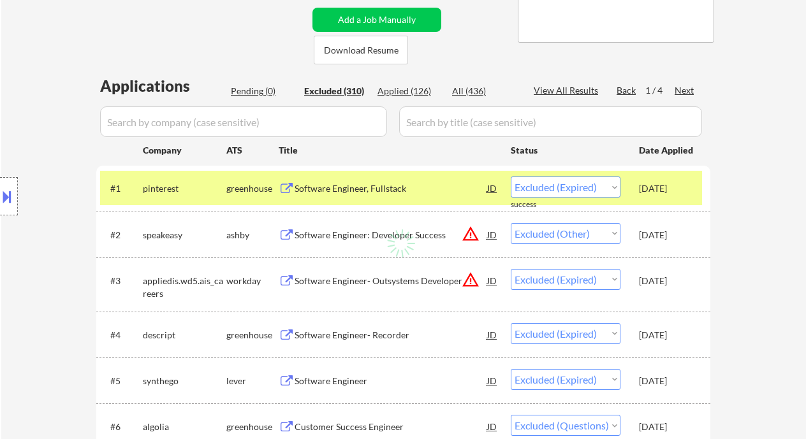
select select ""excluded""
select select ""excluded__expired_""
select select ""excluded__location_""
select select ""excluded__other_""
select select ""excluded__expired_""
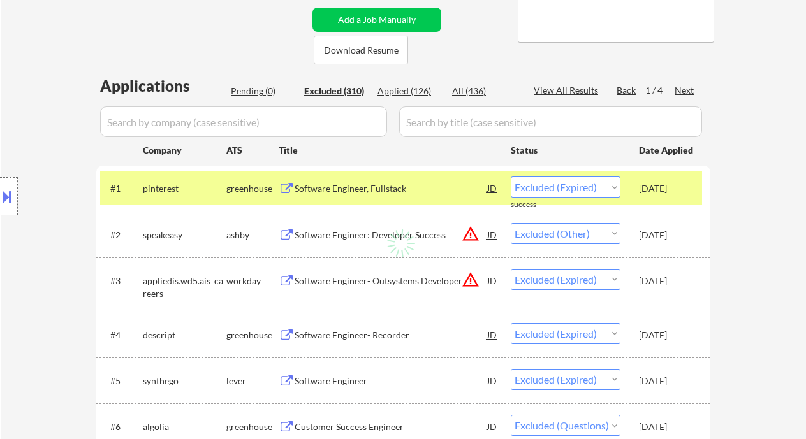
select select ""excluded__other_""
select select ""excluded__expired_""
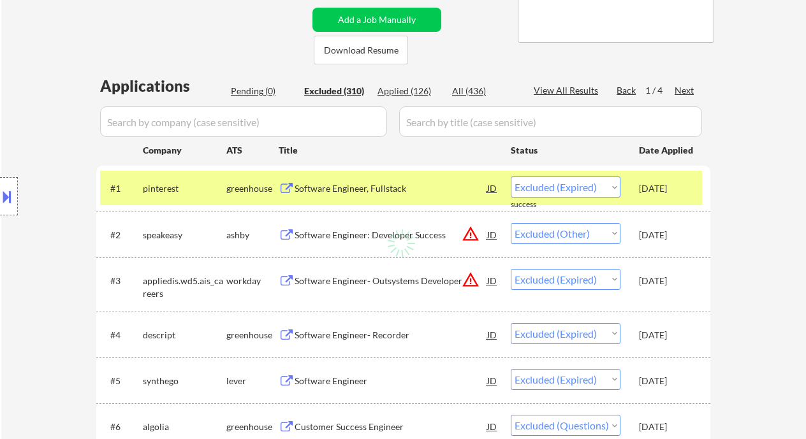
select select ""excluded__expired_""
select select ""excluded__location_""
select select ""excluded__expired_""
select select ""excluded""
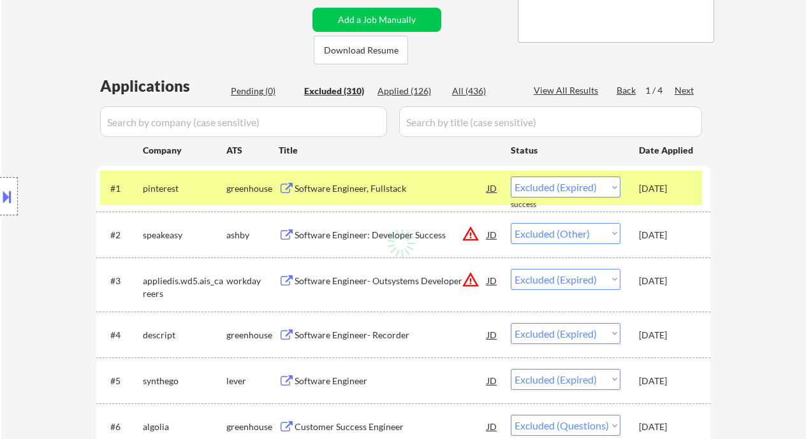
select select ""excluded__other_""
select select ""excluded__expired_""
select select ""excluded__salary_""
select select ""excluded__expired_""
select select ""excluded__location_""
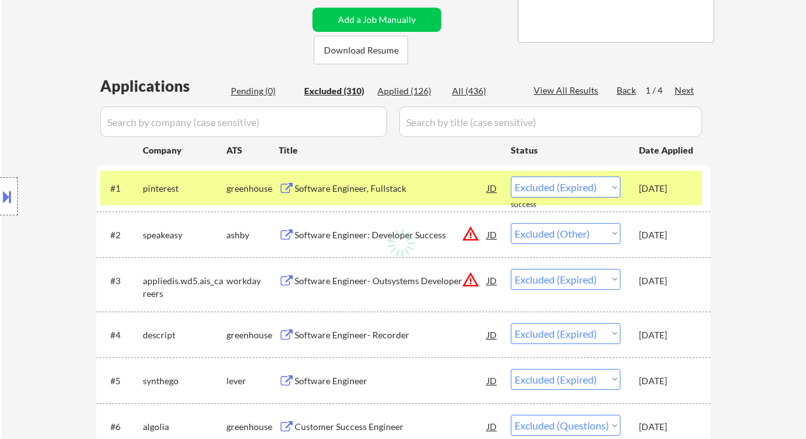
select select ""excluded__expired_""
select select ""excluded__location_""
select select ""excluded__expired_""
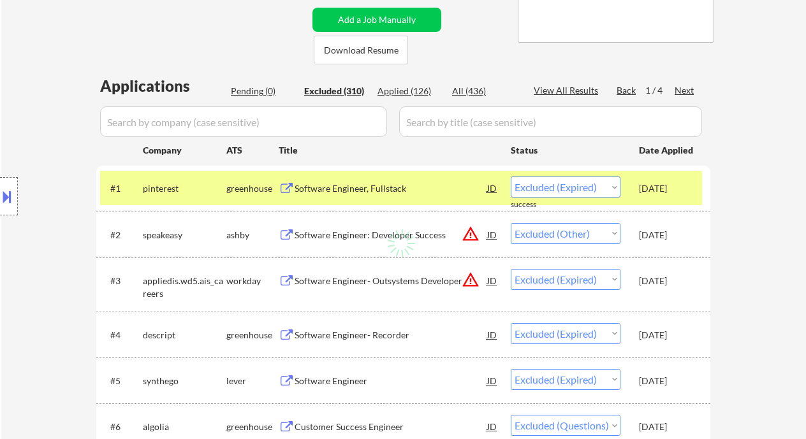
select select ""excluded__expired_""
select select ""excluded""
select select ""excluded__expired_""
select select ""excluded__location_""
select select ""excluded__expired_""
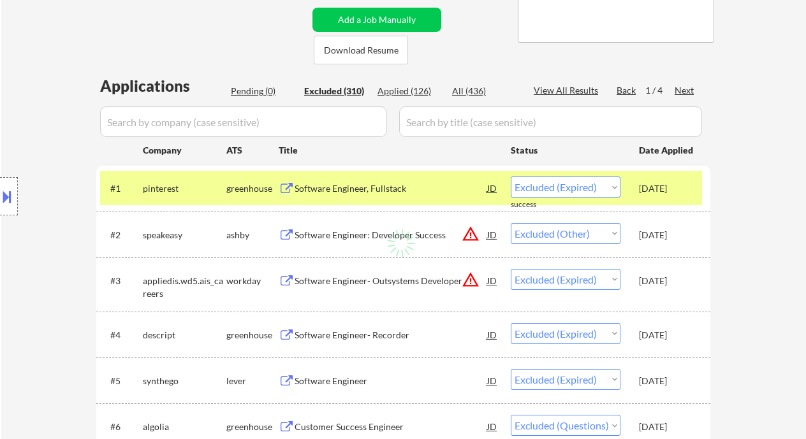
select select ""excluded__location_""
select select ""excluded__other_""
select select ""excluded__location_""
select select ""excluded__other_""
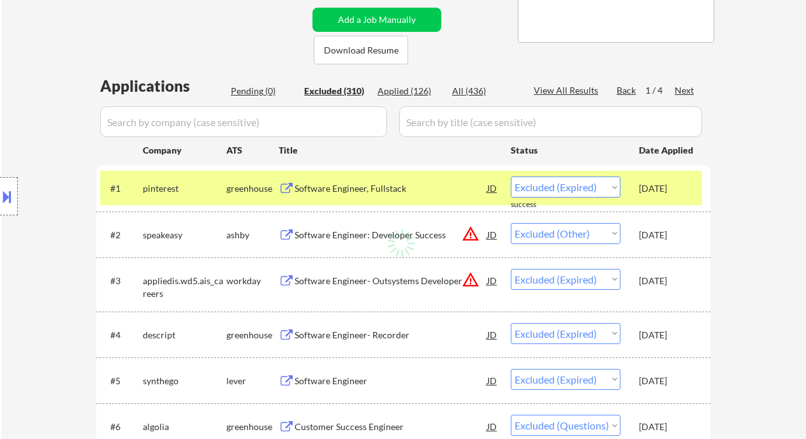
select select ""excluded__expired_""
select select ""excluded""
select select ""excluded__other_""
select select ""excluded__expired_""
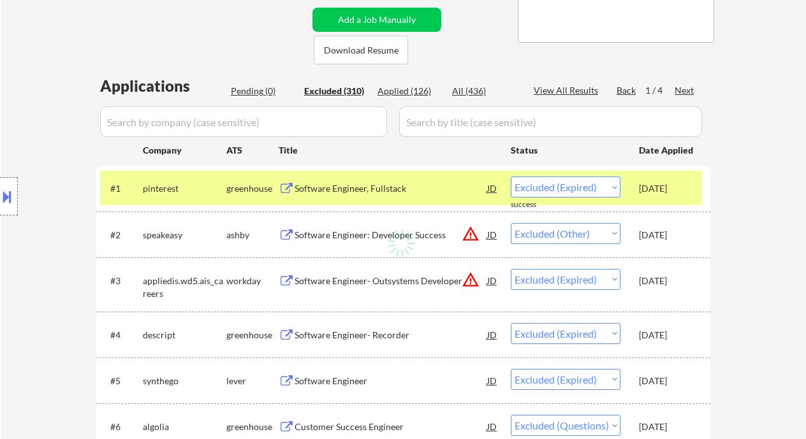
select select ""excluded__location_""
select select ""excluded__other_""
select select ""excluded__location_""
select select ""excluded__other_""
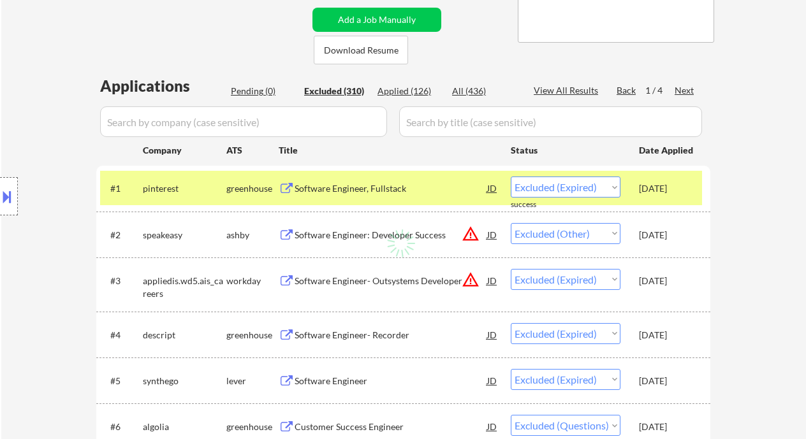
select select ""excluded__expired_""
select select ""excluded""
select select ""excluded__other_""
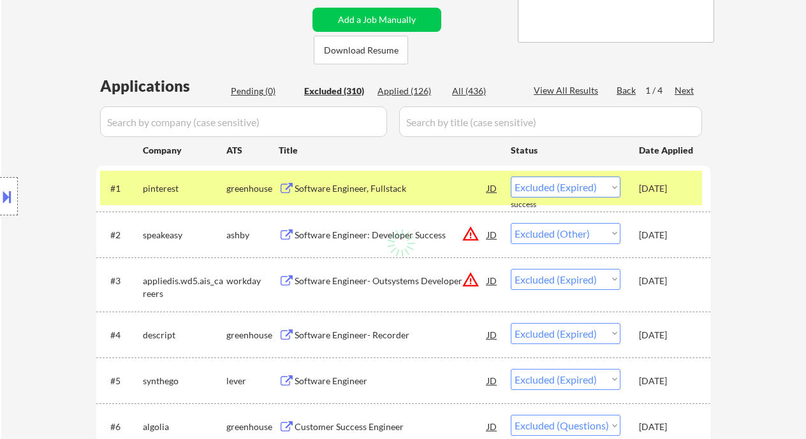
select select ""excluded__expired_""
select select ""excluded__salary_""
select select ""excluded__expired_""
select select ""excluded__bad_match_""
select select ""excluded__salary_""
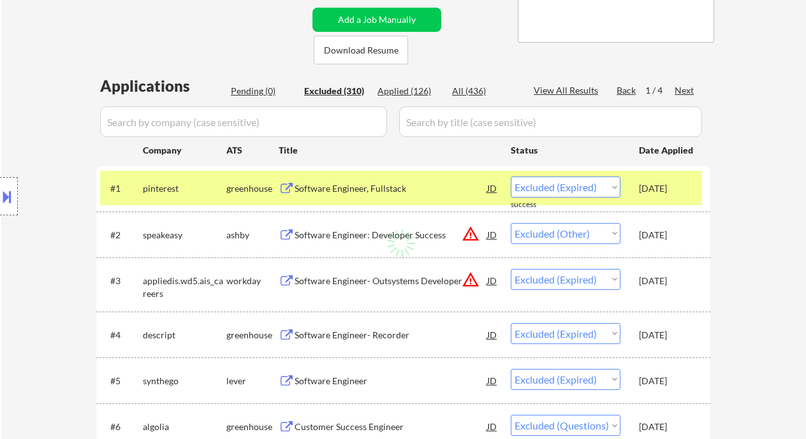
select select ""excluded__other_""
select select ""excluded__bad_match_""
select select ""excluded__expired_""
select select ""excluded__other_""
select select ""excluded__expired_""
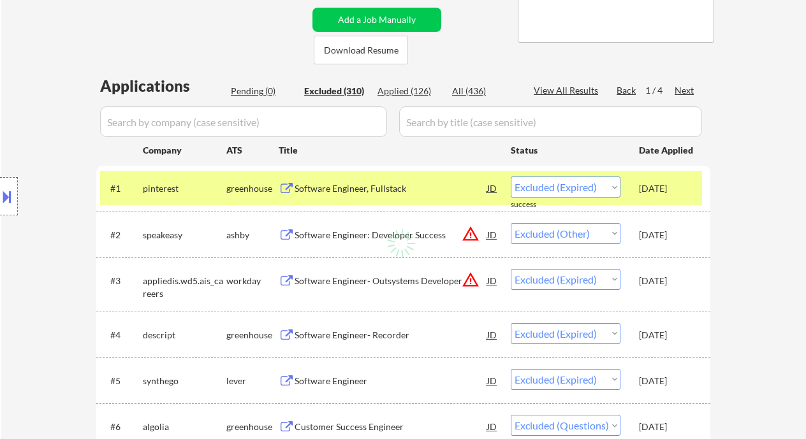
select select ""excluded__other_""
select select ""excluded__expired_""
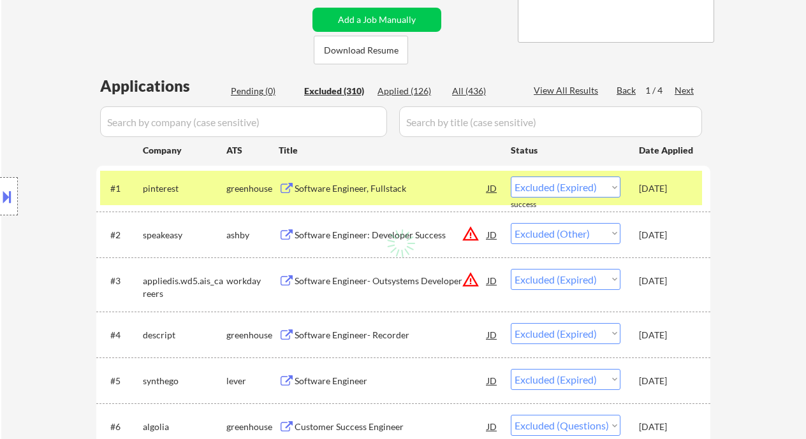
select select ""excluded__other_""
select select ""excluded__expired_""
select select ""excluded__location_""
select select ""excluded__expired_""
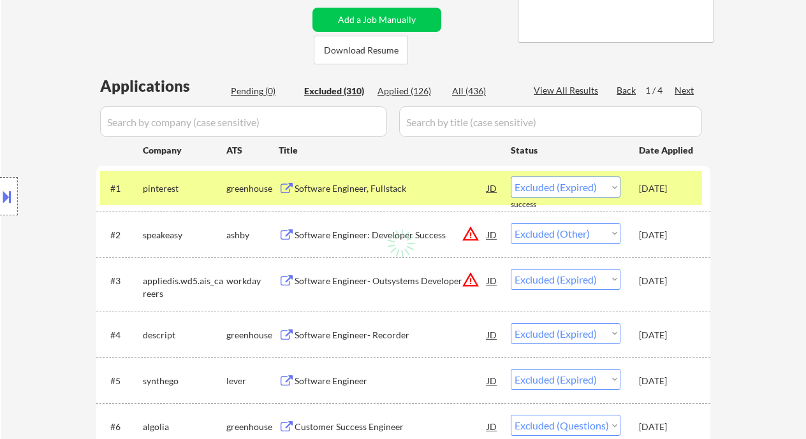
select select ""excluded__expired_""
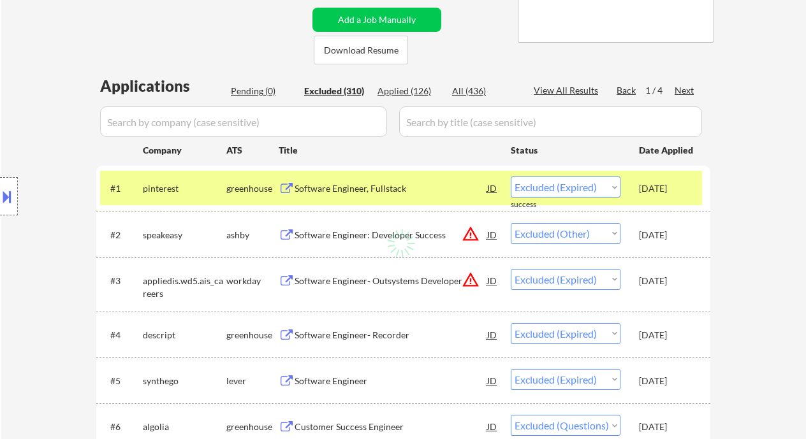
select select ""excluded__bad_match_""
select select ""excluded__other_""
select select ""excluded__location_""
select select ""excluded__bad_match_""
select select ""excluded__expired_""
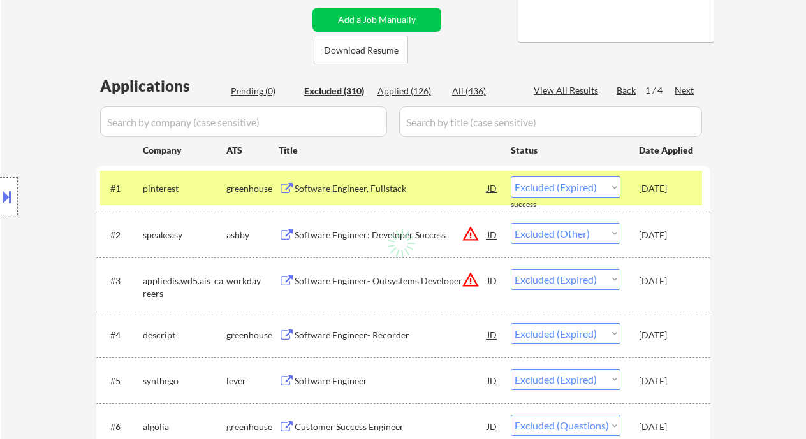
select select ""excluded__location_""
select select ""excluded__expired_""
select select ""excluded__location_""
select select ""excluded""
select select ""excluded__expired_""
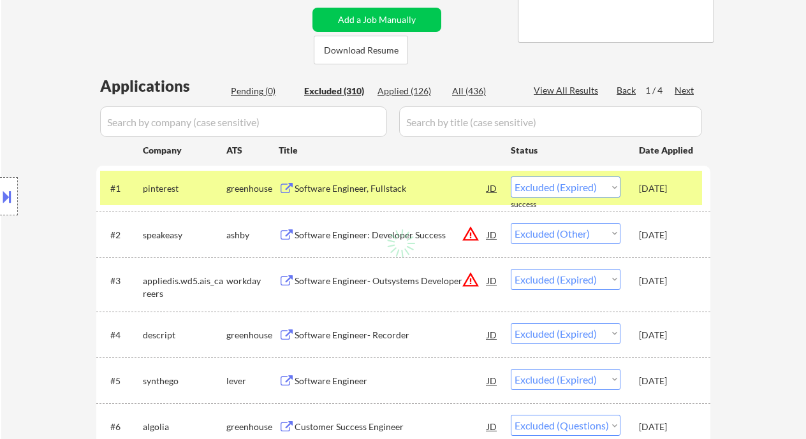
select select ""excluded""
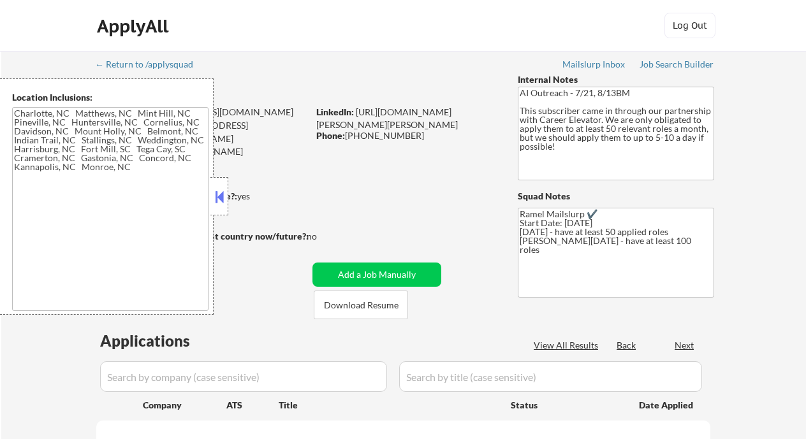
type textarea "[GEOGRAPHIC_DATA], [GEOGRAPHIC_DATA] [GEOGRAPHIC_DATA], [GEOGRAPHIC_DATA], [GEO…"
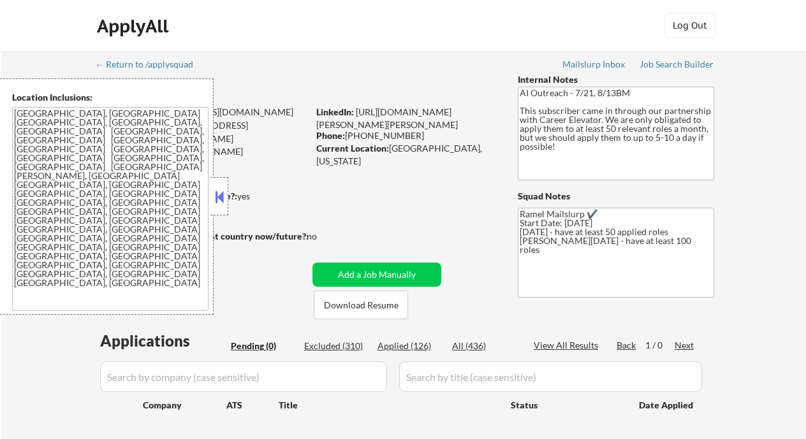
click at [351, 352] on div "Excluded (310)" at bounding box center [336, 346] width 64 height 13
click at [224, 198] on button at bounding box center [219, 197] width 14 height 19
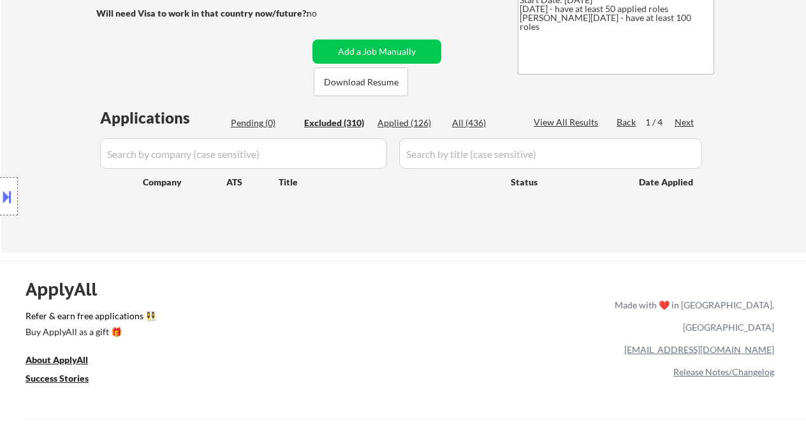
scroll to position [170, 0]
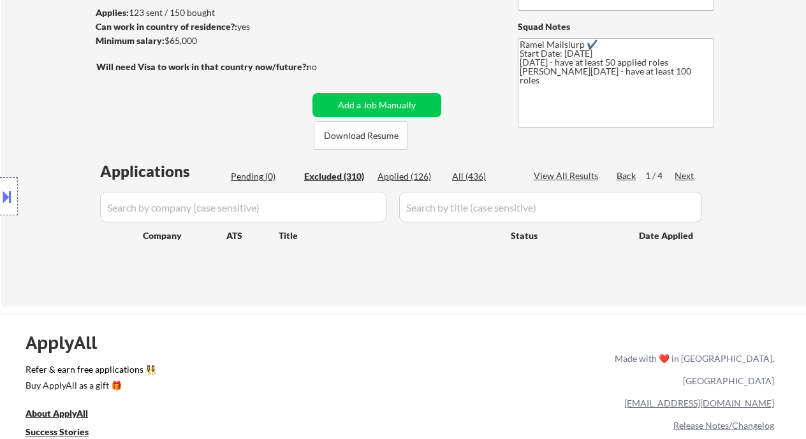
click at [344, 178] on div "Excluded (310)" at bounding box center [336, 176] width 64 height 13
click at [350, 172] on div "Excluded (310)" at bounding box center [336, 176] width 64 height 13
click at [339, 173] on div "Excluded (310)" at bounding box center [336, 176] width 64 height 13
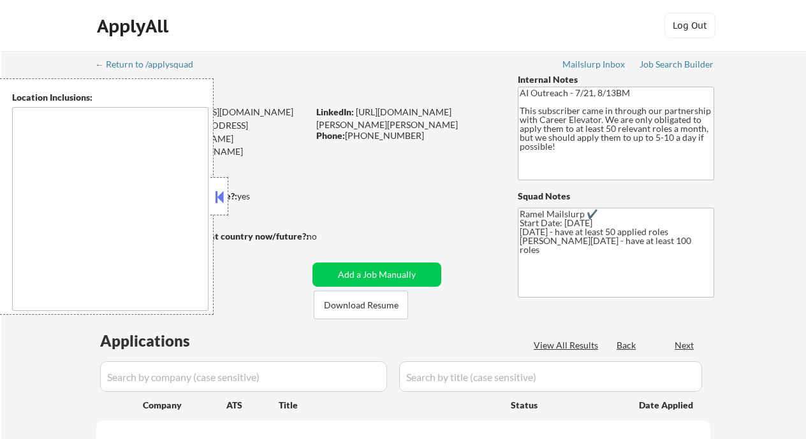
scroll to position [170, 0]
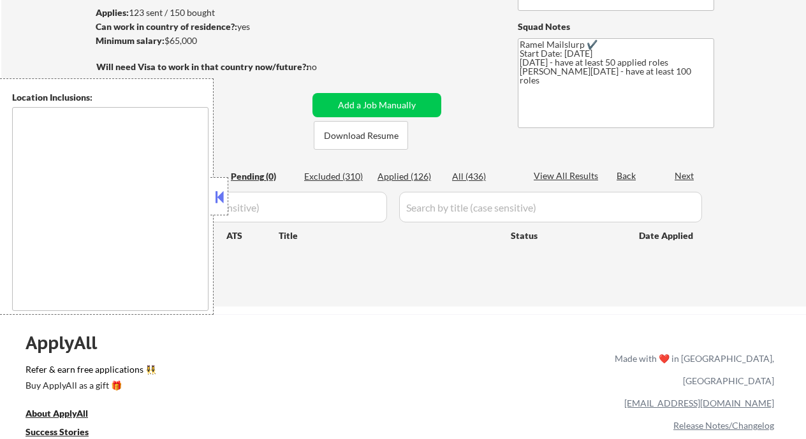
type textarea "[GEOGRAPHIC_DATA], [GEOGRAPHIC_DATA] [GEOGRAPHIC_DATA], [GEOGRAPHIC_DATA], [GEO…"
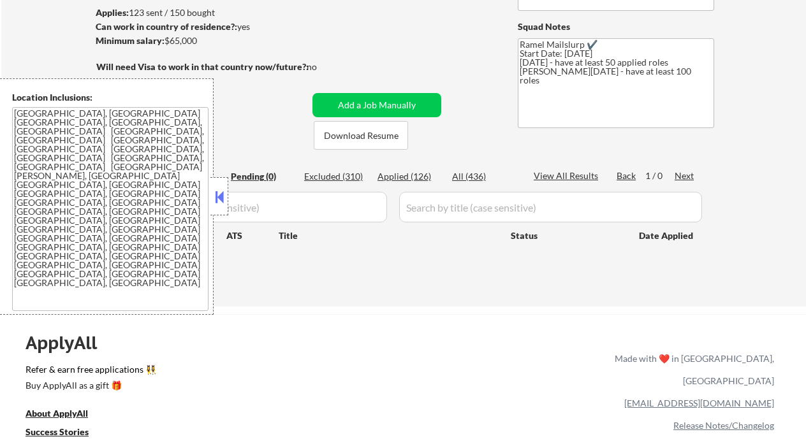
click at [219, 198] on button at bounding box center [219, 197] width 14 height 19
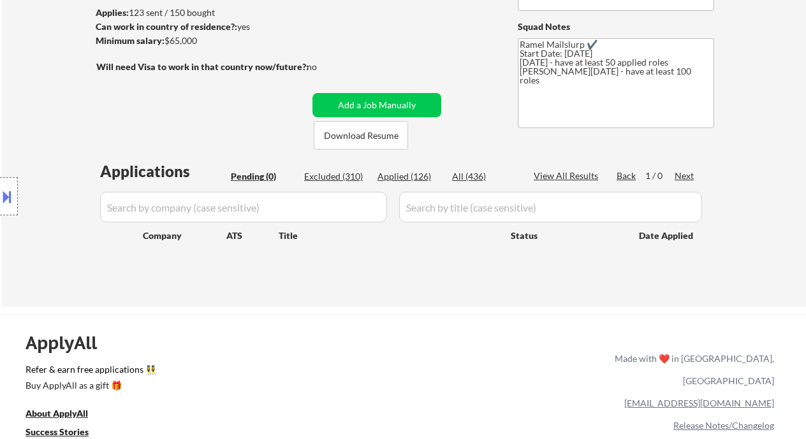
click at [342, 177] on div "Excluded (310)" at bounding box center [336, 176] width 64 height 13
select select ""excluded__expired_""
select select ""excluded__other_""
select select ""excluded__expired_""
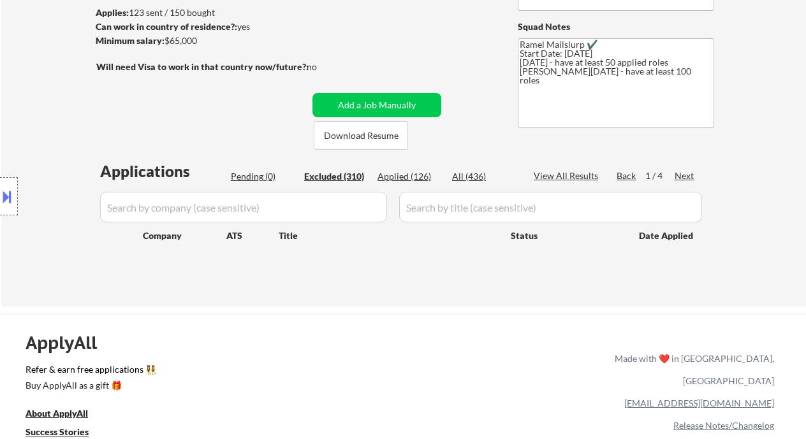
select select ""excluded__expired_""
select select ""excluded""
select select ""excluded__other_""
select select ""excluded""
select select ""excluded__expired_""
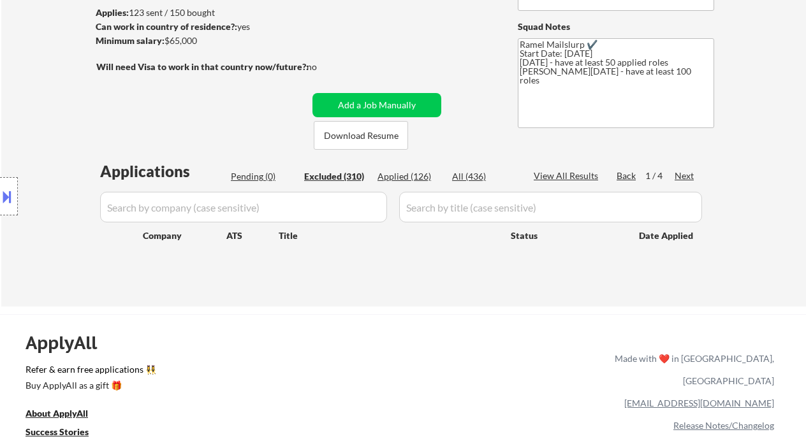
select select ""excluded__salary_""
select select ""excluded__expired_""
select select ""excluded__location_""
select select ""excluded__other_""
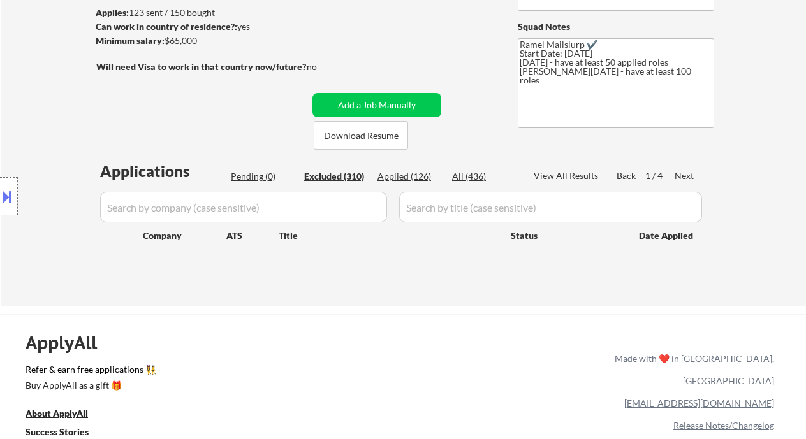
select select ""excluded""
select select ""excluded__expired_""
select select ""excluded__location_""
select select ""excluded__other_""
select select ""excluded__bad_match_""
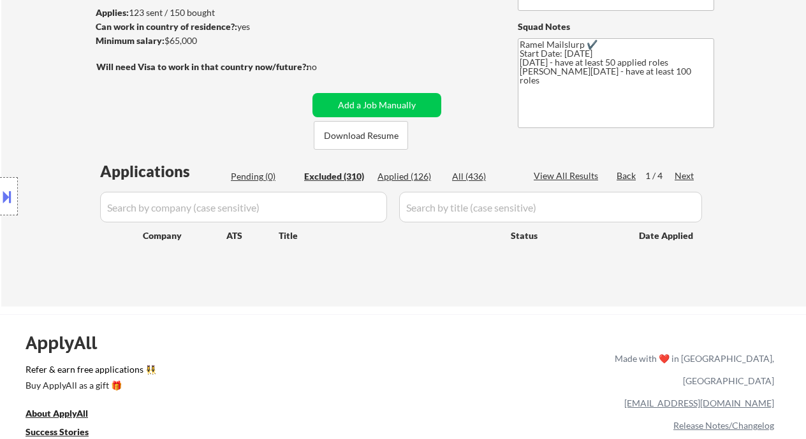
select select ""excluded__other_""
select select ""excluded__expired_""
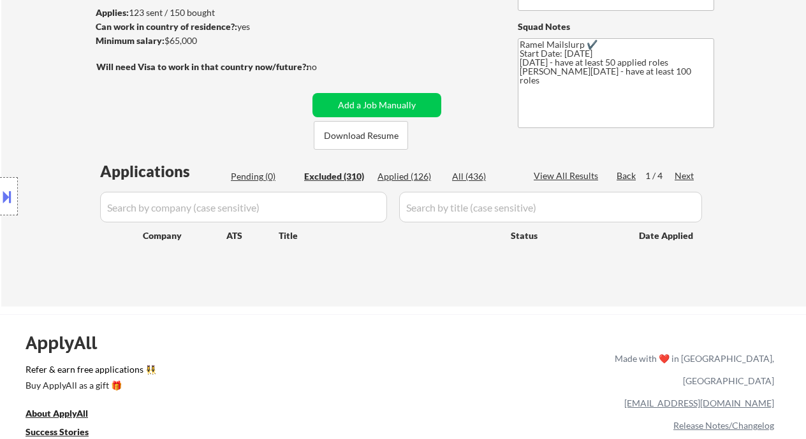
select select ""excluded__expired_""
select select ""excluded__location_""
select select ""excluded__expired_""
select select ""excluded""
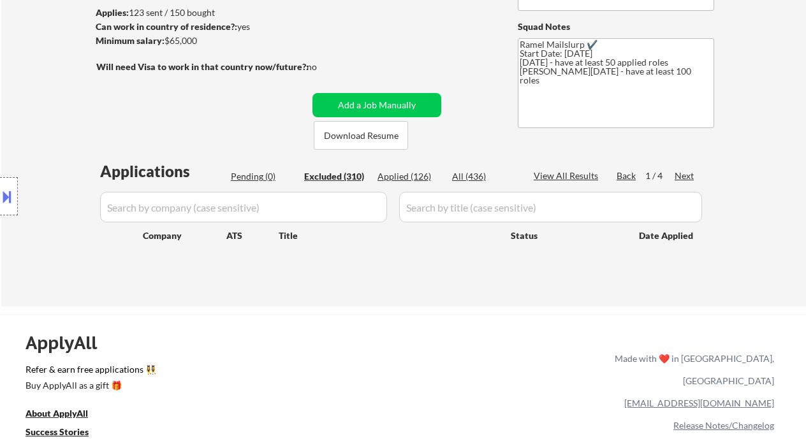
select select ""excluded__other_""
select select ""excluded__expired_""
select select ""excluded__salary_""
select select ""excluded__expired_""
select select ""excluded__location_""
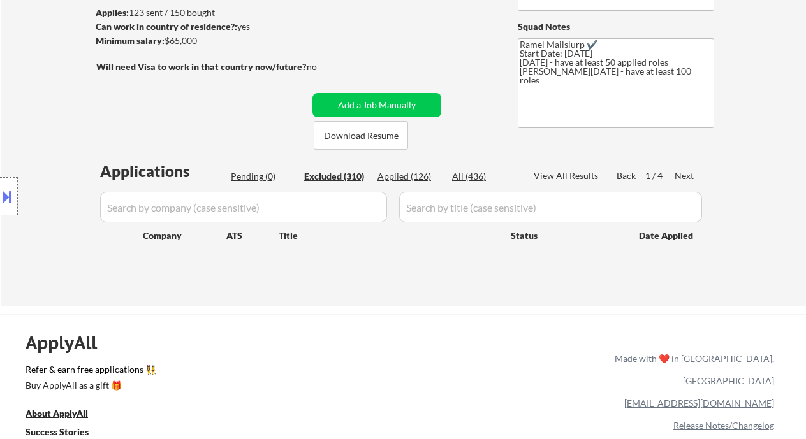
select select ""excluded__expired_""
select select ""excluded__location_""
select select ""excluded__expired_""
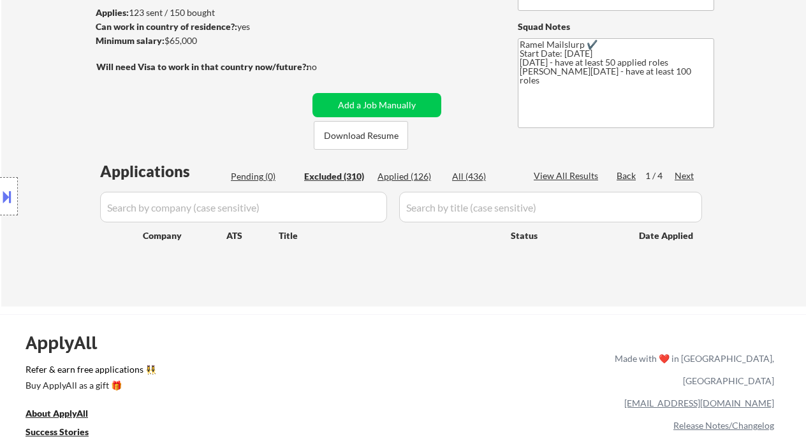
select select ""excluded__expired_""
select select ""excluded""
select select ""excluded__expired_""
select select ""excluded__location_""
select select ""excluded__expired_""
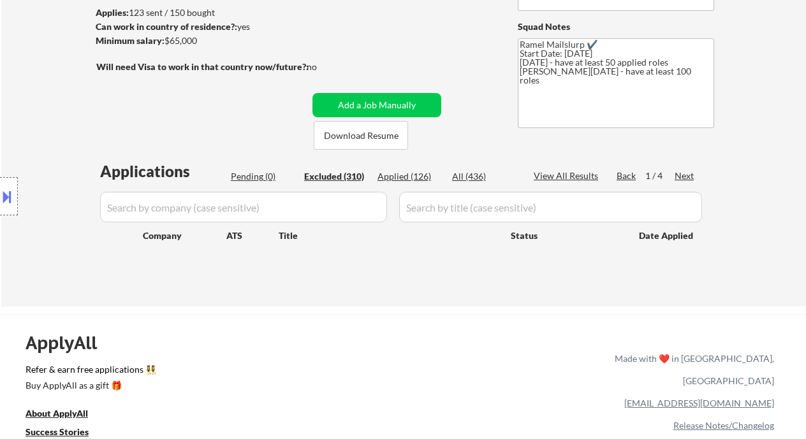
select select ""excluded__location_""
select select ""excluded__other_""
select select ""excluded__location_""
select select ""excluded__other_""
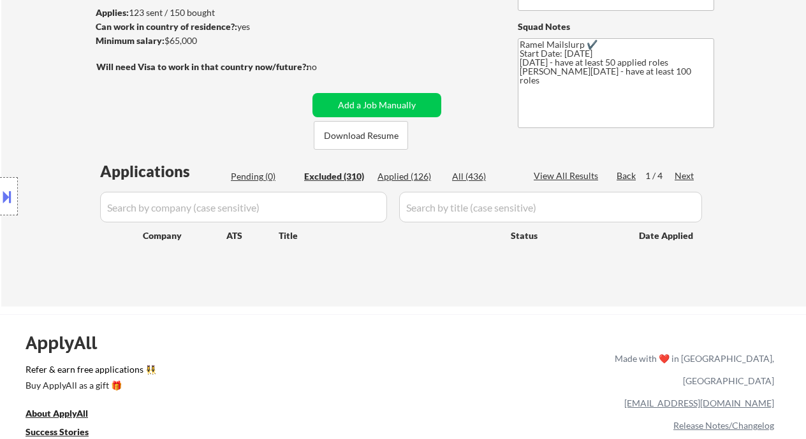
select select ""excluded__expired_""
select select ""excluded""
select select ""excluded__other_""
select select ""excluded__expired_""
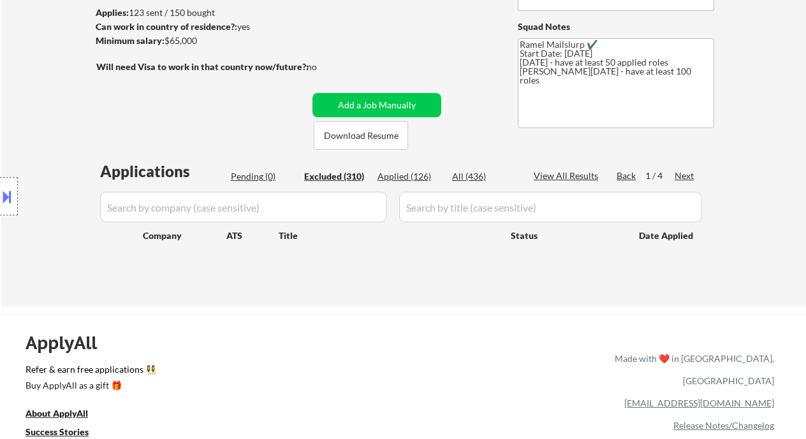
select select ""excluded__location_""
select select ""excluded__other_""
select select ""excluded__location_""
select select ""excluded__other_""
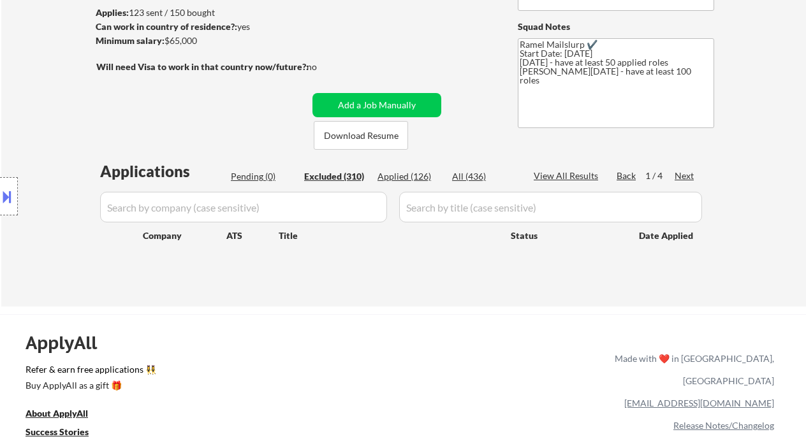
select select ""excluded__expired_""
select select ""excluded""
select select ""excluded__other_""
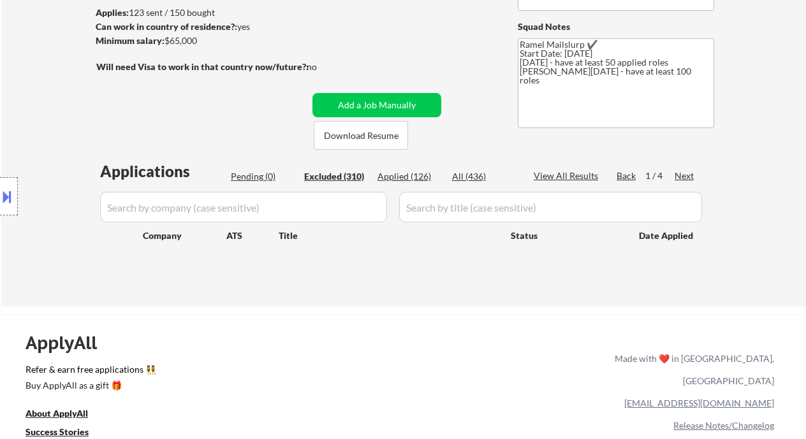
select select ""excluded__expired_""
select select ""excluded__salary_""
select select ""excluded__expired_""
select select ""excluded__bad_match_""
select select ""excluded__salary_""
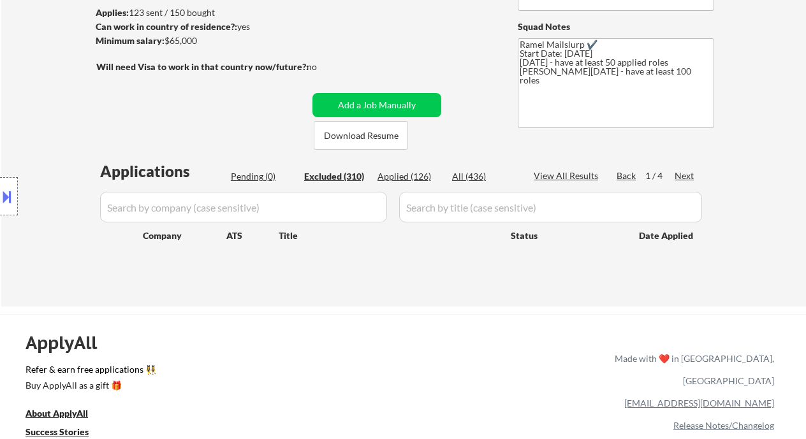
select select ""excluded__other_""
select select ""excluded__bad_match_""
select select ""excluded__expired_""
select select ""excluded__other_""
select select ""excluded__expired_""
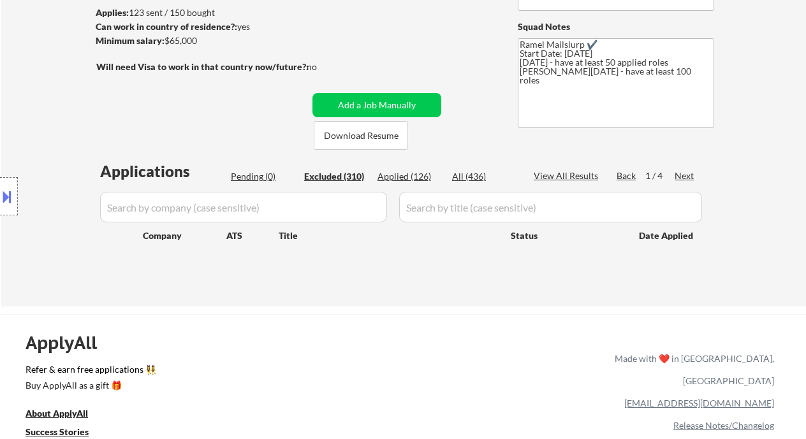
select select ""excluded__other_""
select select ""excluded__expired_""
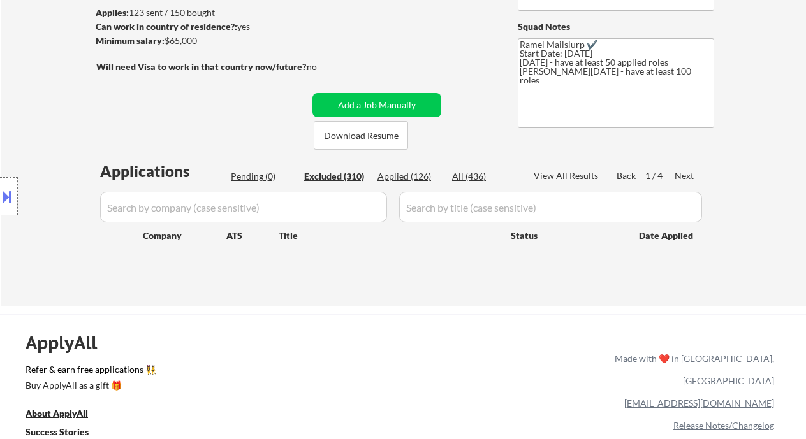
select select ""excluded__other_""
select select ""excluded__expired_""
select select ""excluded__location_""
select select ""excluded__expired_""
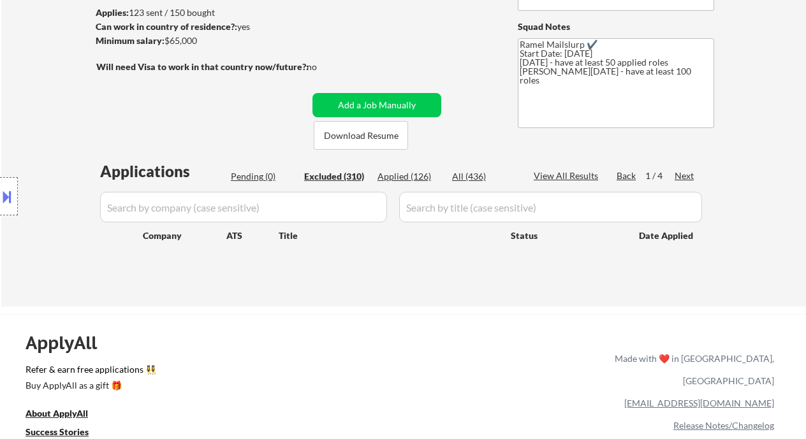
select select ""excluded__expired_""
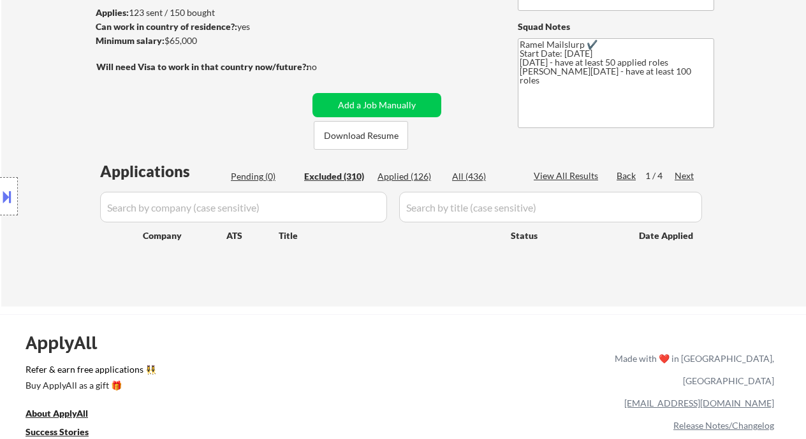
select select ""excluded__bad_match_""
select select ""excluded__other_""
select select ""excluded__location_""
select select ""excluded__bad_match_""
select select ""excluded__expired_""
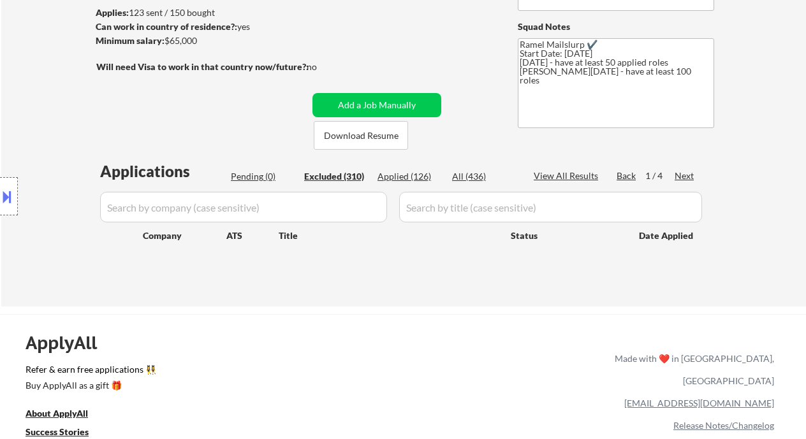
select select ""excluded__location_""
select select ""excluded__expired_""
select select ""excluded__location_""
select select ""excluded""
select select ""excluded__expired_""
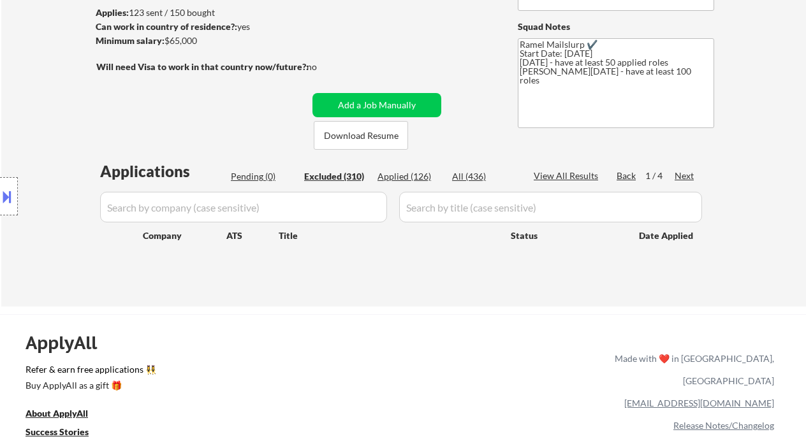
select select ""excluded""
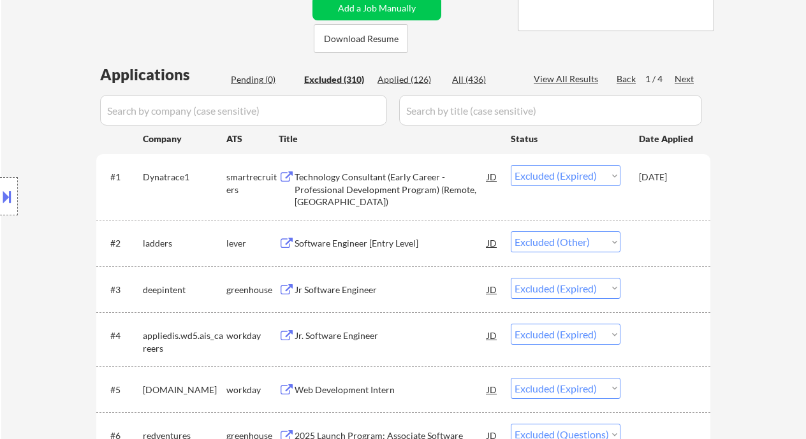
scroll to position [255, 0]
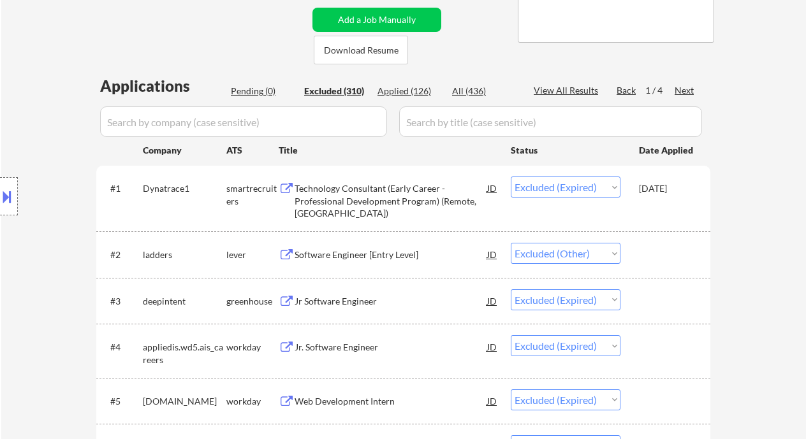
click at [344, 95] on div "Excluded (310)" at bounding box center [336, 91] width 64 height 13
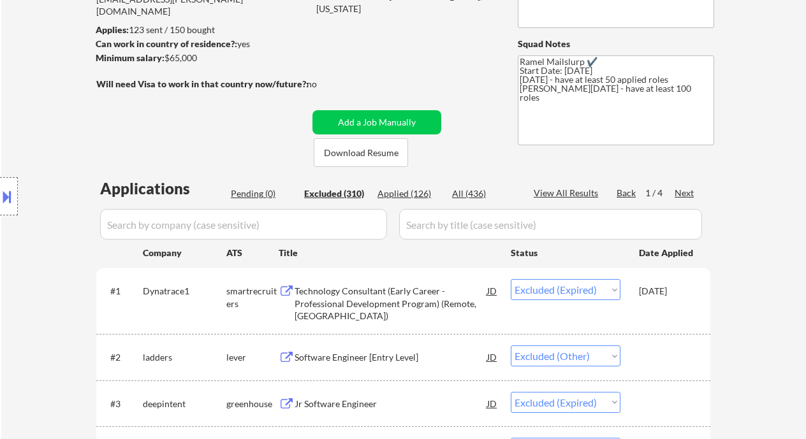
scroll to position [170, 0]
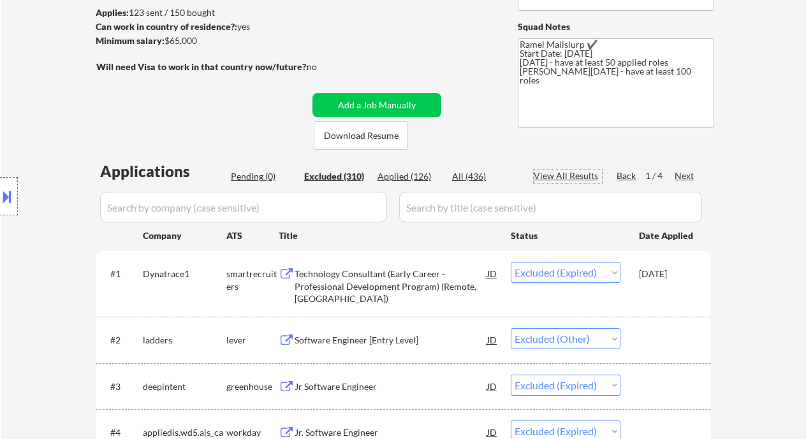
click at [572, 173] on div "View All Results" at bounding box center [568, 176] width 68 height 13
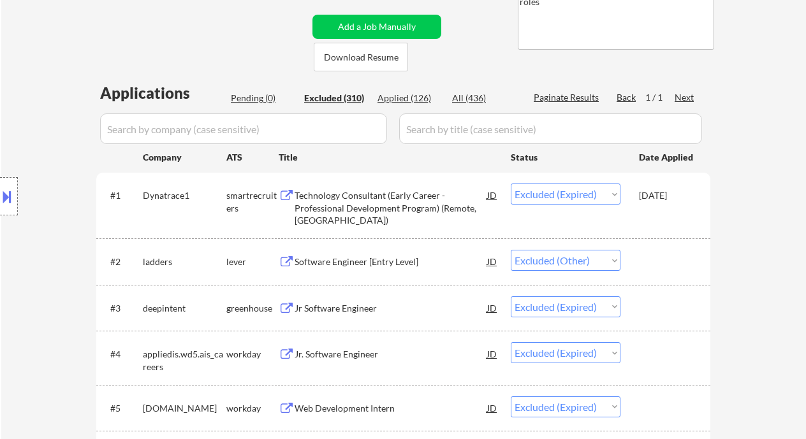
scroll to position [255, 0]
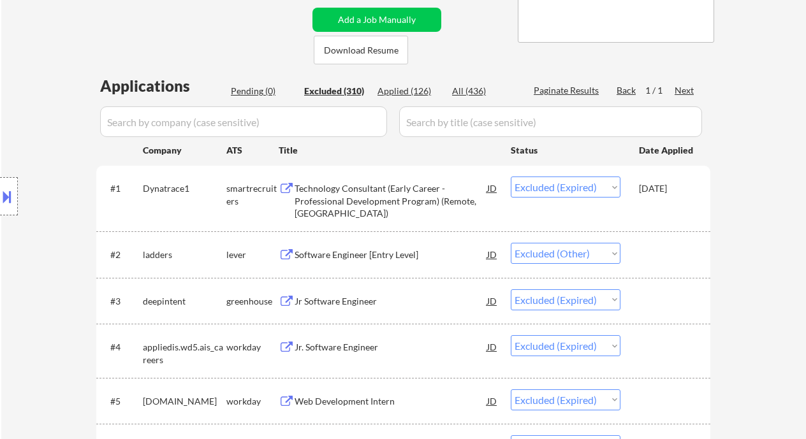
select select ""excluded__other_""
select select ""excluded__location_""
select select ""excluded""
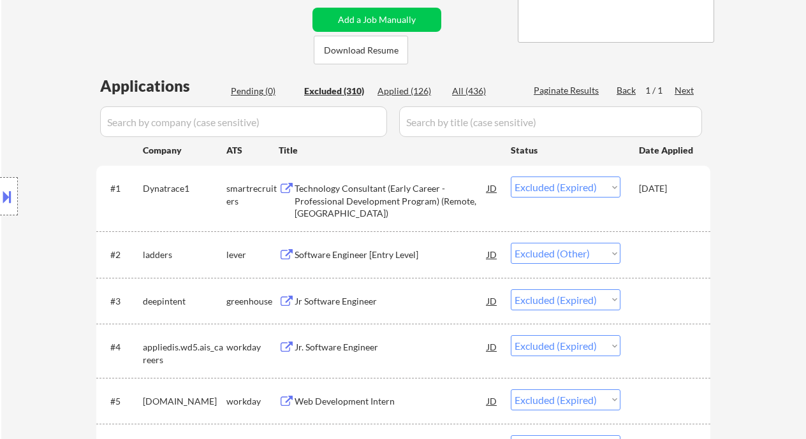
select select ""excluded__expired_""
select select ""excluded""
select select ""excluded__location_""
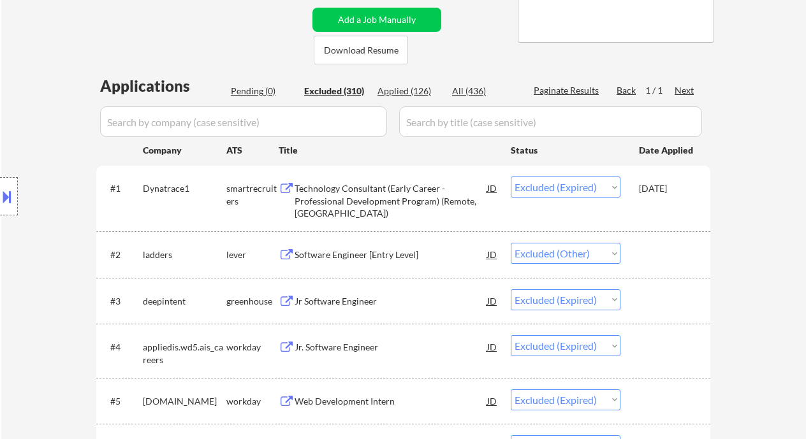
select select ""excluded__location_""
select select ""excluded__expired_""
select select ""excluded__bad_match_""
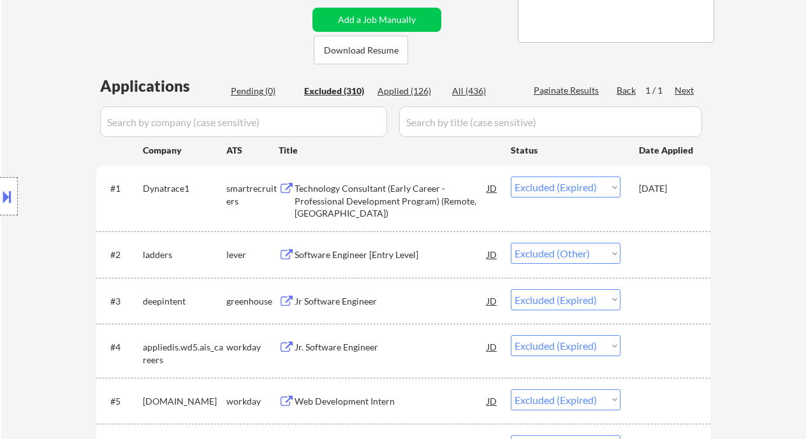
select select ""excluded__expired_""
select select ""excluded__bad_match_""
select select ""excluded__expired_""
select select ""excluded__other_""
select select ""excluded__expired_""
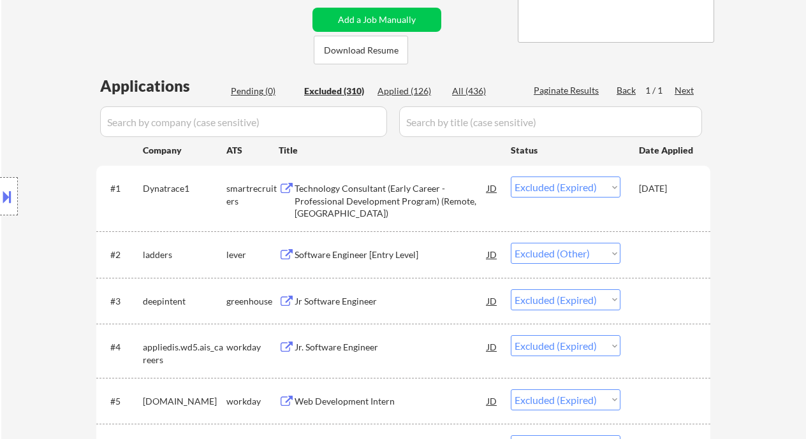
select select ""excluded__expired_""
select select ""excluded__bad_match_""
select select ""excluded__location_""
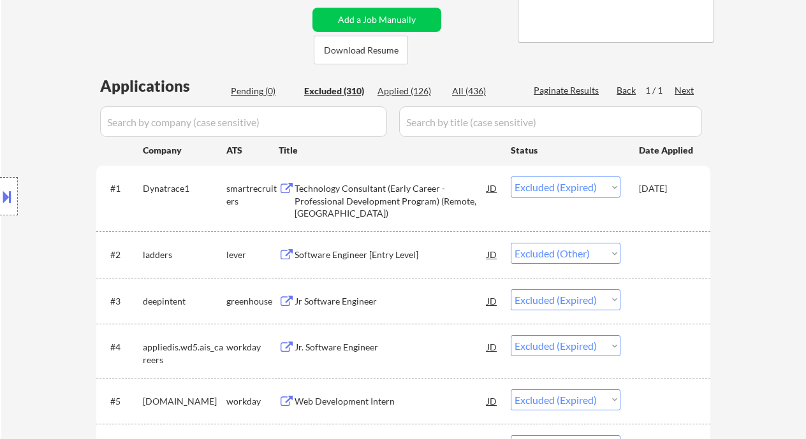
select select ""excluded__expired_""
select select ""excluded""
select select ""excluded__location_""
select select ""excluded""
select select ""excluded__bad_match_""
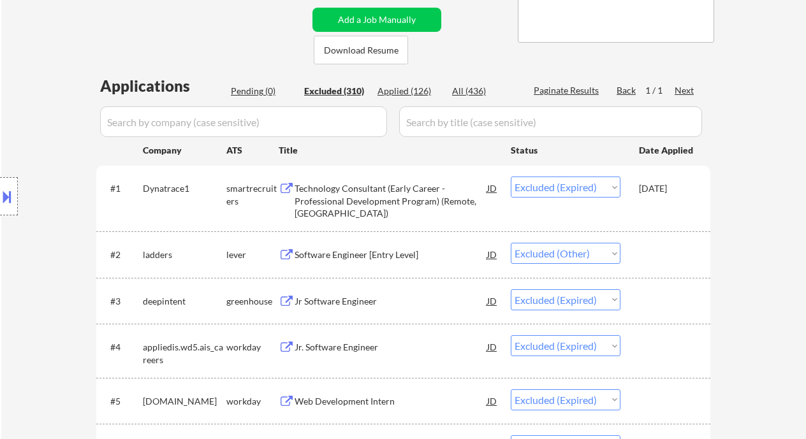
select select ""excluded__location_""
select select ""excluded__expired_""
select select ""excluded__bad_match_""
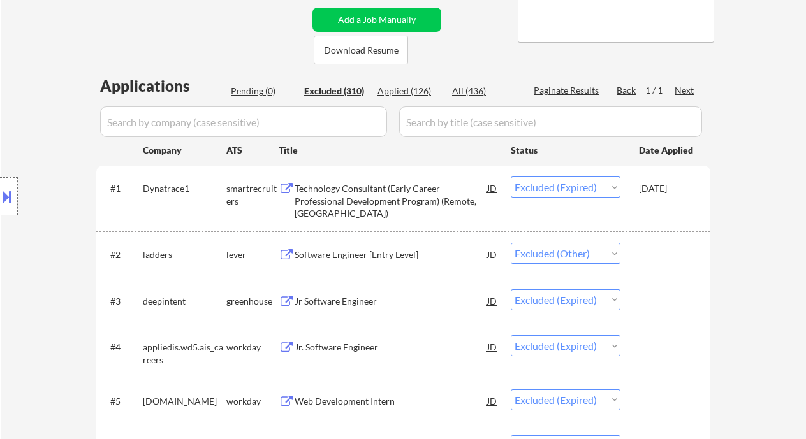
select select ""excluded__bad_match_""
select select ""excluded__location_""
select select ""excluded__expired_""
select select ""excluded__location_""
select select ""excluded__expired_""
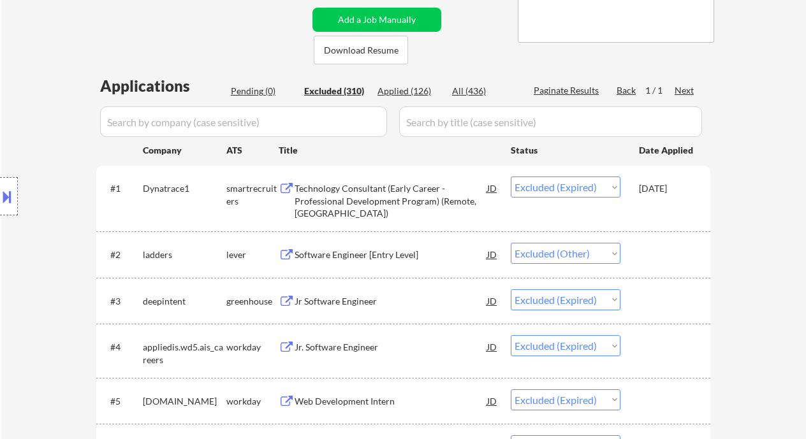
select select ""excluded__bad_match_""
select select ""excluded__other_""
select select ""excluded__location_""
select select ""excluded__bad_match_""
select select ""excluded__other_""
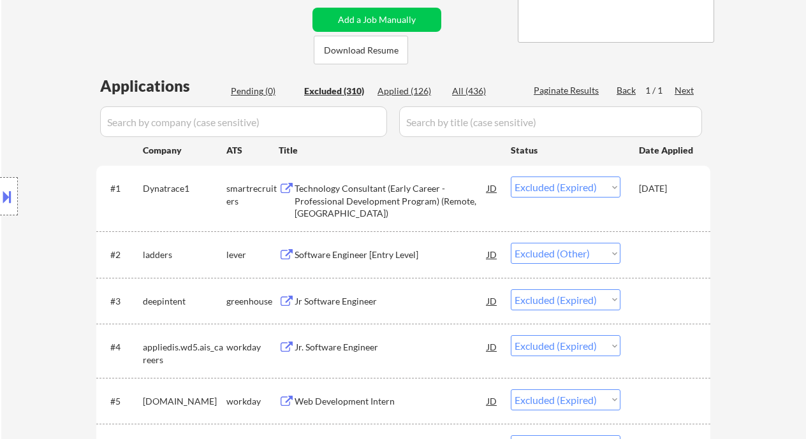
select select ""excluded__bad_match_""
select select ""excluded__other_""
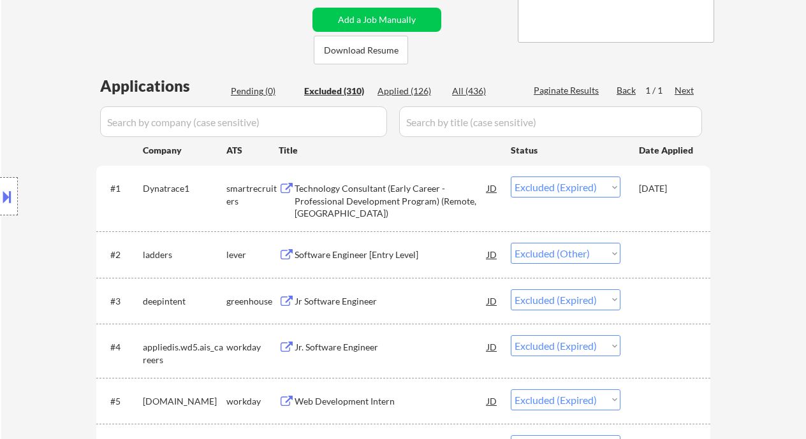
select select ""excluded__other_""
select select ""excluded__bad_match_""
select select ""excluded__location_""
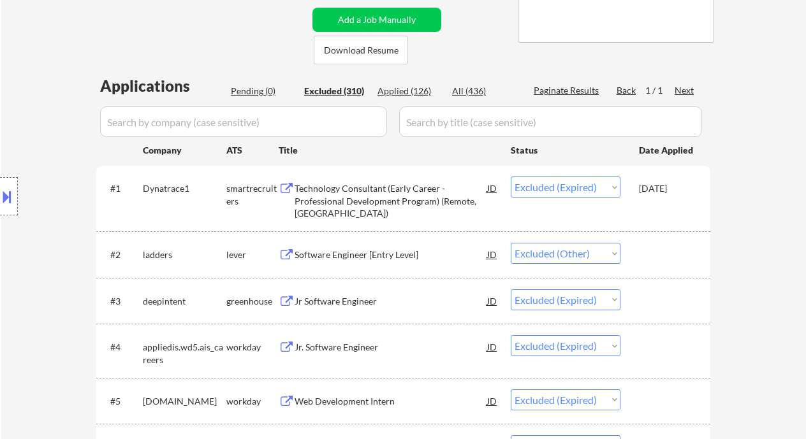
select select ""excluded__bad_match_""
select select ""excluded__location_""
select select ""excluded__bad_match_""
select select ""excluded""
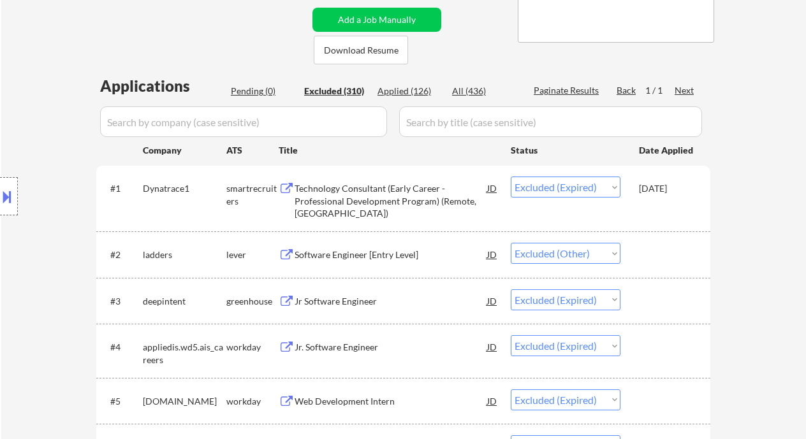
select select ""excluded__bad_match_""
select select ""excluded__expired_""
select select ""excluded__location_""
select select ""excluded__expired_""
select select ""excluded__other_""
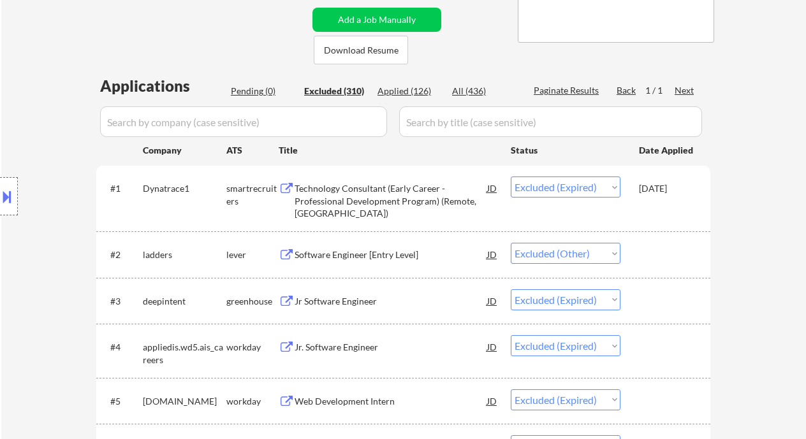
select select ""excluded__other_""
select select ""excluded__bad_match_""
select select ""excluded__other_""
select select ""excluded__bad_match_""
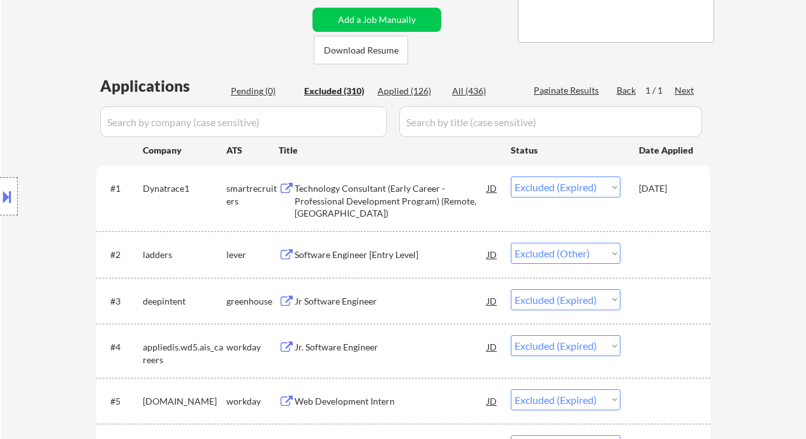
select select ""excluded__other_""
select select ""excluded__bad_match_""
select select ""excluded""
select select ""excluded__expired_""
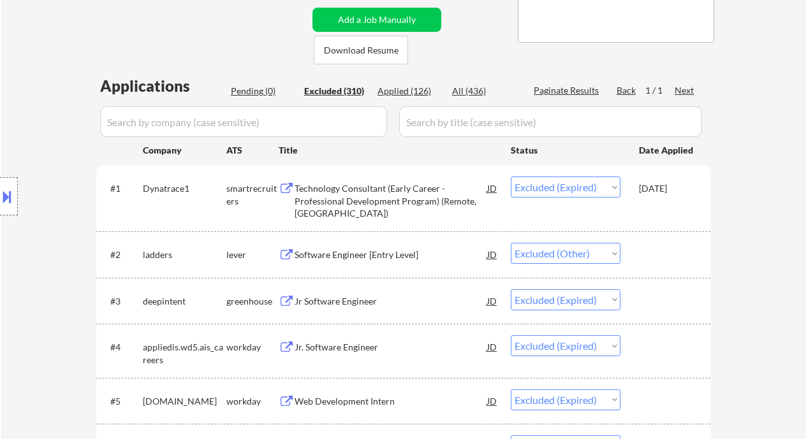
select select ""excluded__other_""
select select ""excluded__expired_""
select select ""excluded__other_""
select select ""excluded__bad_match_""
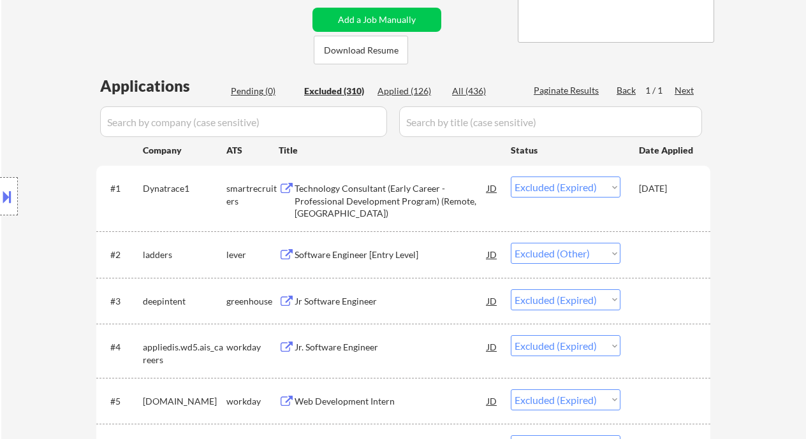
select select ""excluded__bad_match_""
select select ""excluded__other_""
select select ""excluded__expired_""
select select ""excluded__location_""
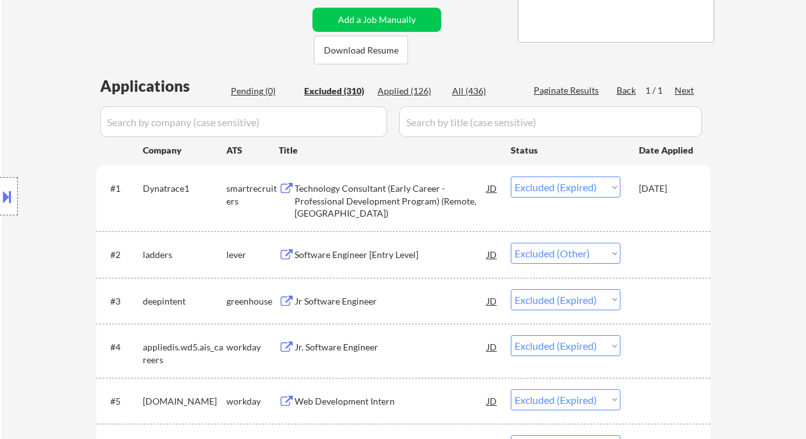
select select ""excluded__expired_""
select select ""excluded__bad_match_""
select select ""excluded__expired_""
select select ""excluded__bad_match_""
select select ""excluded__location_""
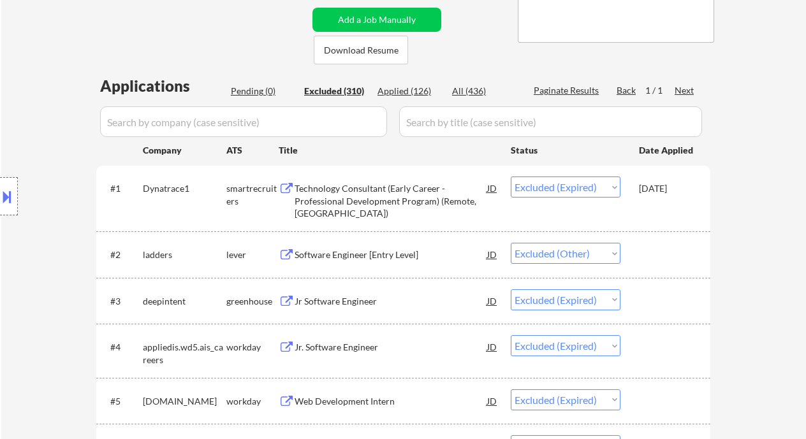
select select ""excluded__location_""
select select ""excluded__expired_""
select select ""excluded__location_""
select select ""excluded__bad_match_""
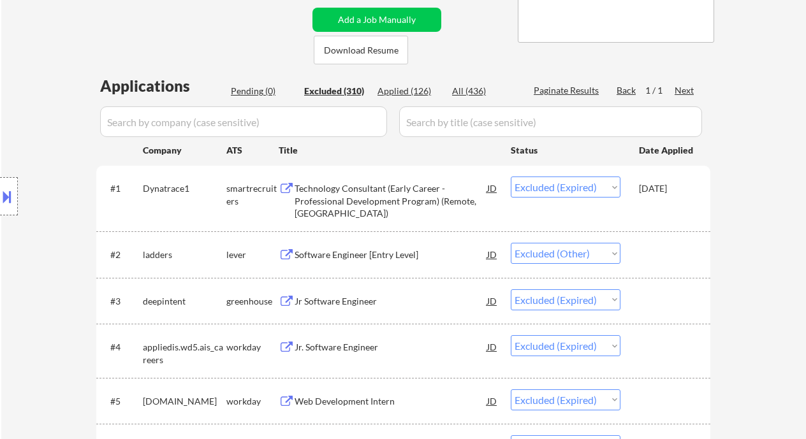
select select ""excluded__expired_""
select select ""excluded""
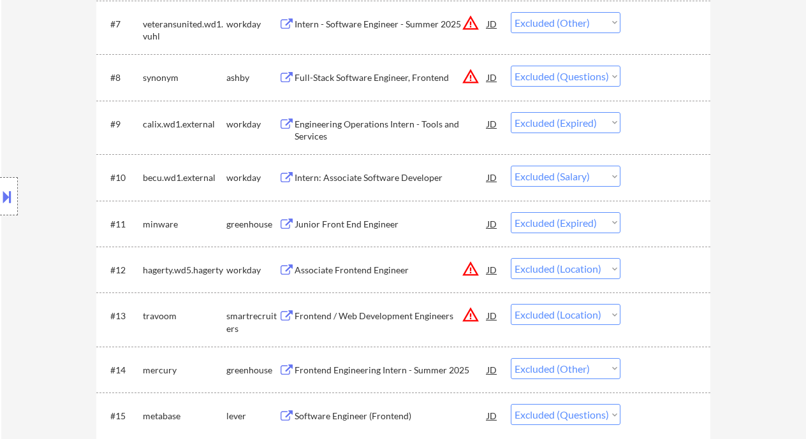
scroll to position [765, 0]
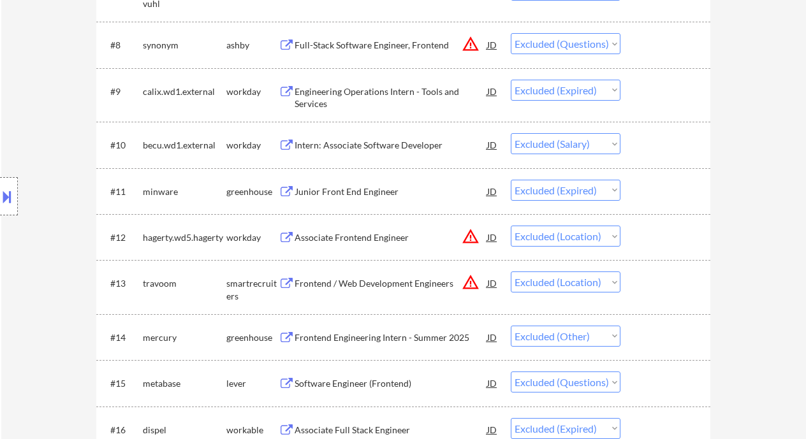
click at [368, 145] on div "Intern: Associate Software Developer" at bounding box center [391, 145] width 193 height 13
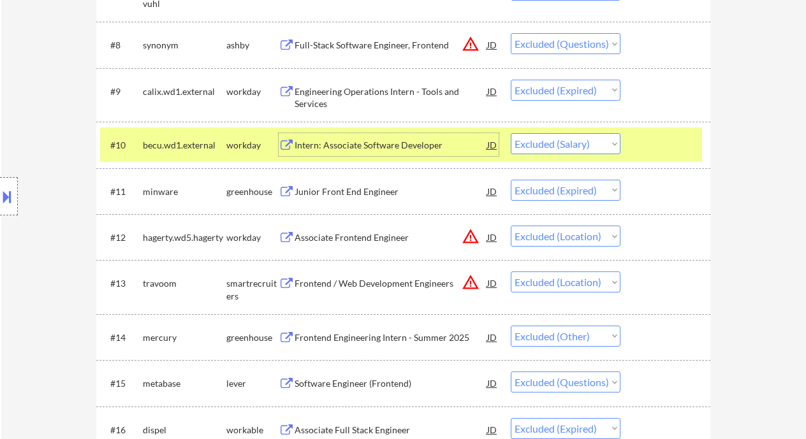
click at [545, 145] on select "Choose an option... Pending Applied Excluded (Questions) Excluded (Expired) Exc…" at bounding box center [566, 143] width 110 height 21
click at [511, 133] on select "Choose an option... Pending Applied Excluded (Questions) Excluded (Expired) Exc…" at bounding box center [566, 143] width 110 height 21
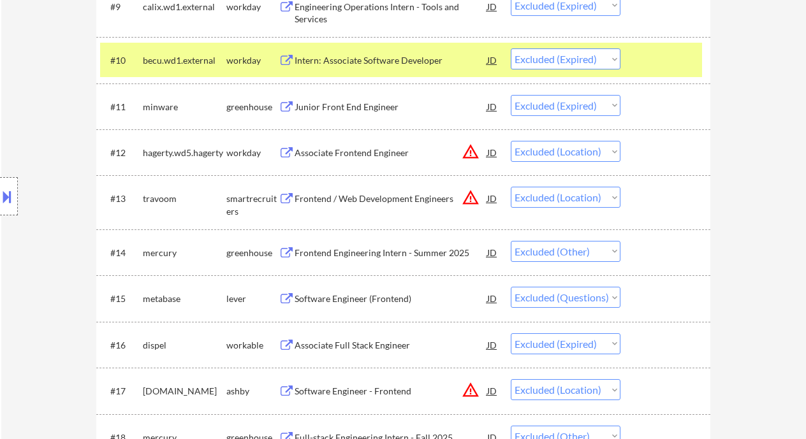
scroll to position [1020, 0]
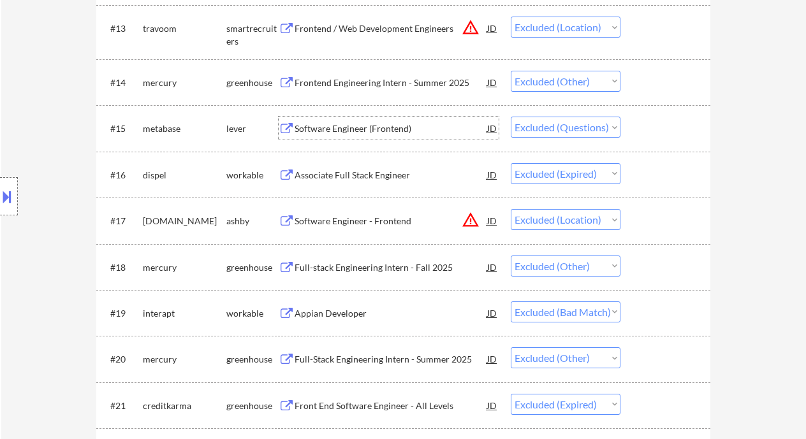
click at [355, 124] on div "Software Engineer (Frontend)" at bounding box center [391, 128] width 193 height 13
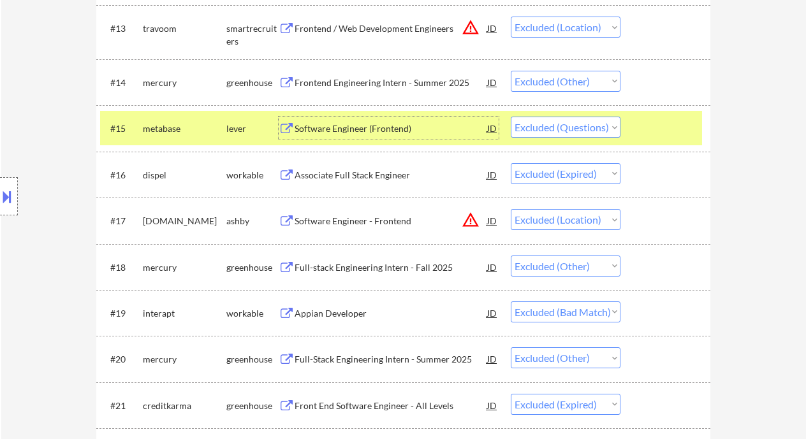
scroll to position [1190, 0]
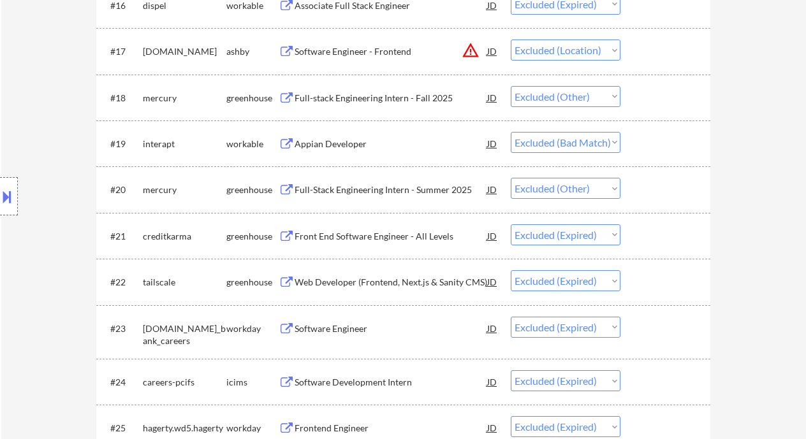
click at [325, 149] on div "Appian Developer" at bounding box center [391, 144] width 193 height 13
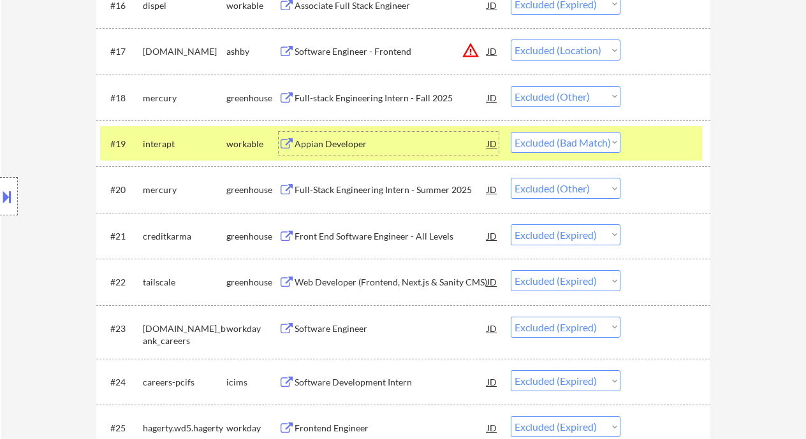
click at [612, 147] on select "Choose an option... Pending Applied Excluded (Questions) Excluded (Expired) Exc…" at bounding box center [566, 142] width 110 height 21
click at [511, 132] on select "Choose an option... Pending Applied Excluded (Questions) Excluded (Expired) Exc…" at bounding box center [566, 142] width 110 height 21
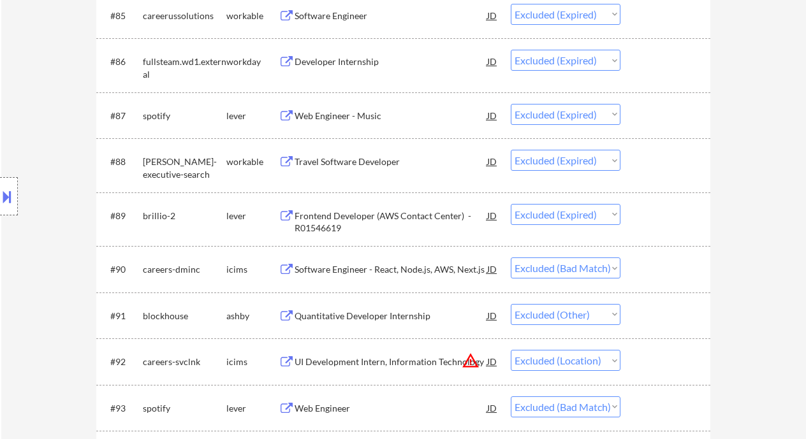
scroll to position [4506, 0]
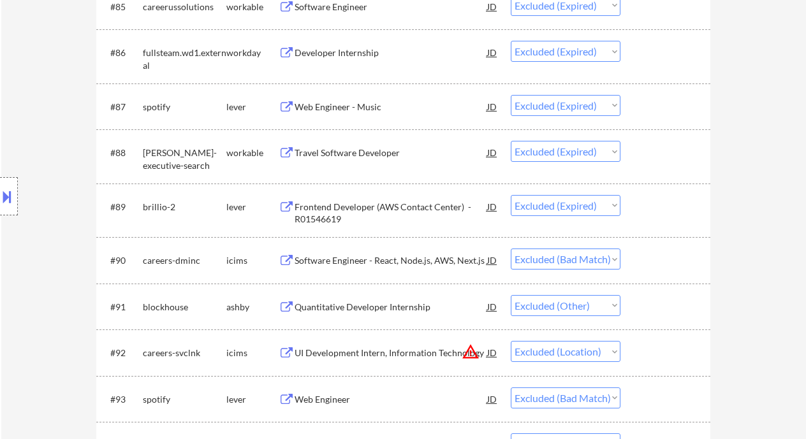
click at [13, 139] on div "Location Inclusions: [GEOGRAPHIC_DATA], [GEOGRAPHIC_DATA] [GEOGRAPHIC_DATA], [G…" at bounding box center [114, 196] width 228 height 237
